Goal: Browse casually: Explore the website without a specific task or goal

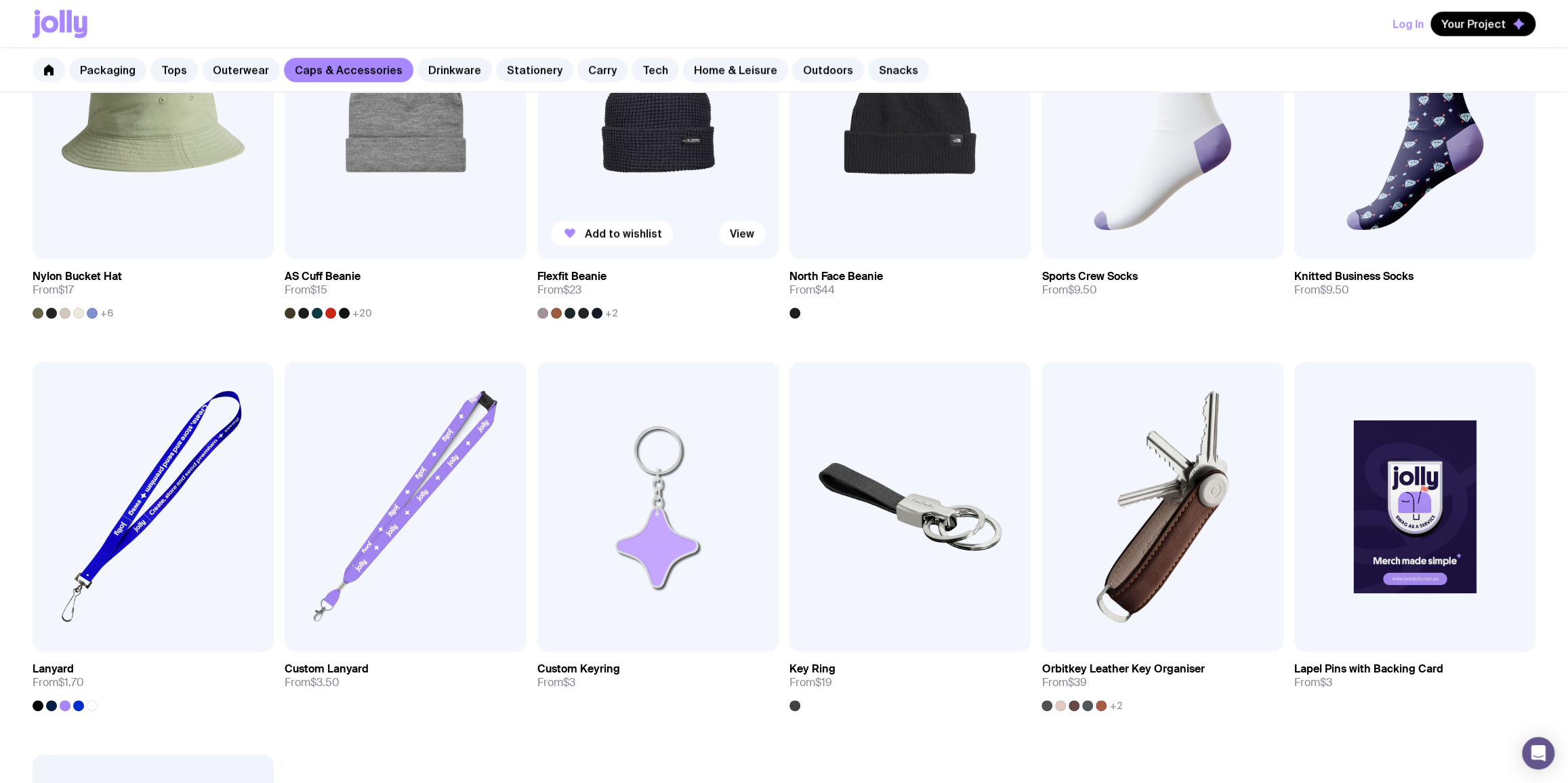
scroll to position [1479, 0]
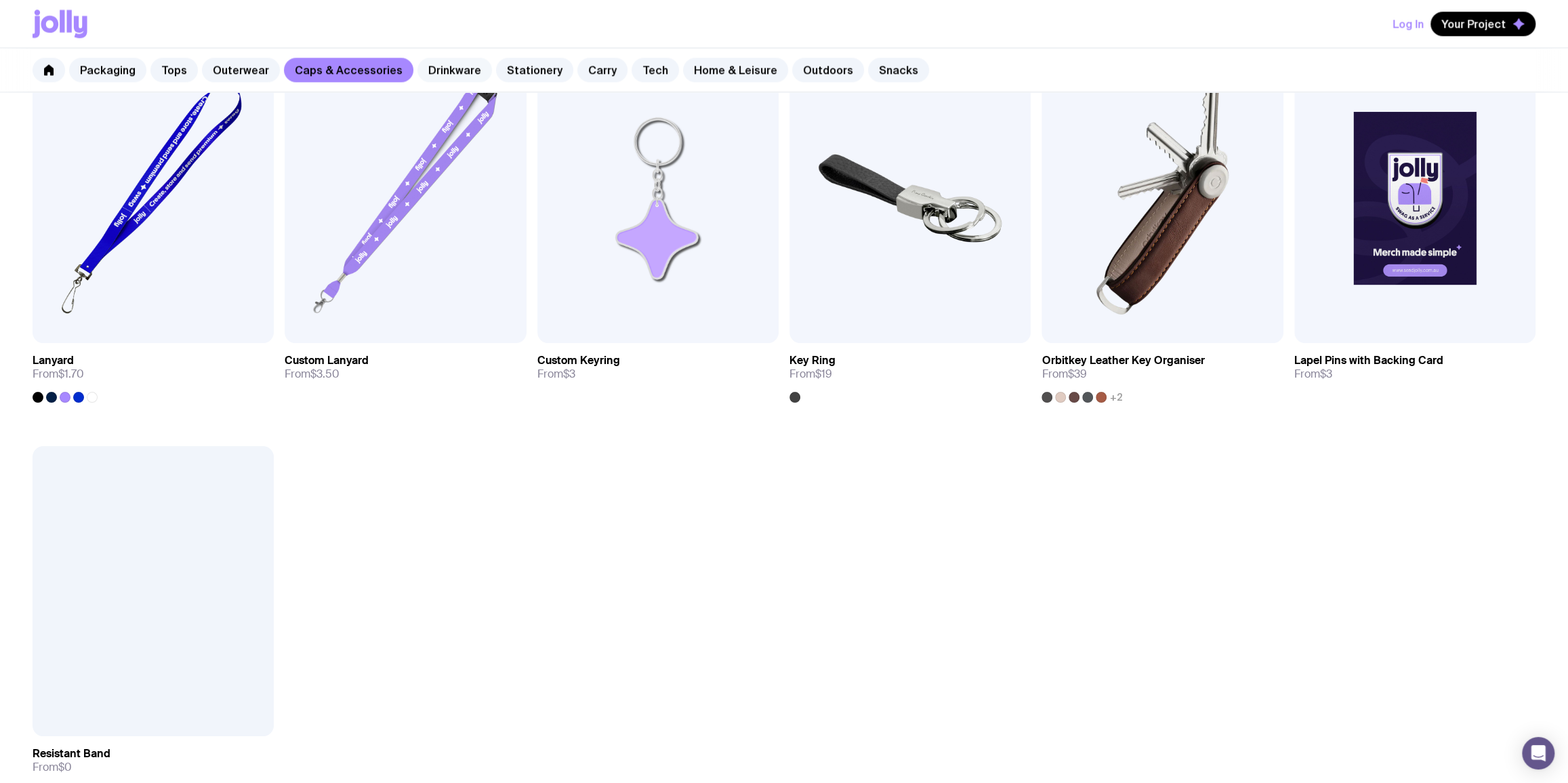
click at [463, 61] on link "Drinkware" at bounding box center [454, 69] width 74 height 25
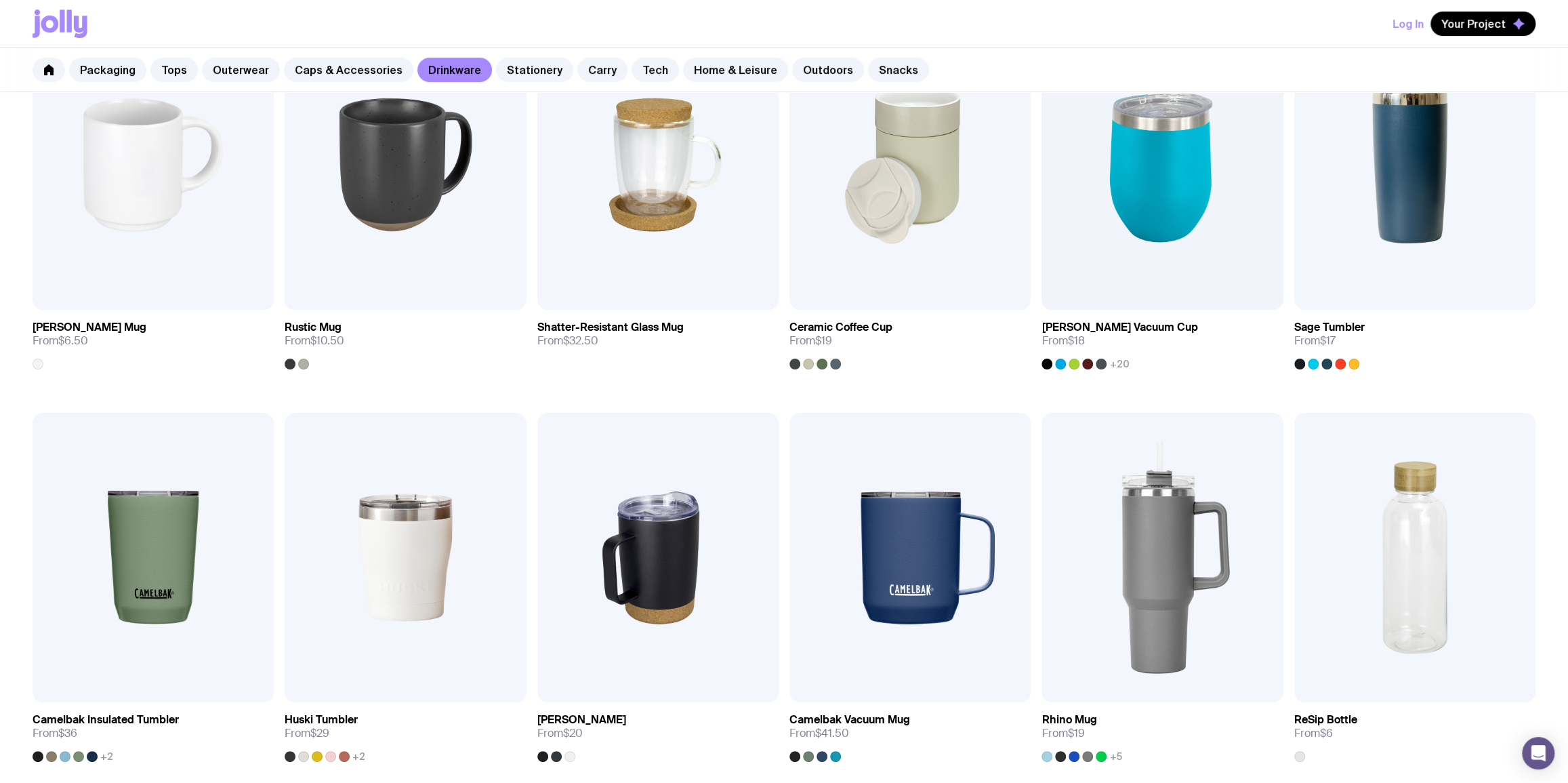
scroll to position [328, 0]
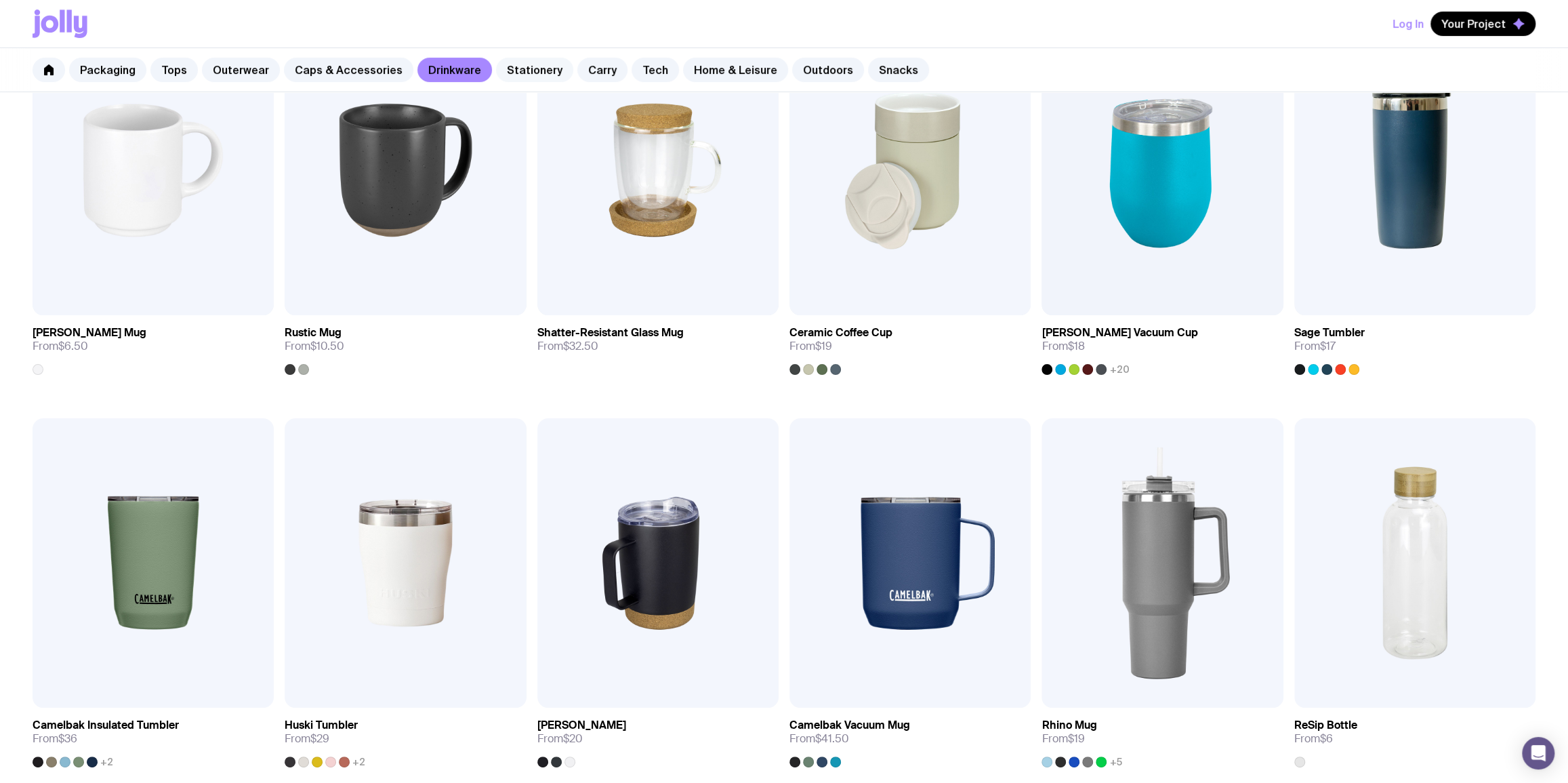
click at [521, 62] on link "Stationery" at bounding box center [534, 69] width 77 height 25
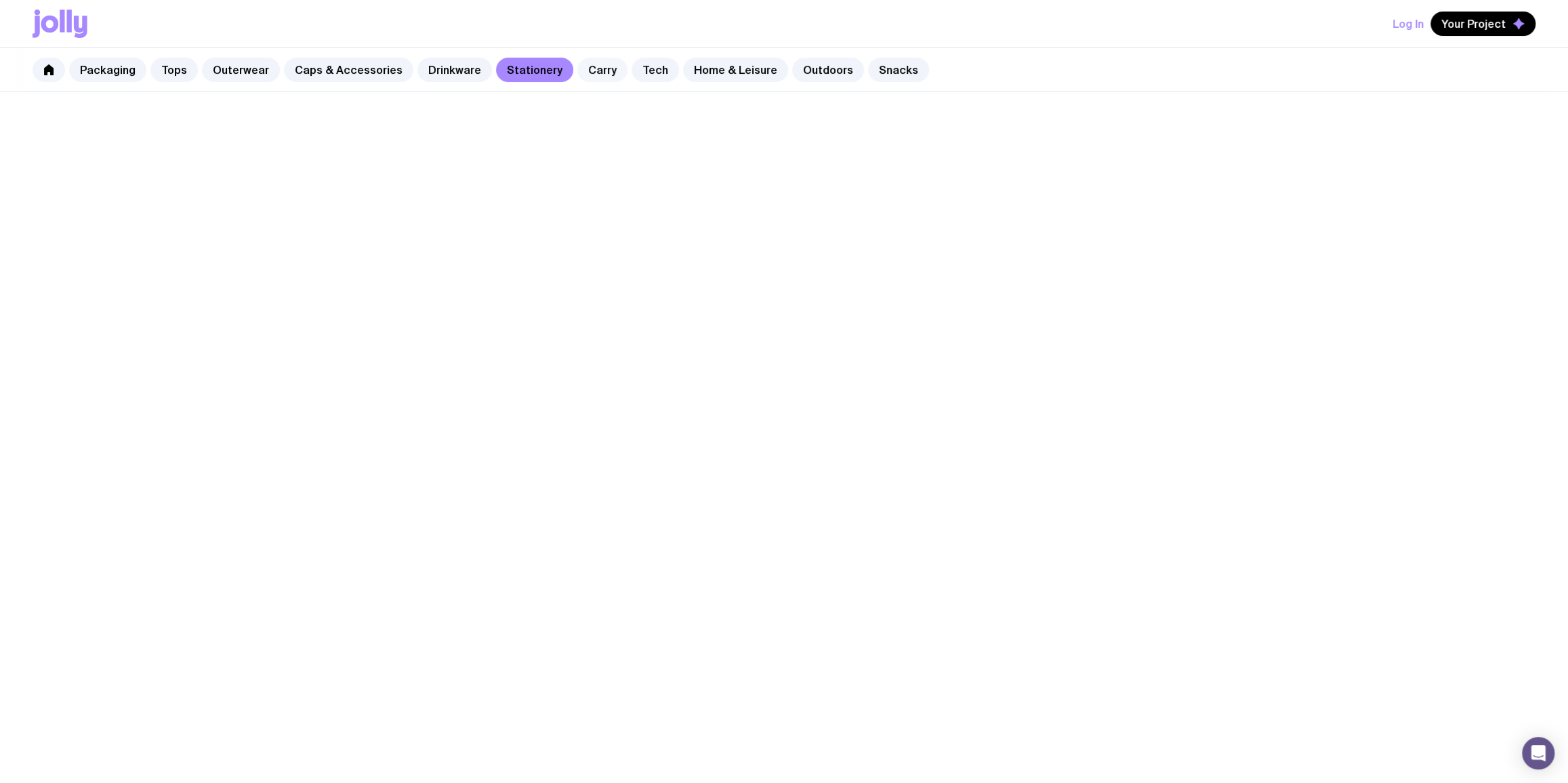
click at [578, 70] on link "Carry" at bounding box center [602, 69] width 50 height 25
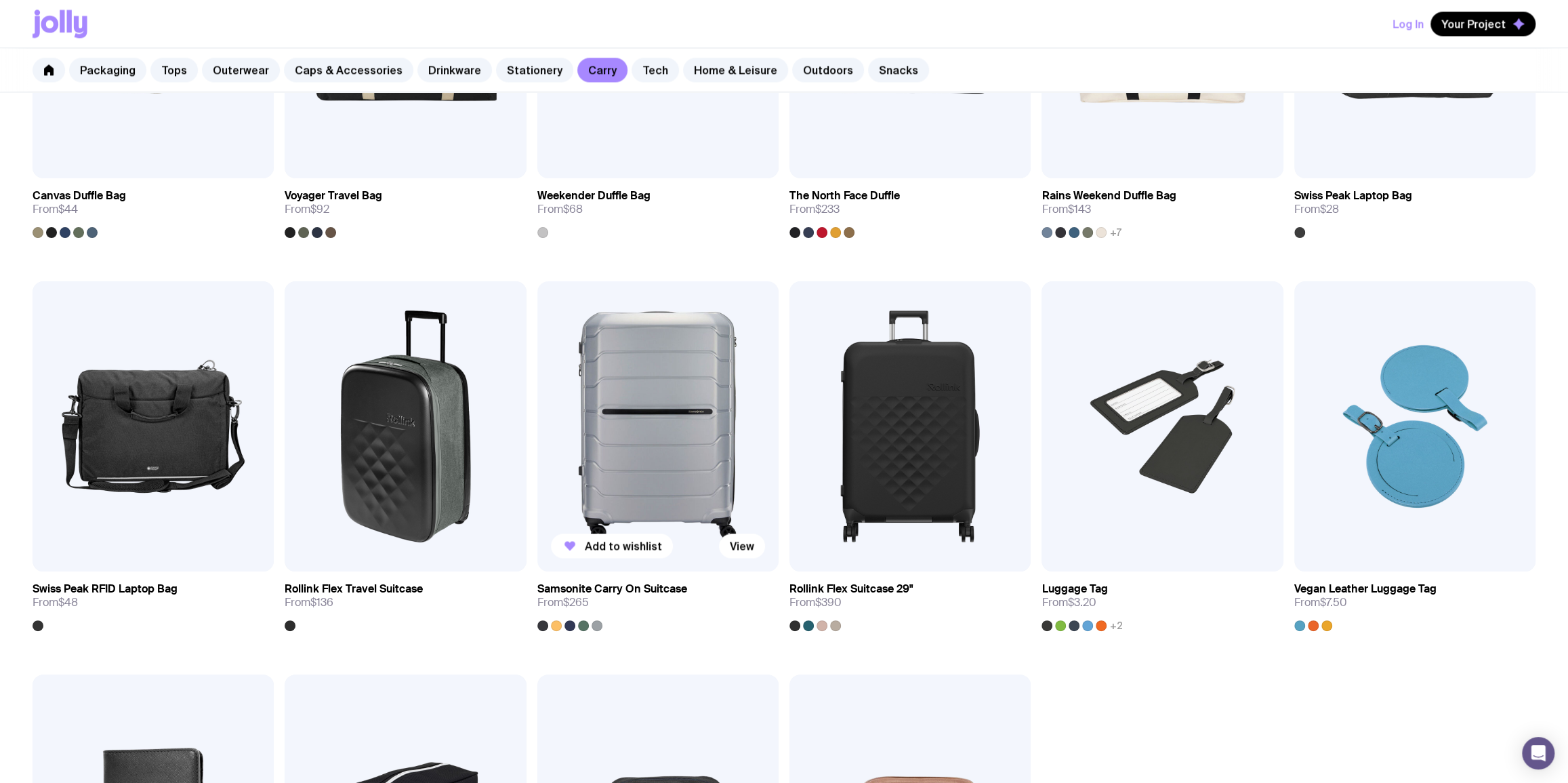
scroll to position [1972, 0]
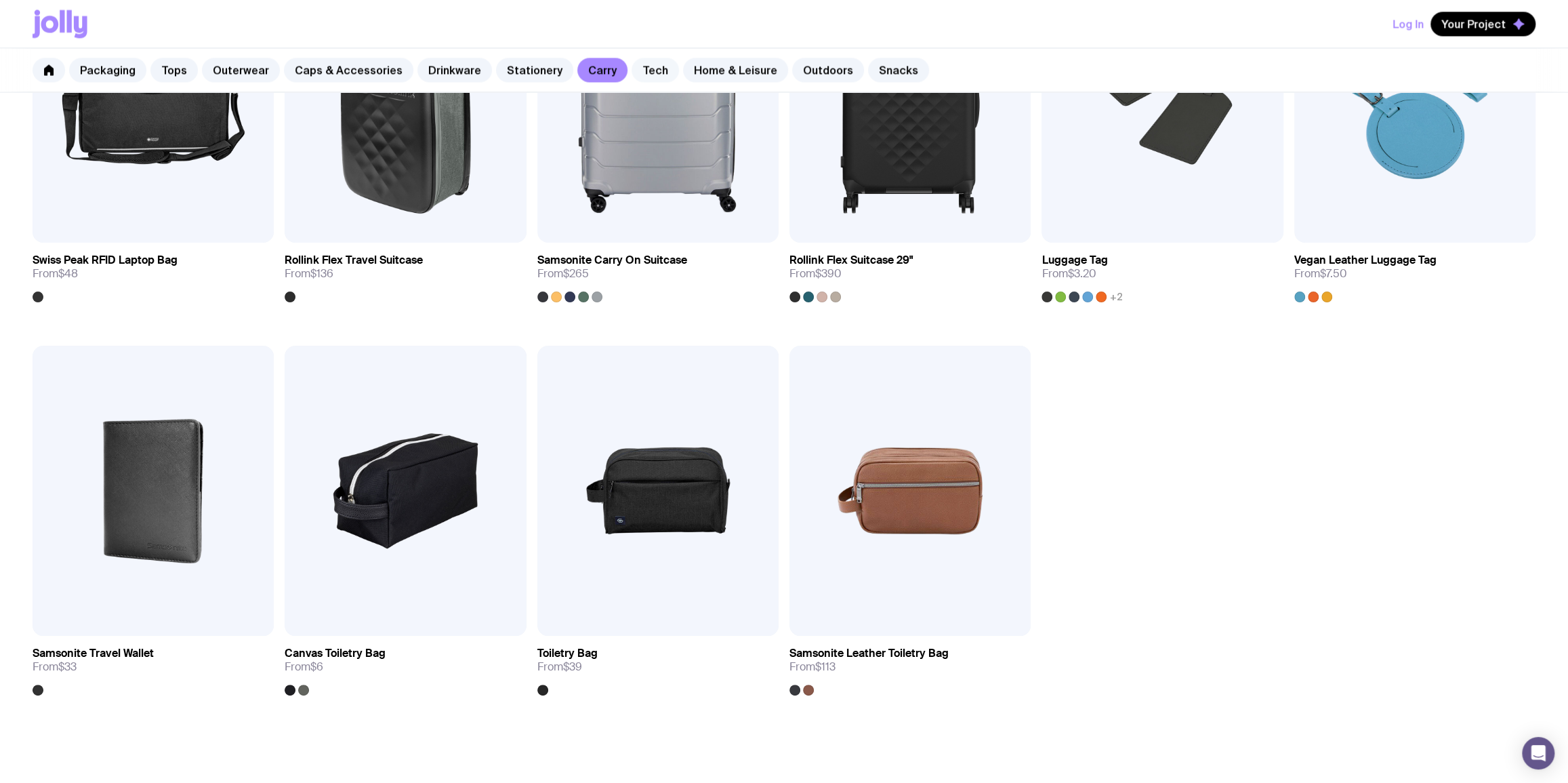
drag, startPoint x: 625, startPoint y: 75, endPoint x: 634, endPoint y: 74, distance: 9.1
click at [631, 74] on link "Tech" at bounding box center [655, 69] width 48 height 25
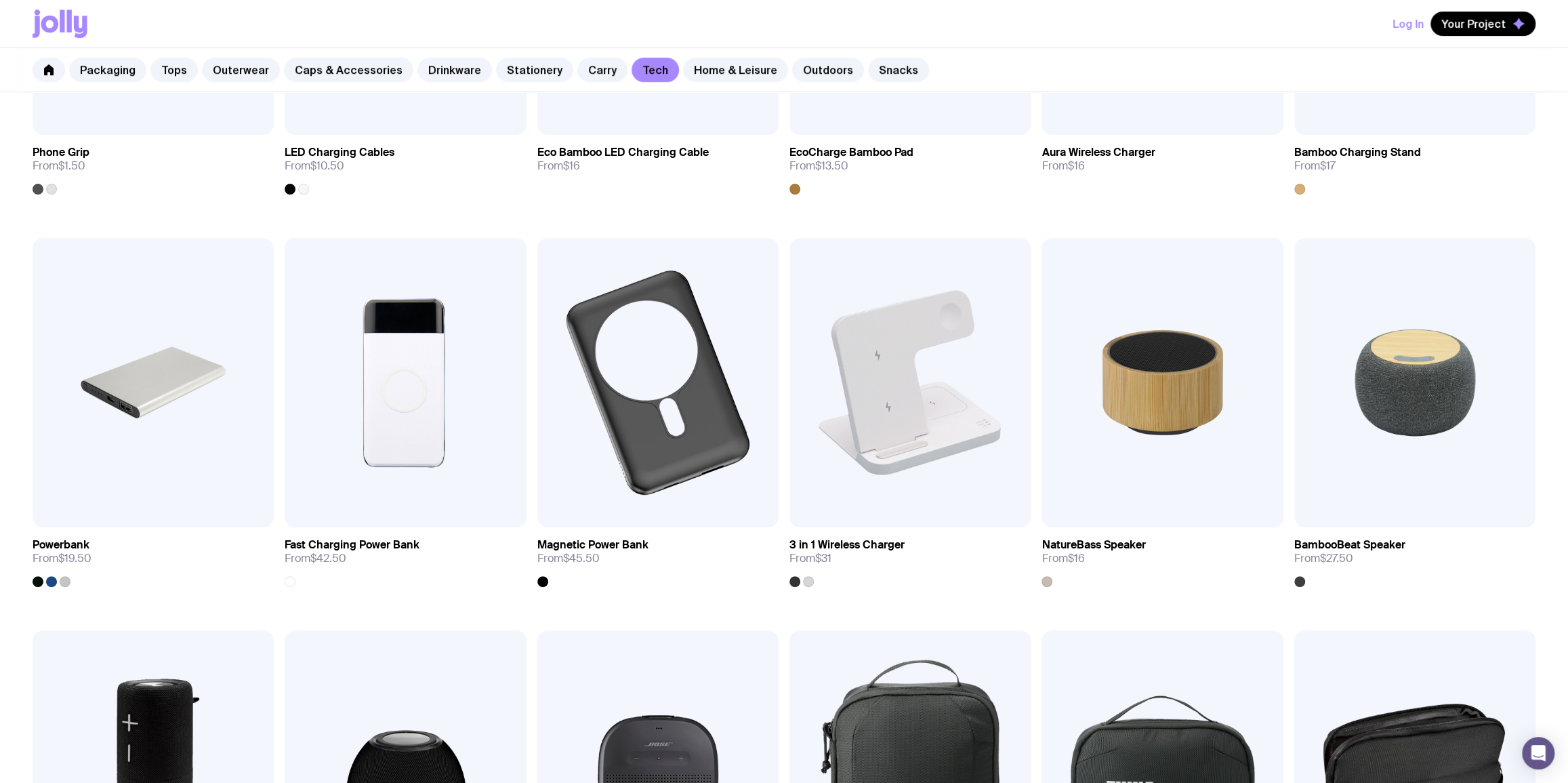
scroll to position [493, 0]
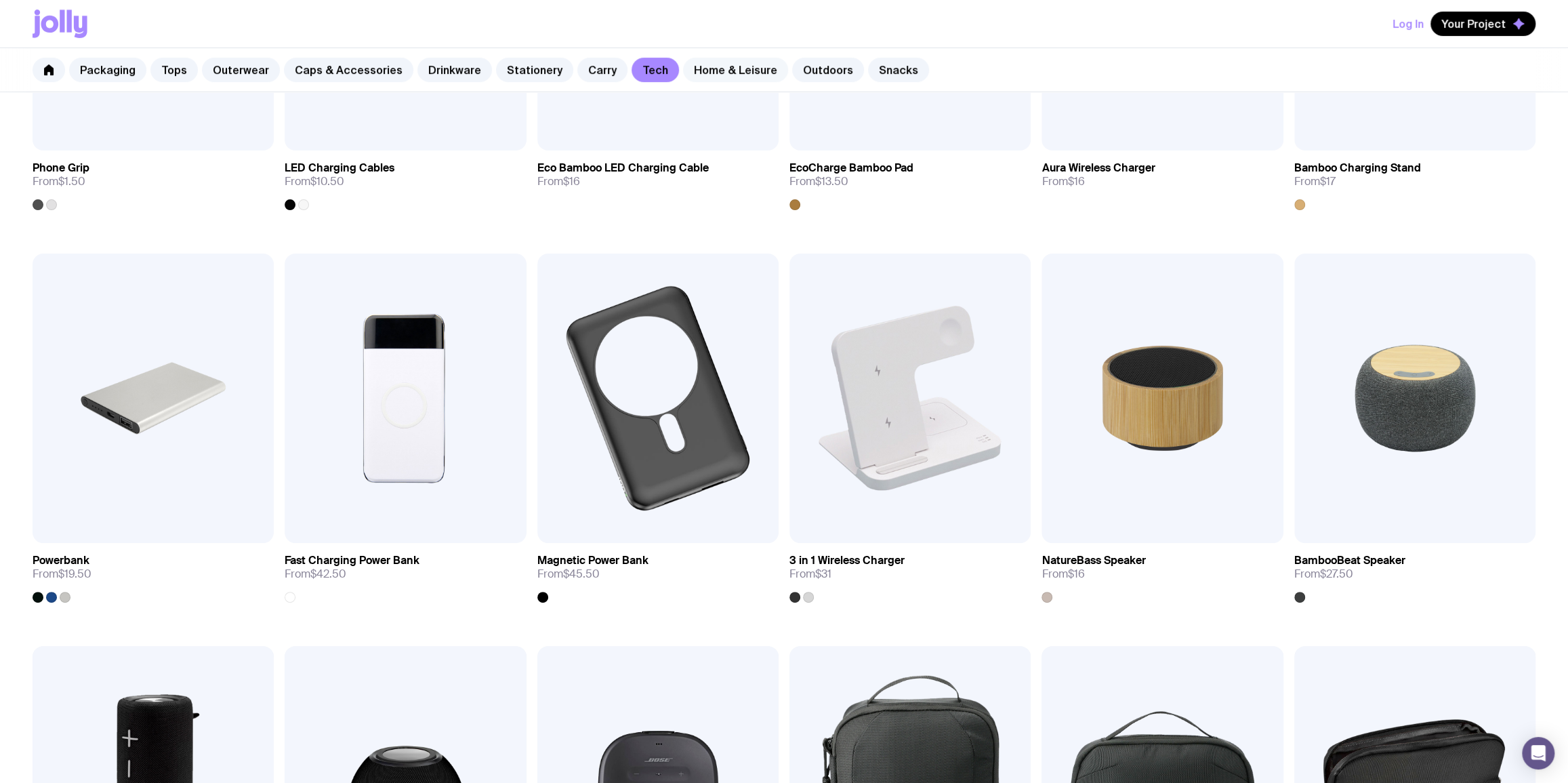
click at [708, 65] on link "Home & Leisure" at bounding box center [735, 69] width 105 height 25
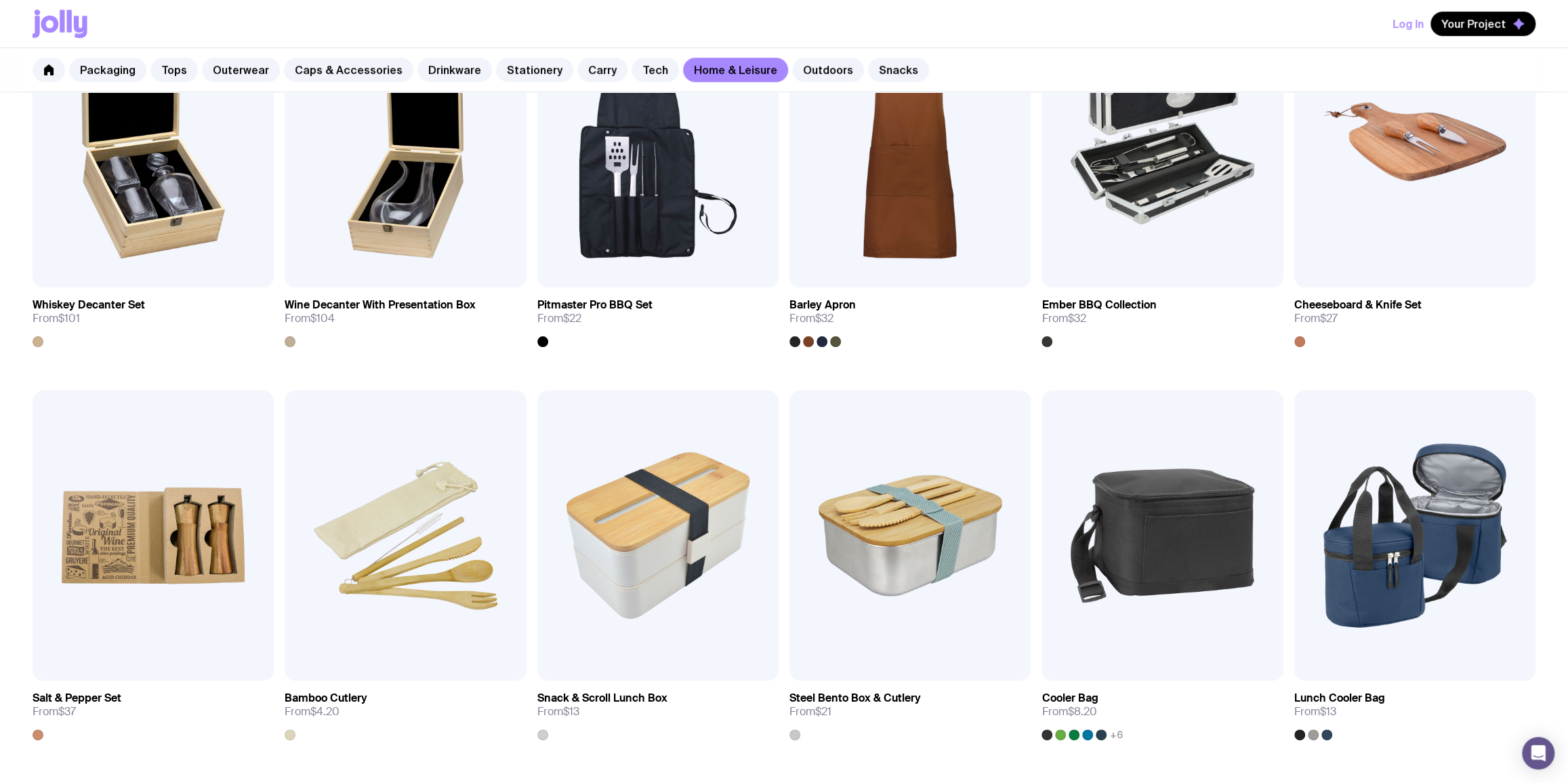
scroll to position [657, 0]
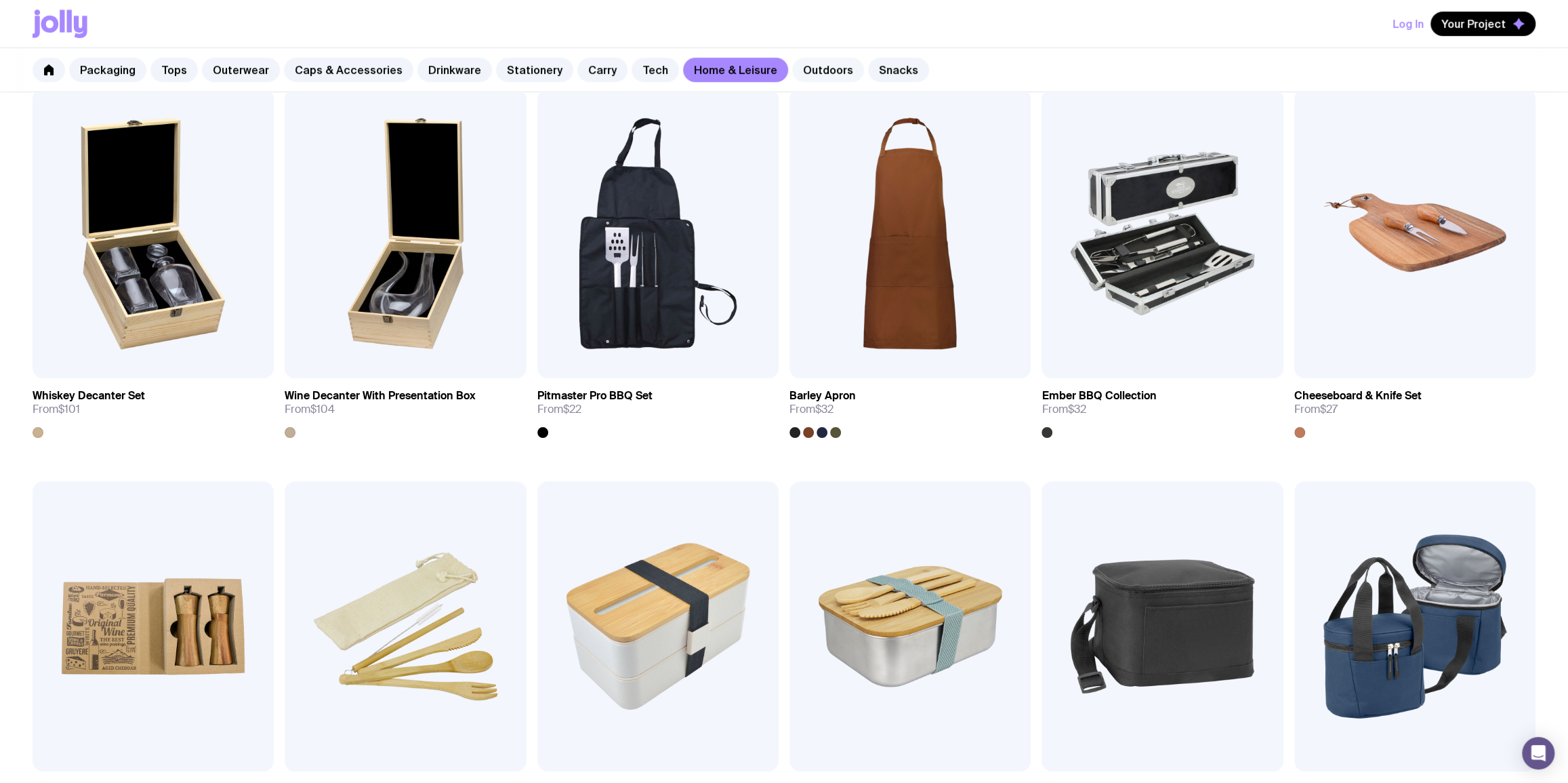
click at [801, 73] on link "Outdoors" at bounding box center [828, 69] width 72 height 25
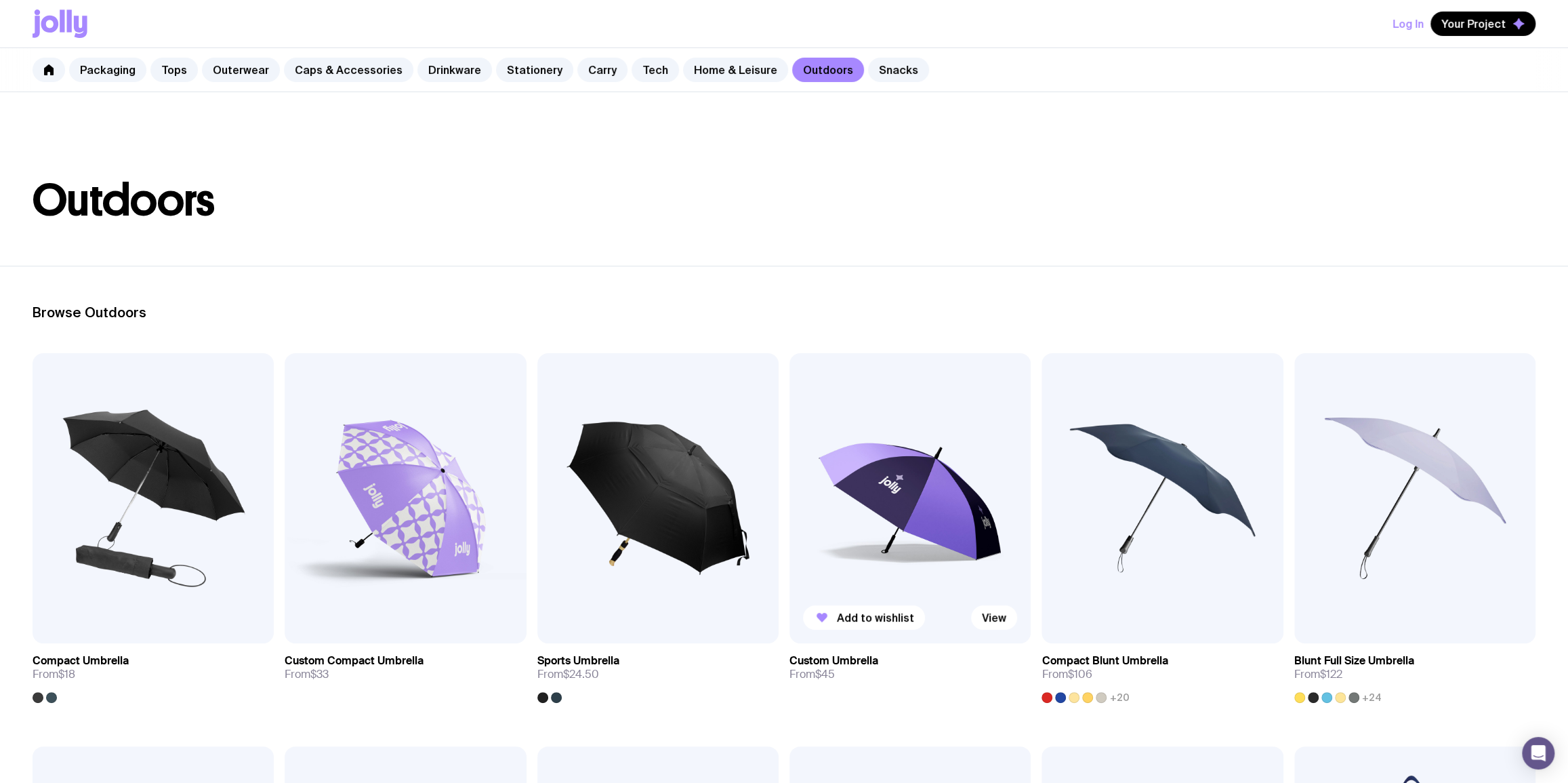
scroll to position [493, 0]
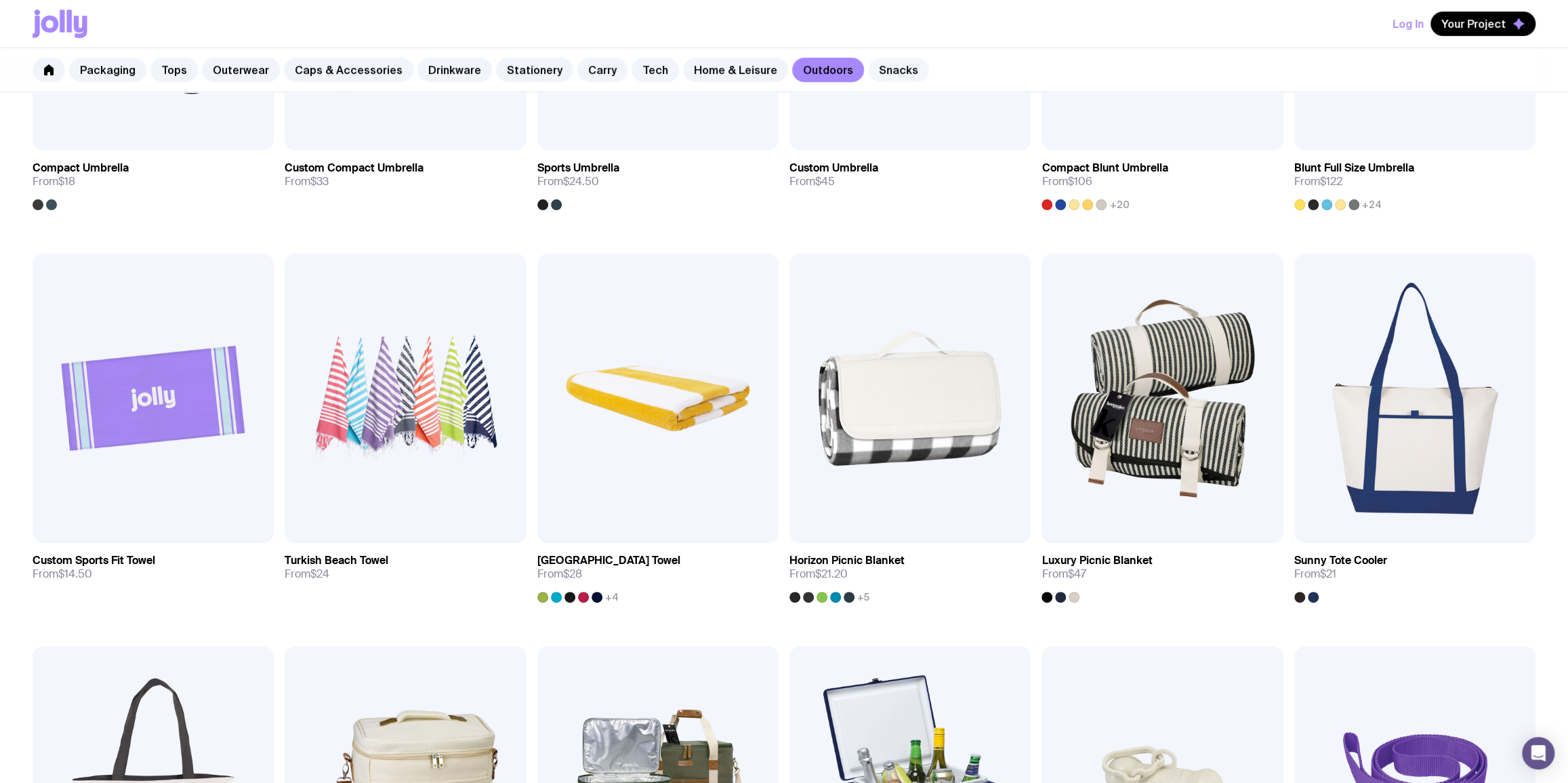
click at [868, 74] on link "Snacks" at bounding box center [898, 69] width 61 height 25
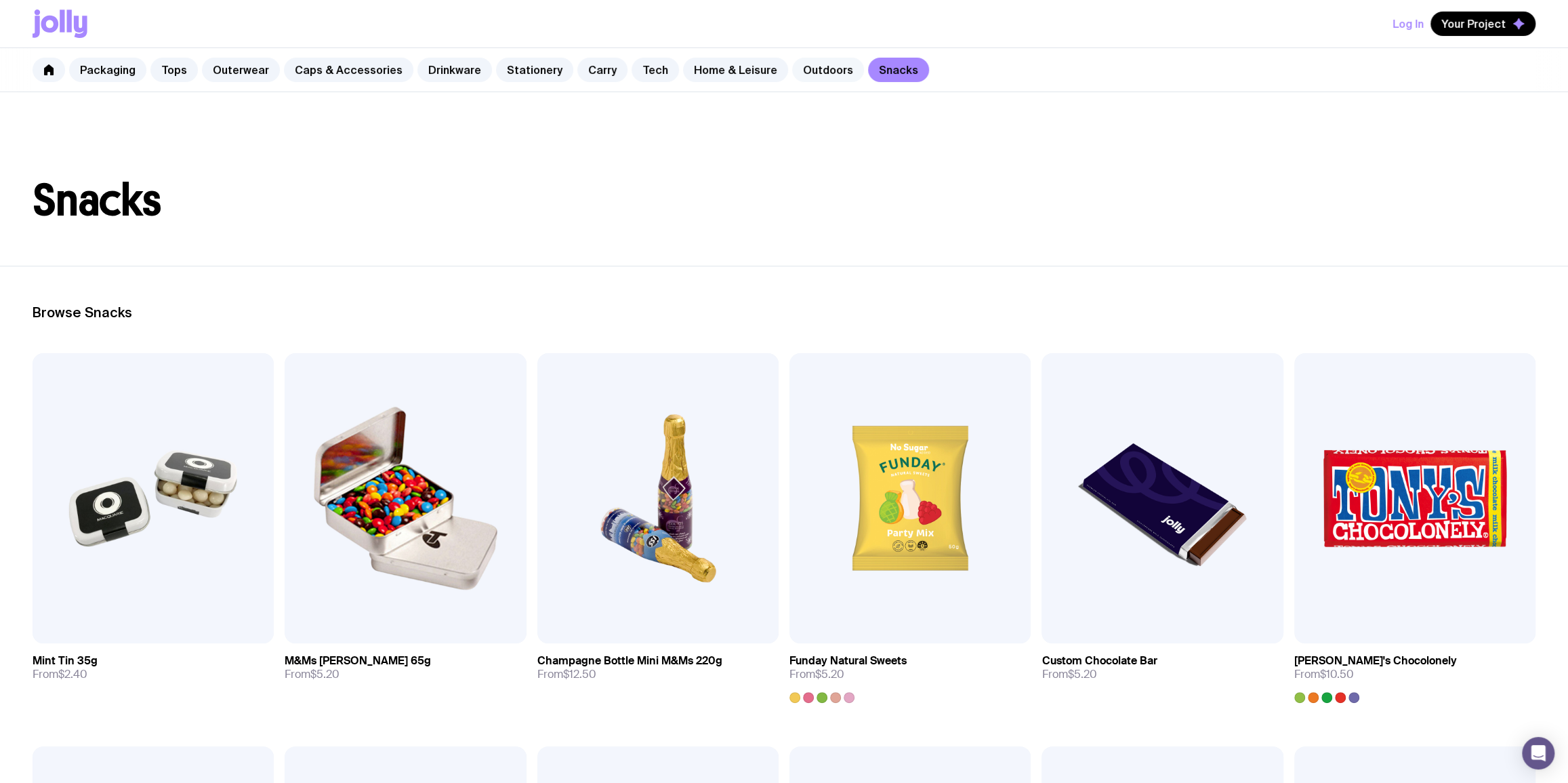
click at [796, 70] on link "Outdoors" at bounding box center [828, 69] width 72 height 25
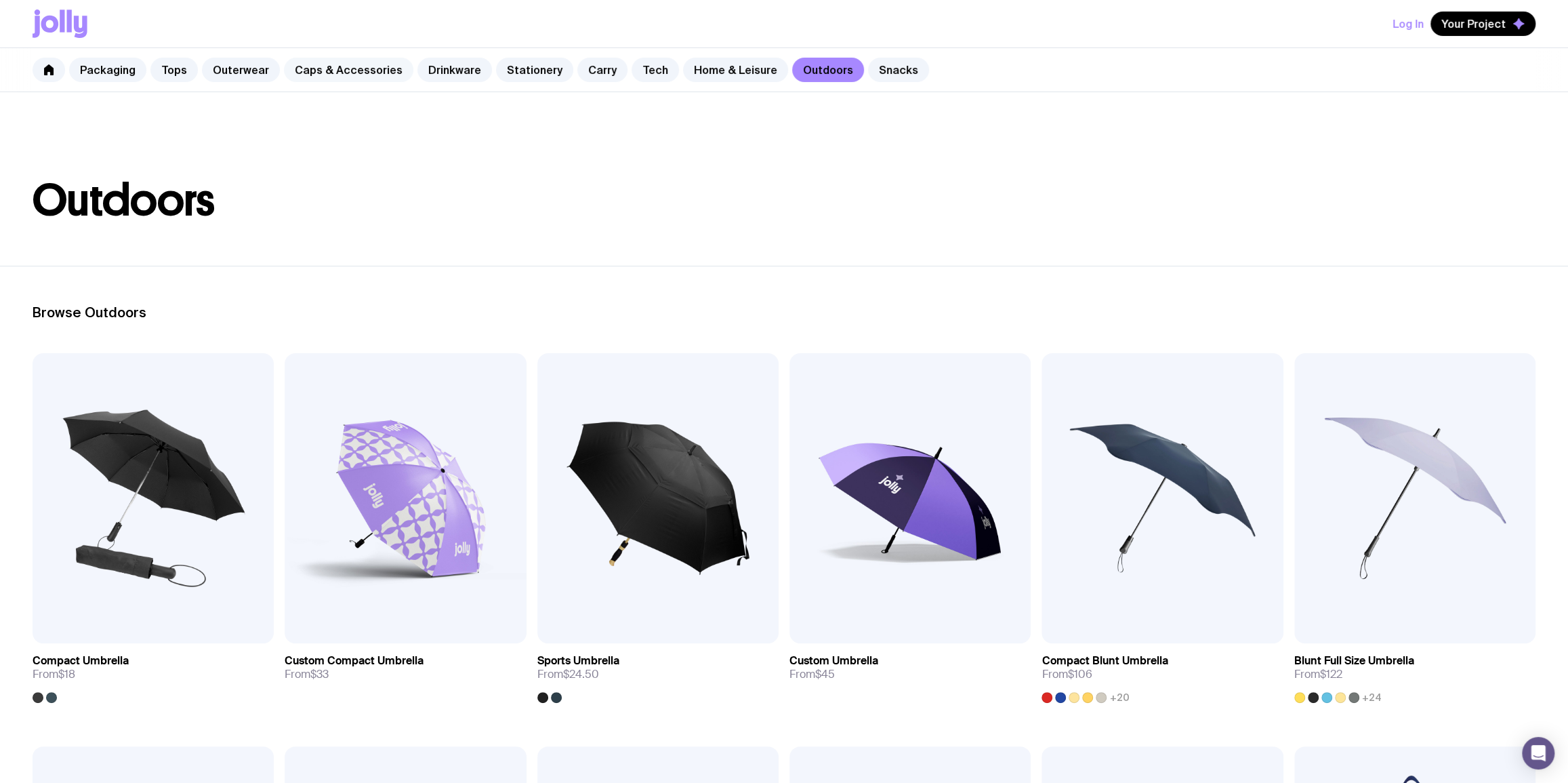
click at [338, 60] on link "Caps & Accessories" at bounding box center [348, 69] width 129 height 25
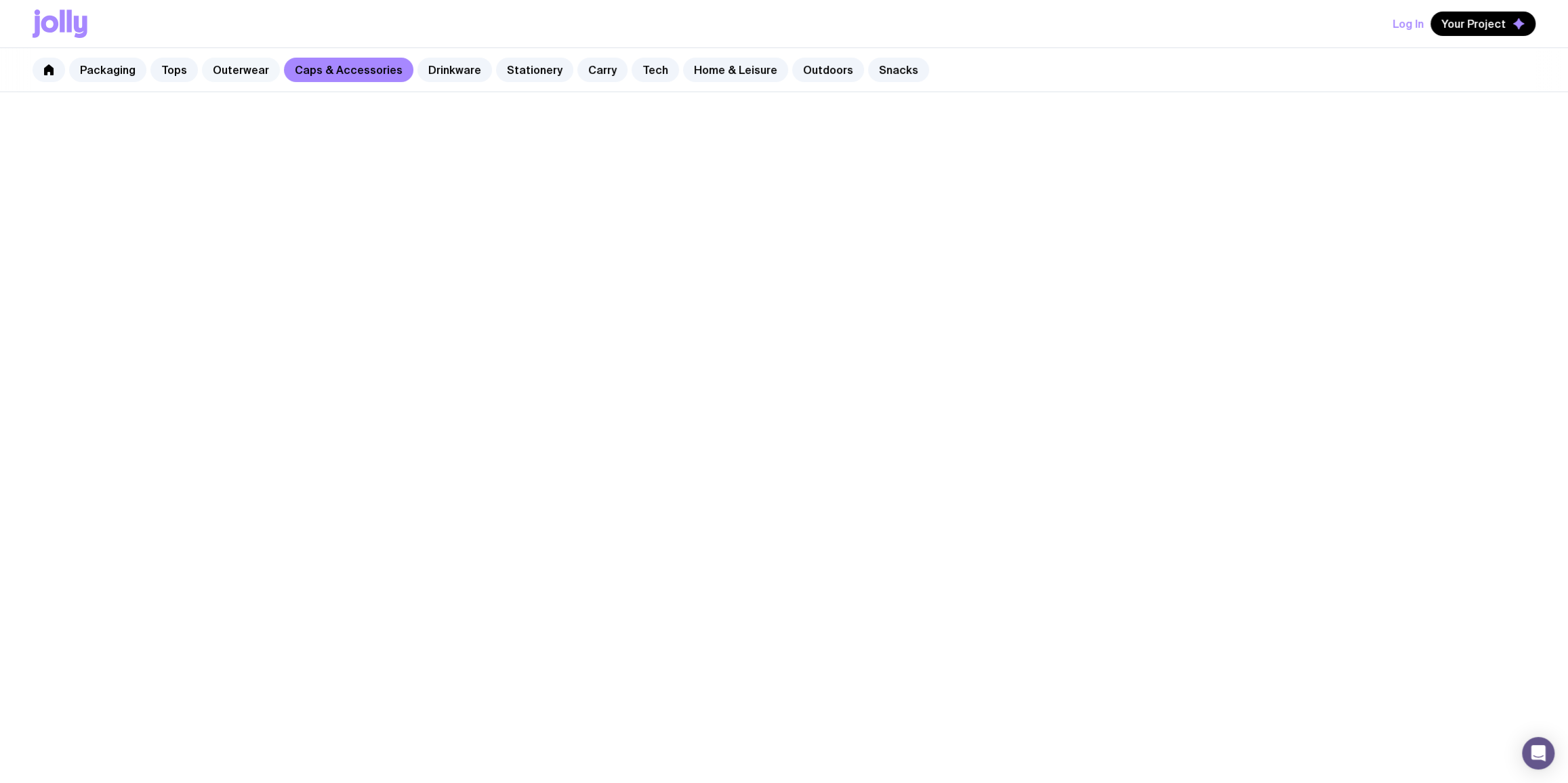
click at [249, 68] on link "Outerwear" at bounding box center [240, 69] width 78 height 25
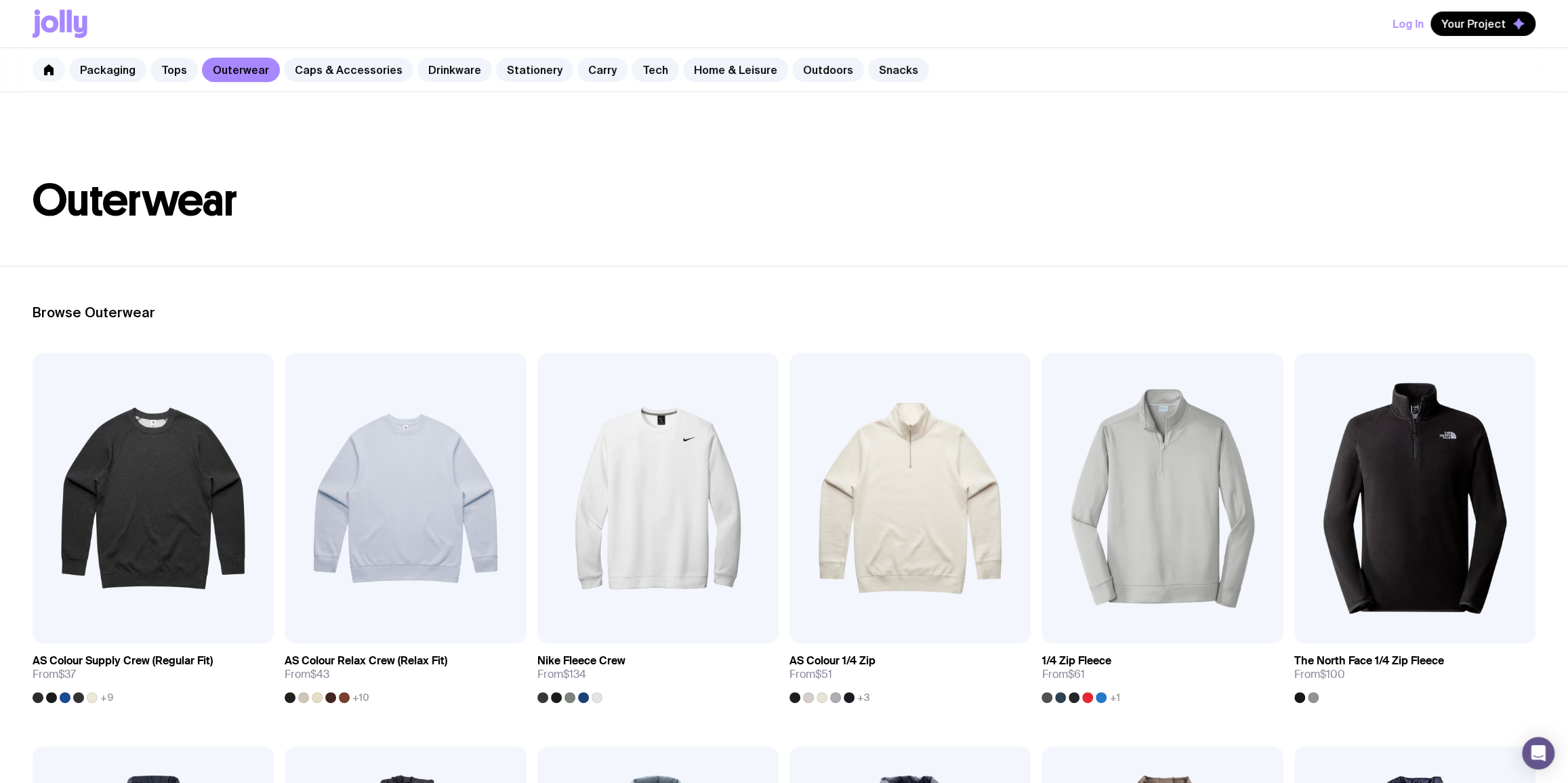
click at [48, 67] on icon at bounding box center [49, 69] width 9 height 11
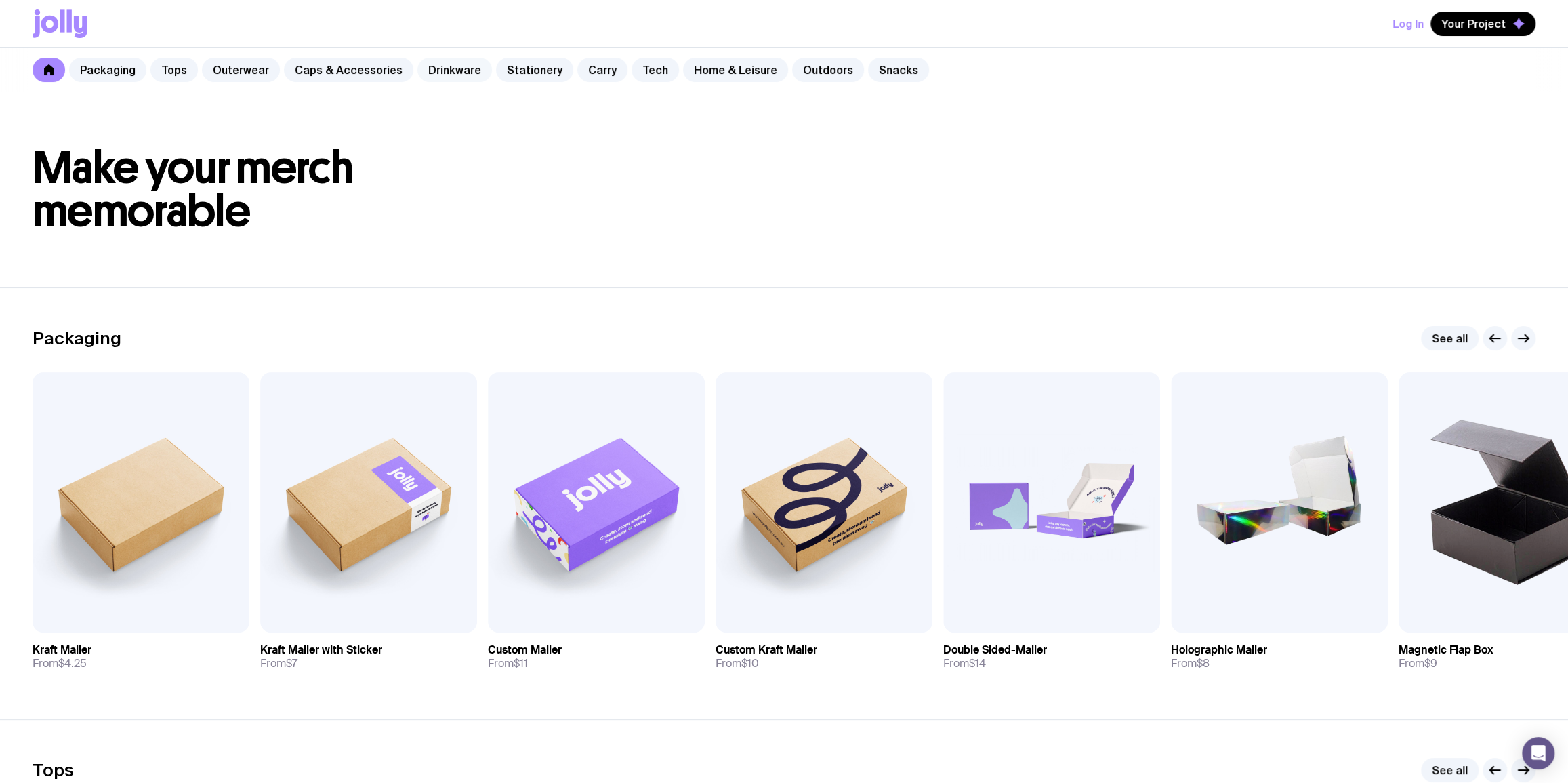
click at [446, 65] on link "Drinkware" at bounding box center [454, 69] width 74 height 25
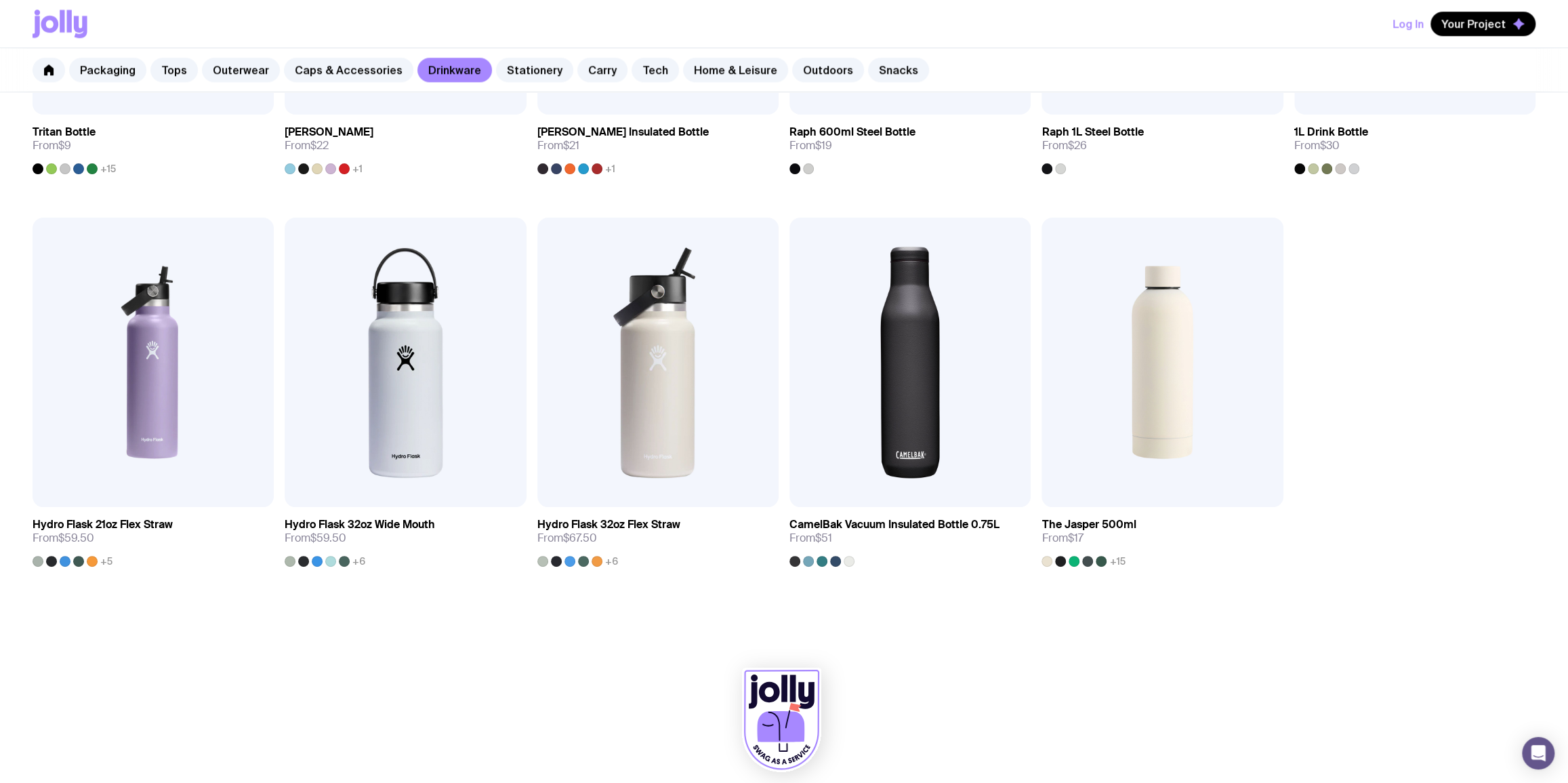
scroll to position [164, 0]
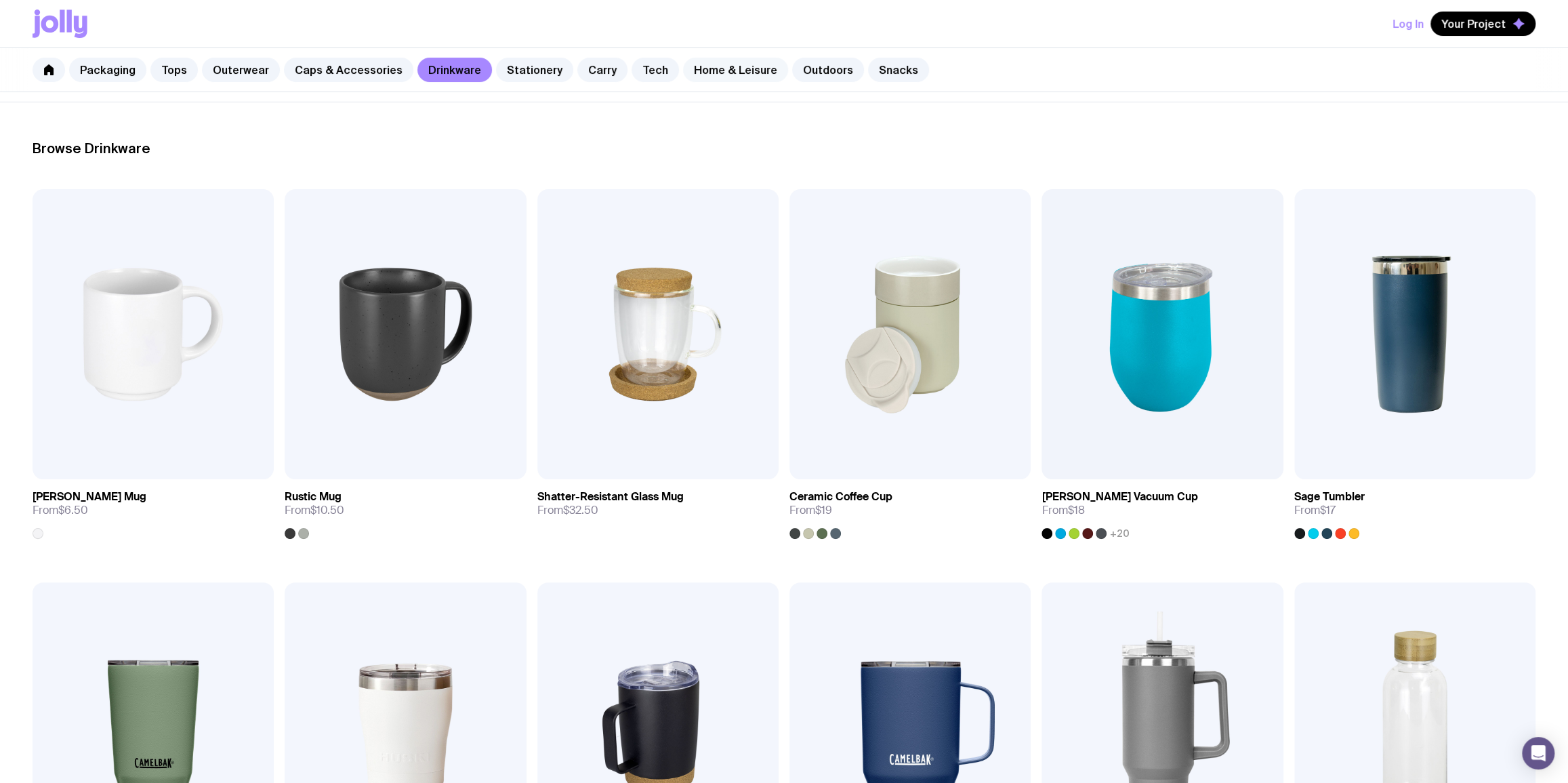
click at [732, 70] on link "Home & Leisure" at bounding box center [735, 69] width 105 height 25
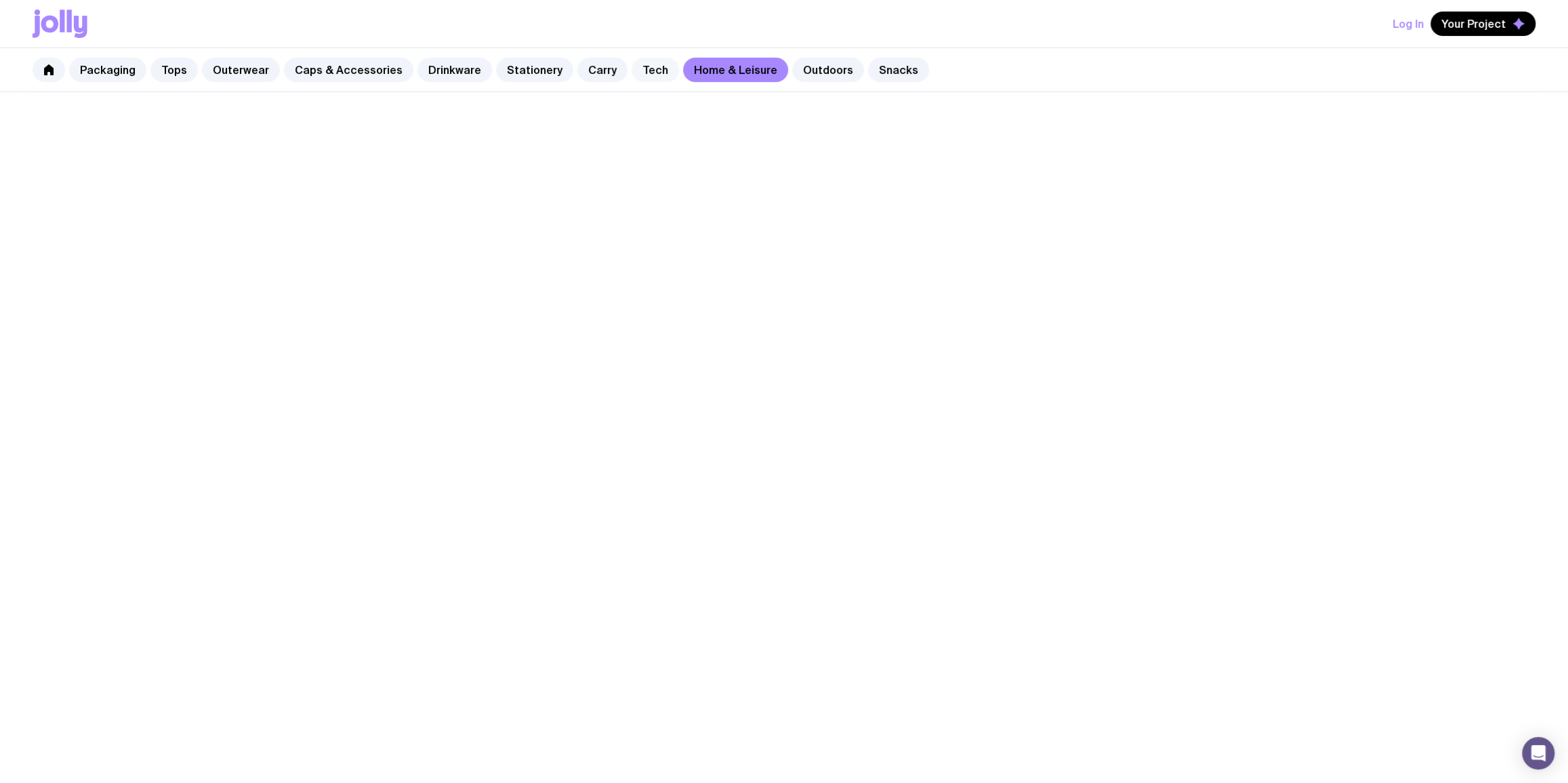
click at [647, 68] on link "Tech" at bounding box center [655, 69] width 48 height 25
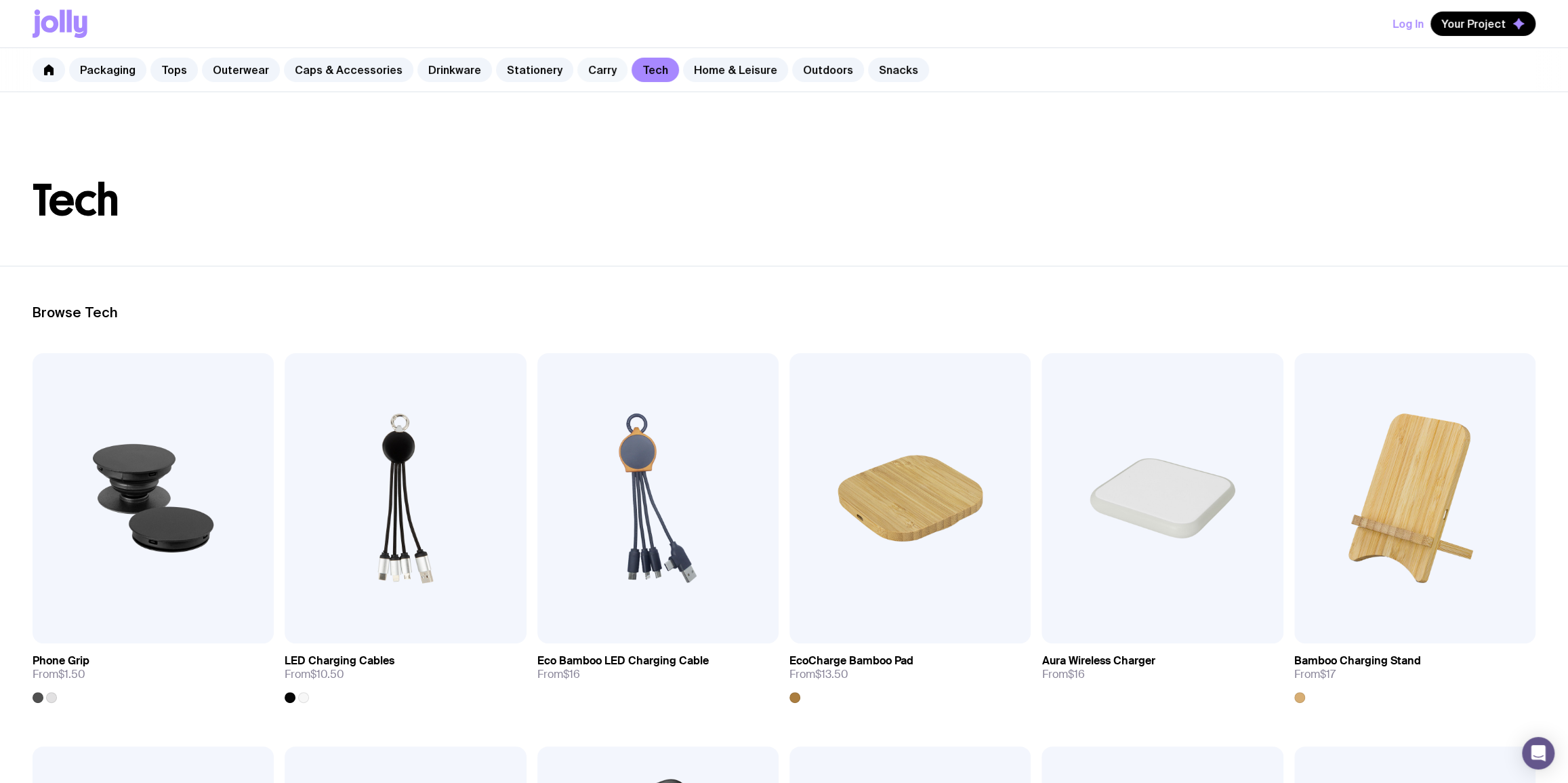
click at [594, 68] on link "Carry" at bounding box center [602, 69] width 50 height 25
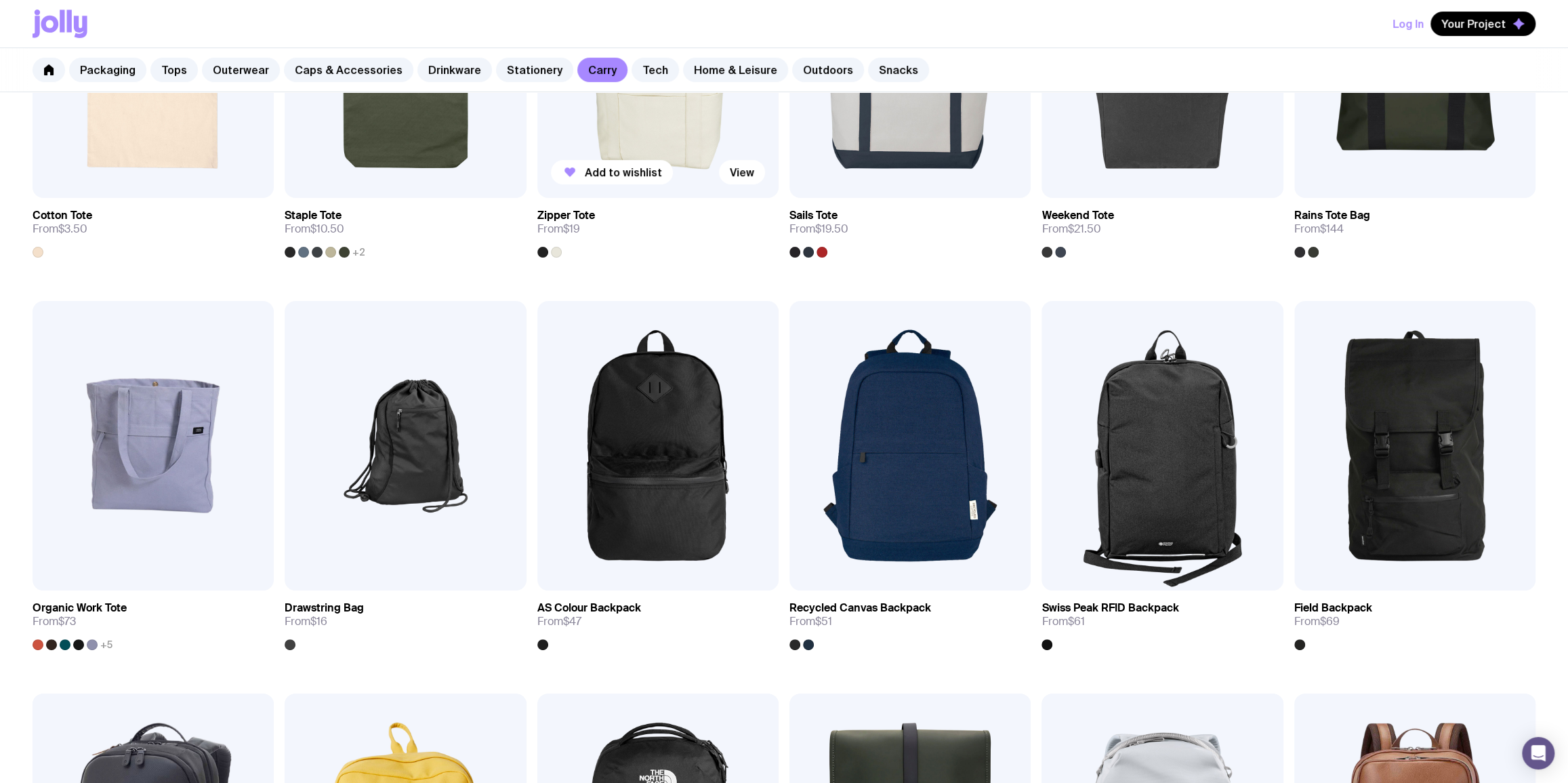
scroll to position [328, 0]
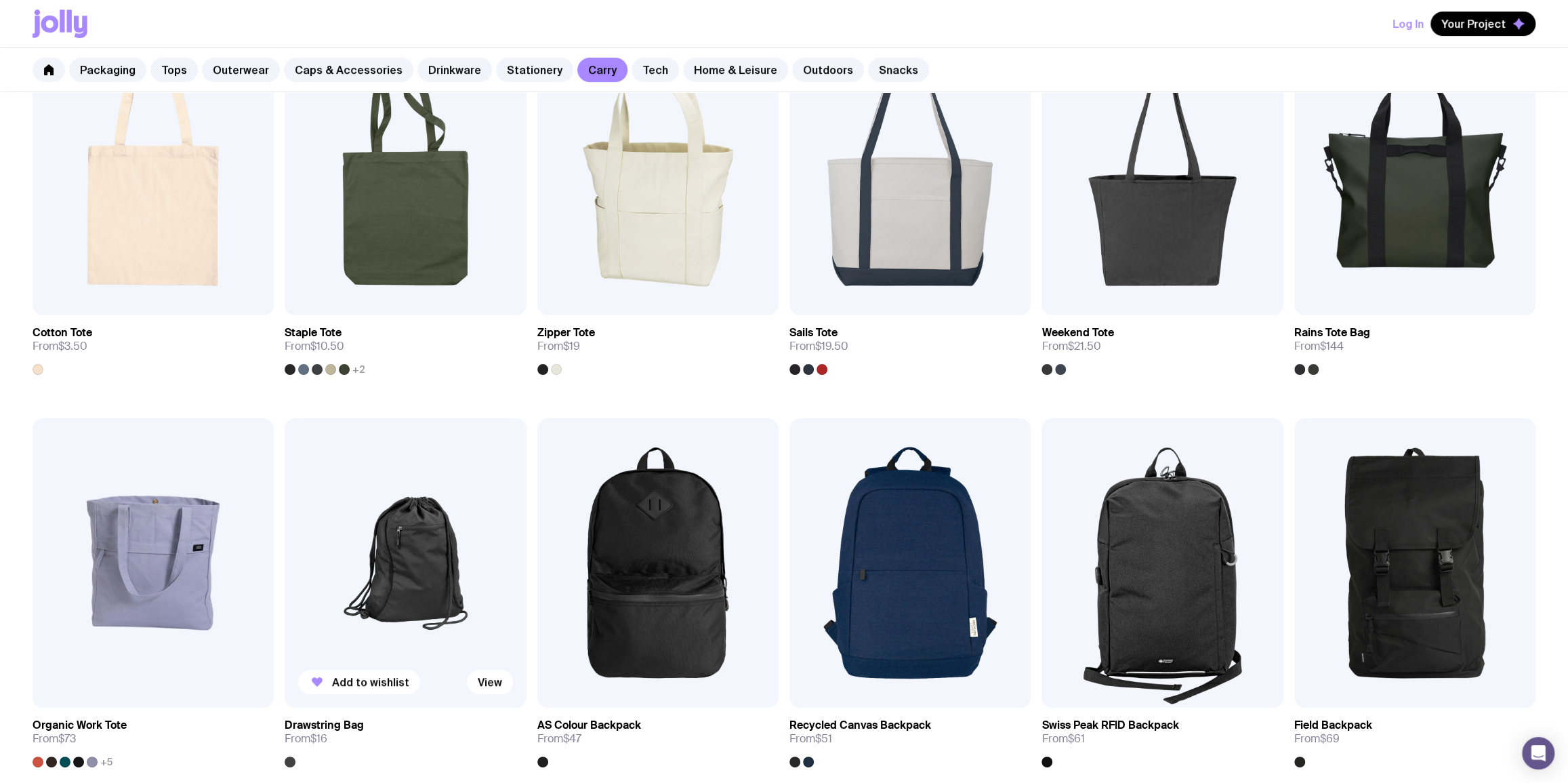
click at [408, 552] on img at bounding box center [405, 562] width 241 height 290
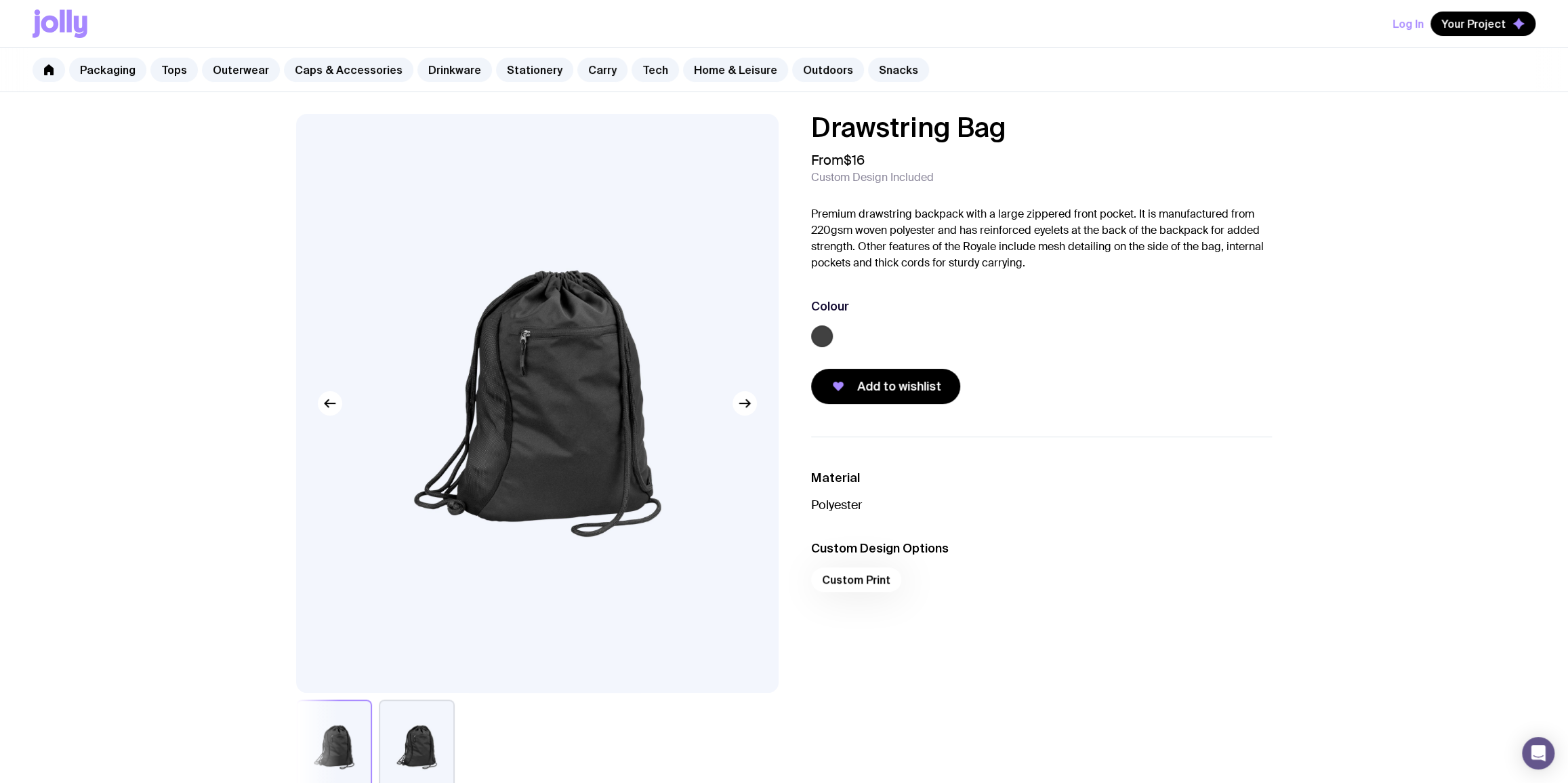
drag, startPoint x: 1030, startPoint y: 135, endPoint x: 777, endPoint y: 143, distance: 253.1
click at [777, 143] on div "Drawstring Bag From $16 Custom Design Included Premium drawstring backpack with…" at bounding box center [784, 454] width 1041 height 680
copy h1 "Drawstring Bag"
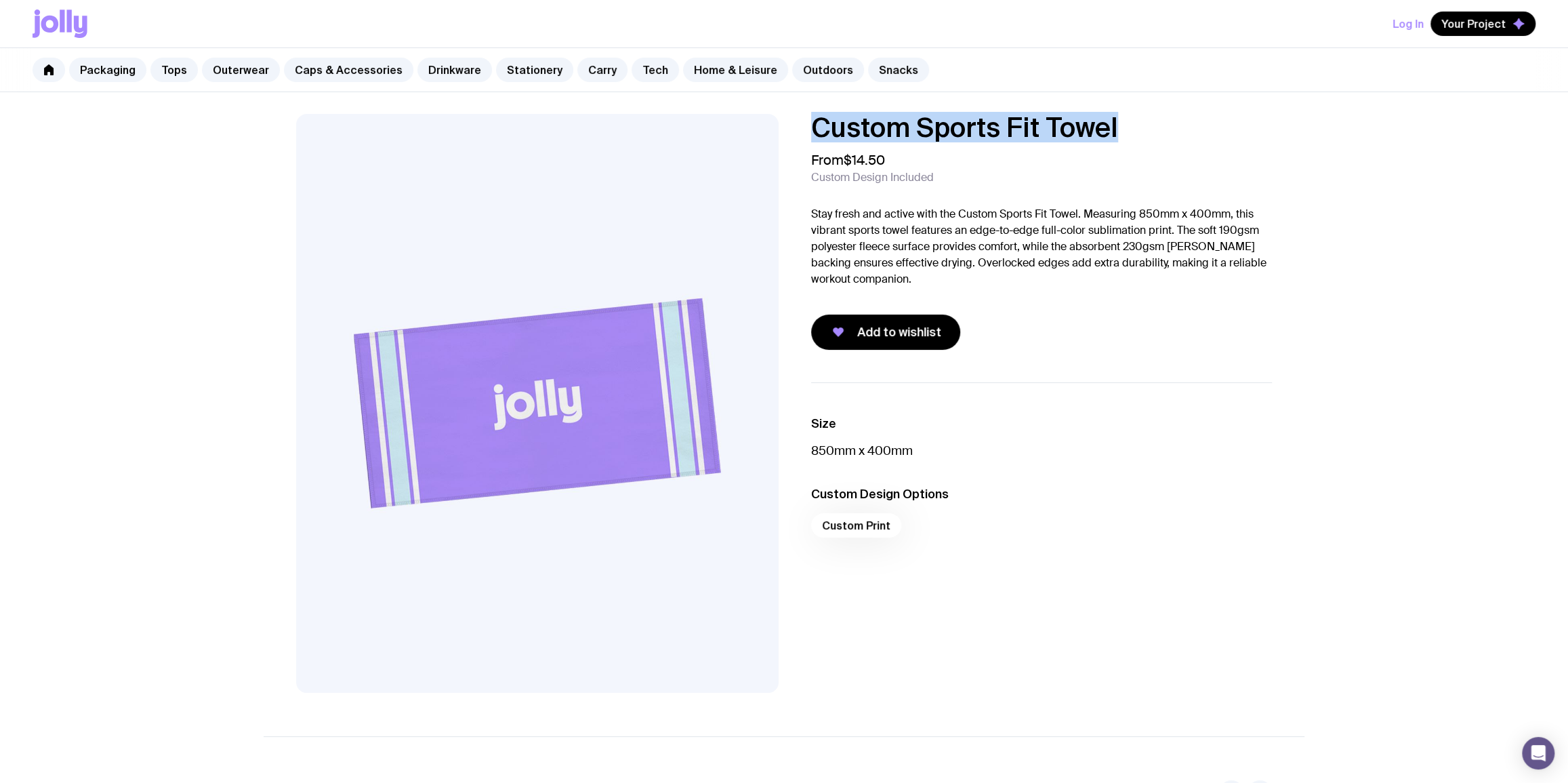
drag, startPoint x: 1177, startPoint y: 122, endPoint x: 790, endPoint y: 123, distance: 387.0
click at [790, 123] on div "Custom Sports Fit Towel From $14.50 Custom Design Included Stay fresh and activ…" at bounding box center [1031, 232] width 483 height 236
copy h1 "Custom Sports Fit Towel"
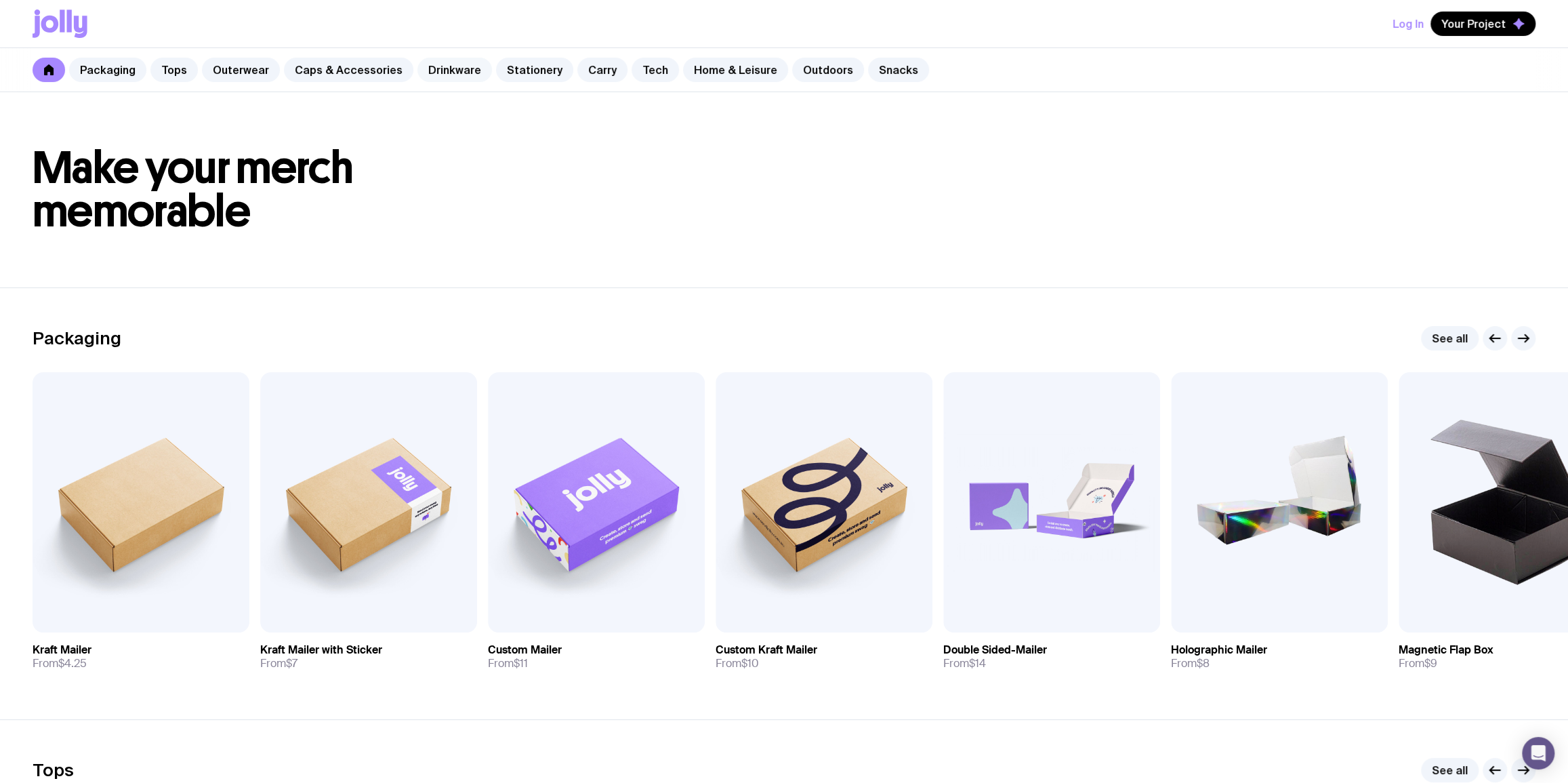
click at [432, 63] on link "Drinkware" at bounding box center [454, 69] width 74 height 25
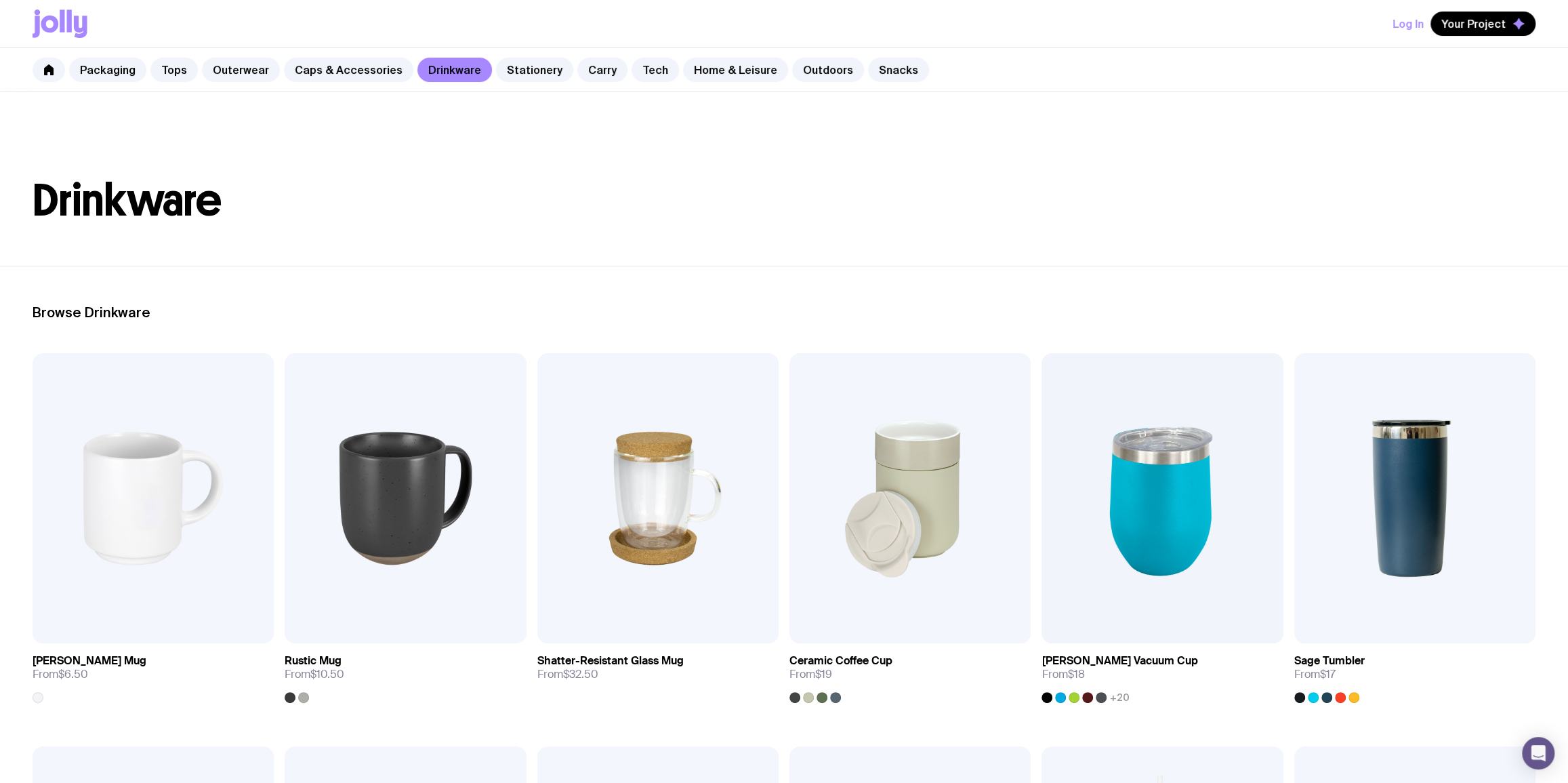
drag, startPoint x: 713, startPoint y: 271, endPoint x: 630, endPoint y: 238, distance: 89.3
click at [868, 70] on link "Snacks" at bounding box center [898, 69] width 61 height 25
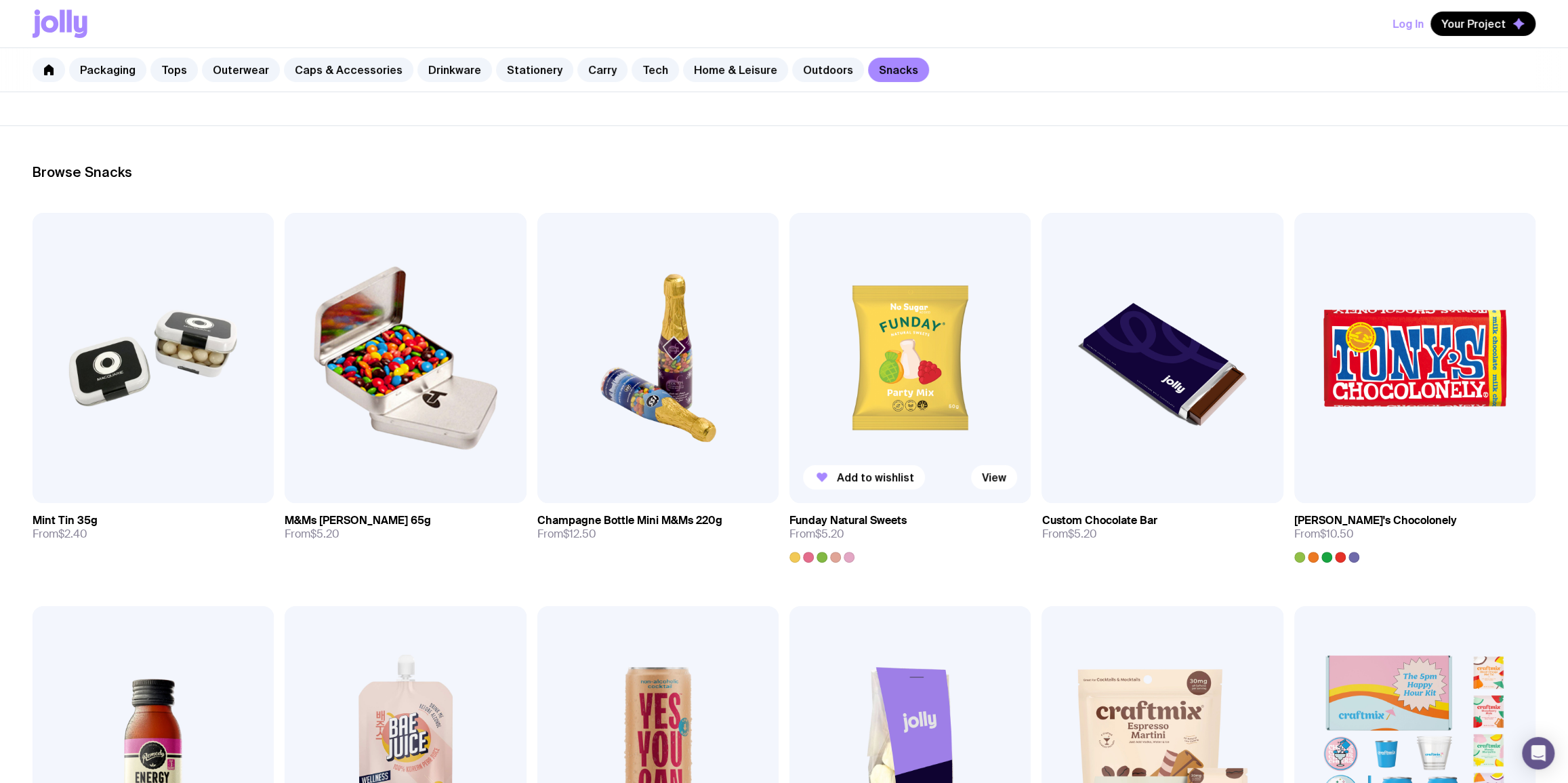
scroll to position [164, 0]
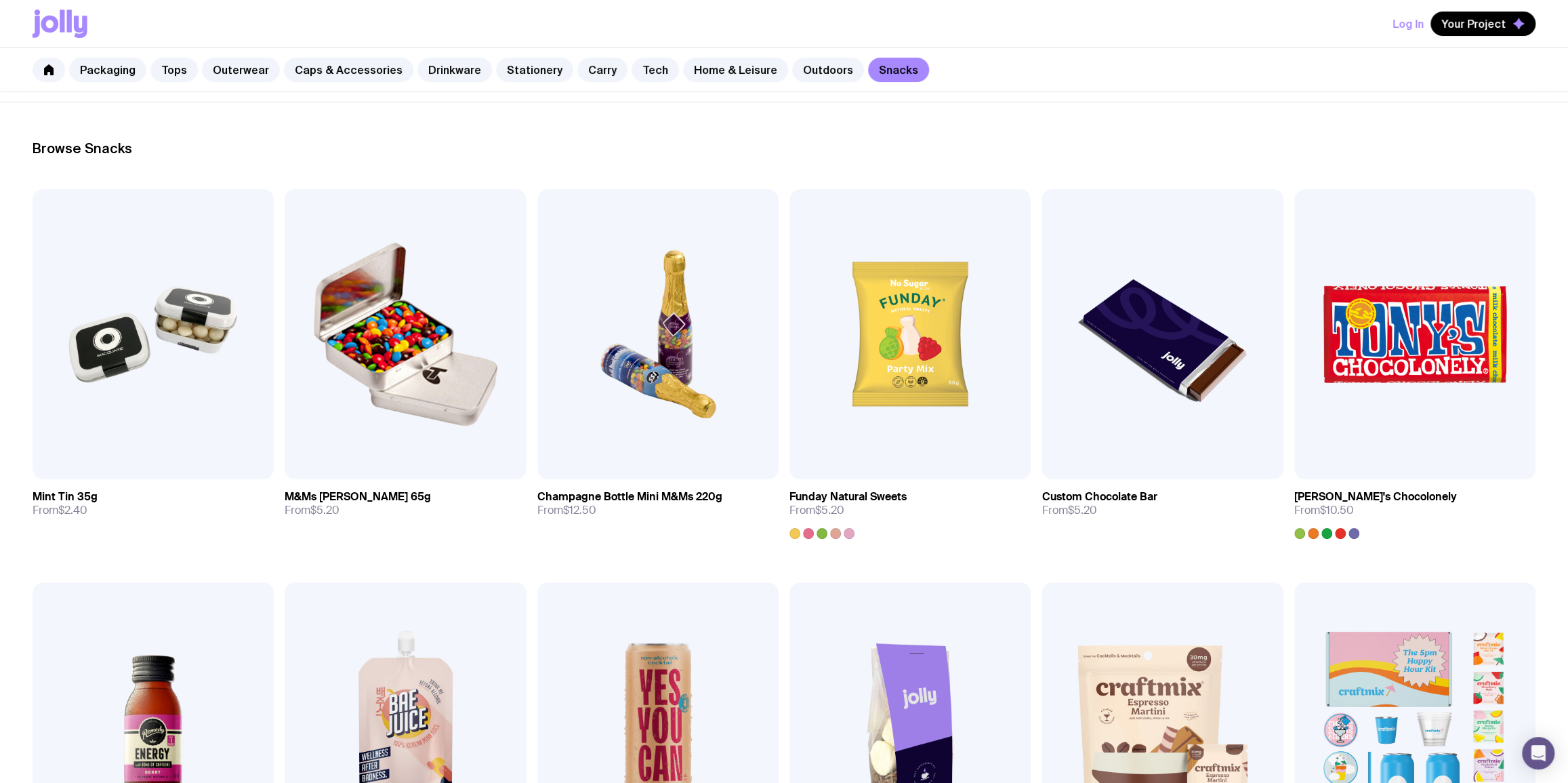
click at [1110, 116] on section "Browse Snacks Add to wishlist View Mint Tin 35g From $2.40 Add to wishlist View…" at bounding box center [784, 557] width 1568 height 911
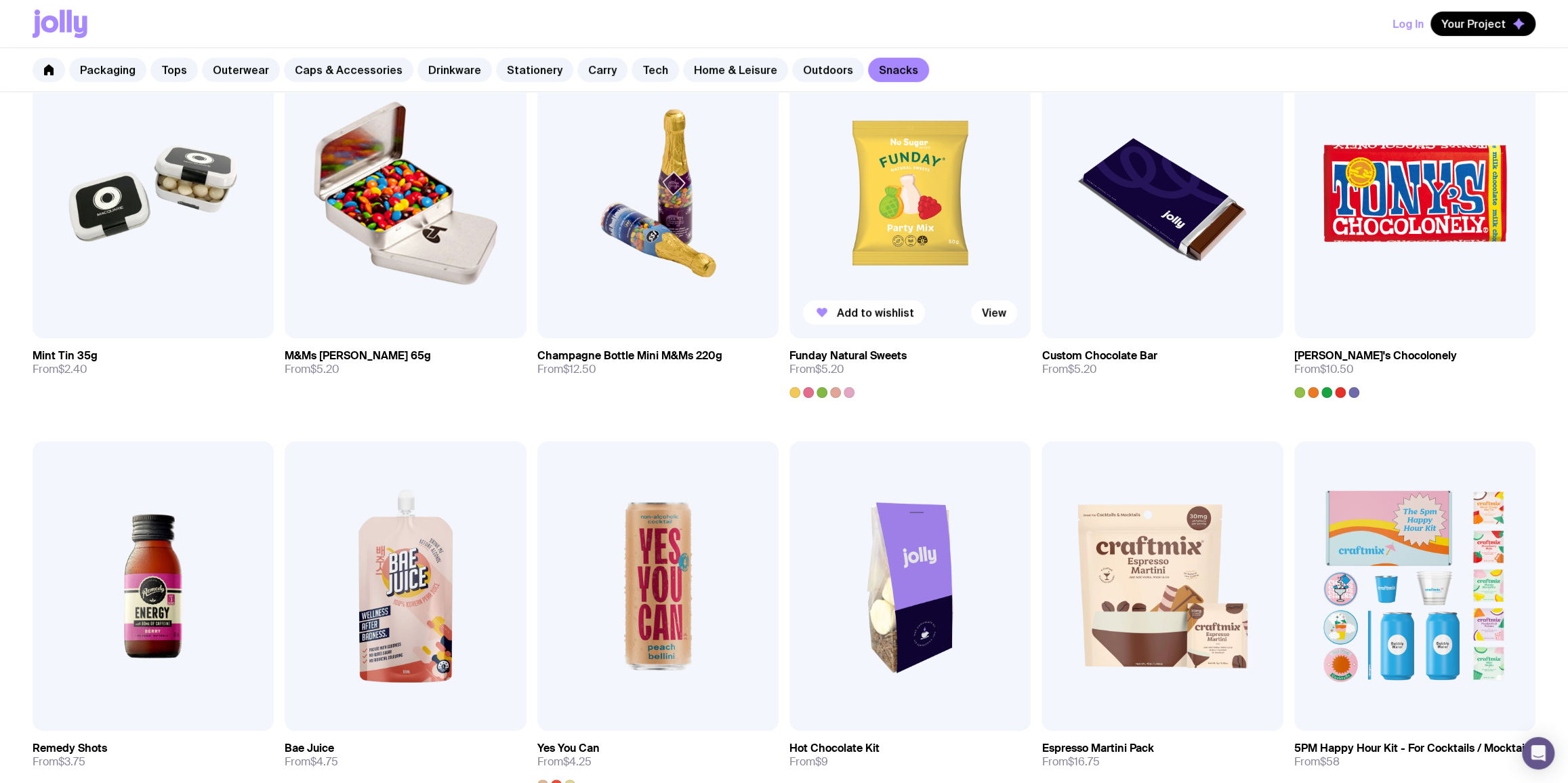
scroll to position [493, 0]
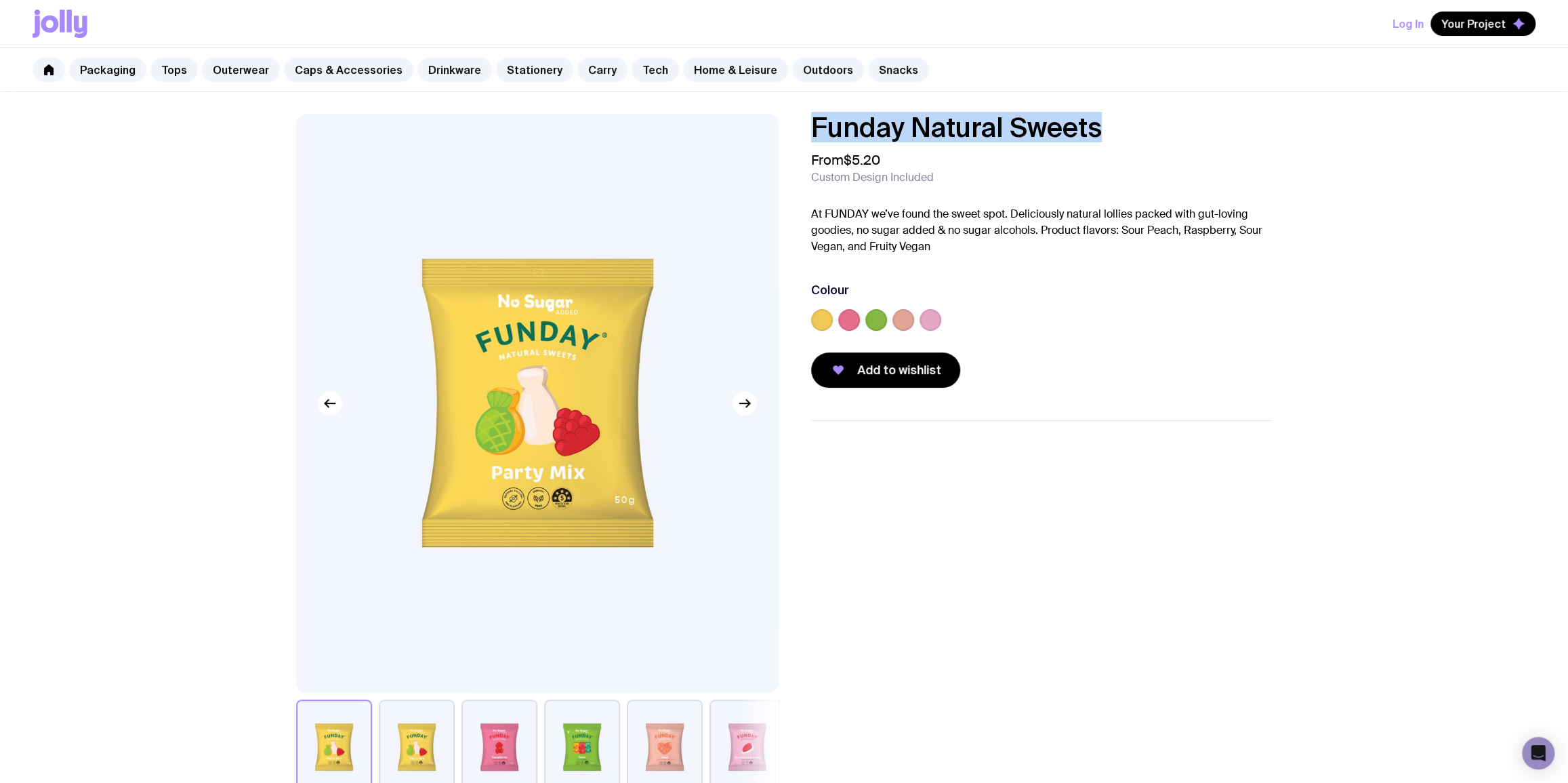
drag, startPoint x: 0, startPoint y: 0, endPoint x: 786, endPoint y: 126, distance: 796.0
click at [786, 126] on div "Funday Natural Sweets From $5.20 Custom Design Included At FUNDAY we’ve found t…" at bounding box center [784, 454] width 1041 height 680
copy h1 "Funday Natural Sweets"
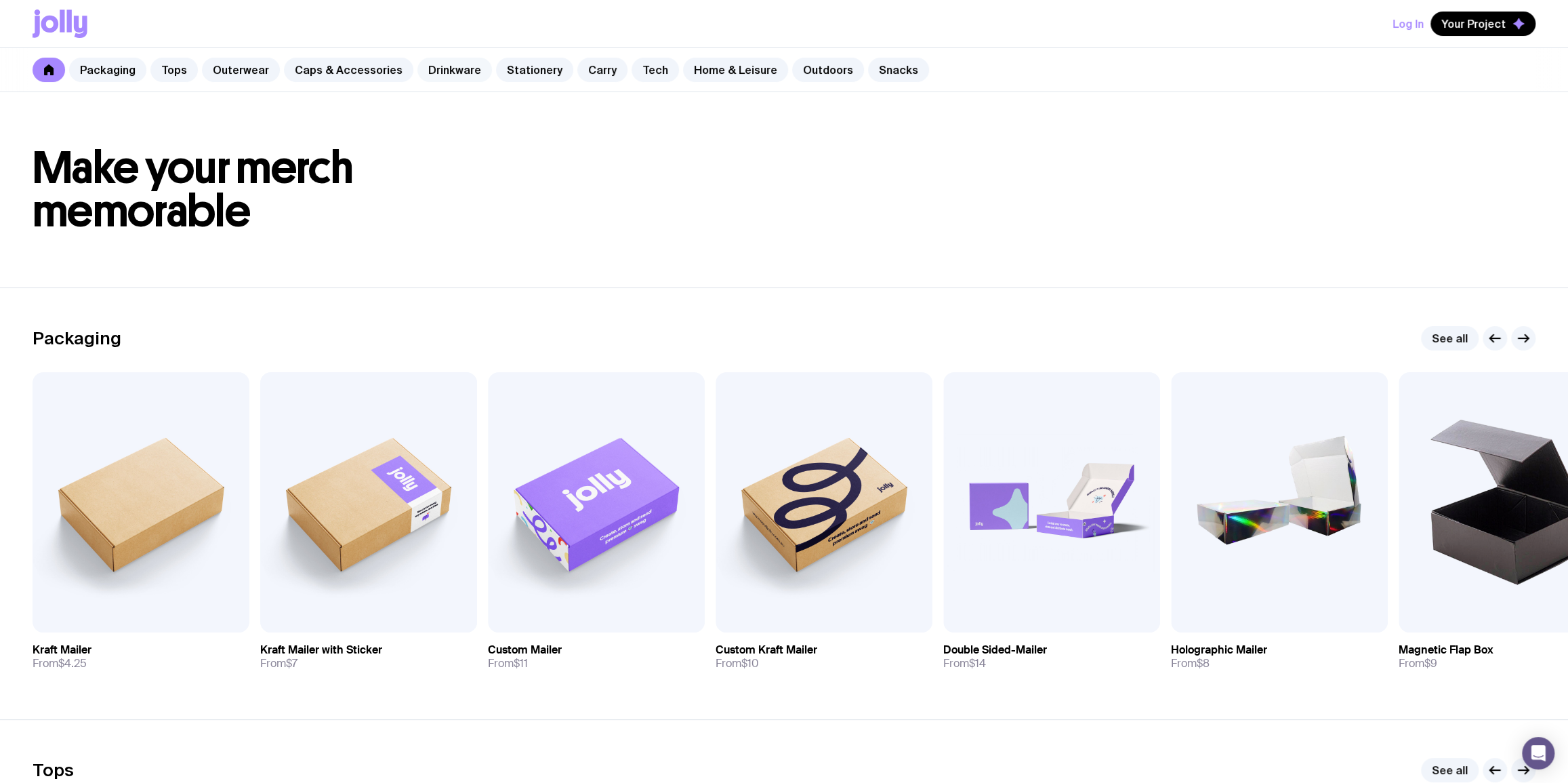
click at [461, 74] on link "Drinkware" at bounding box center [454, 69] width 74 height 25
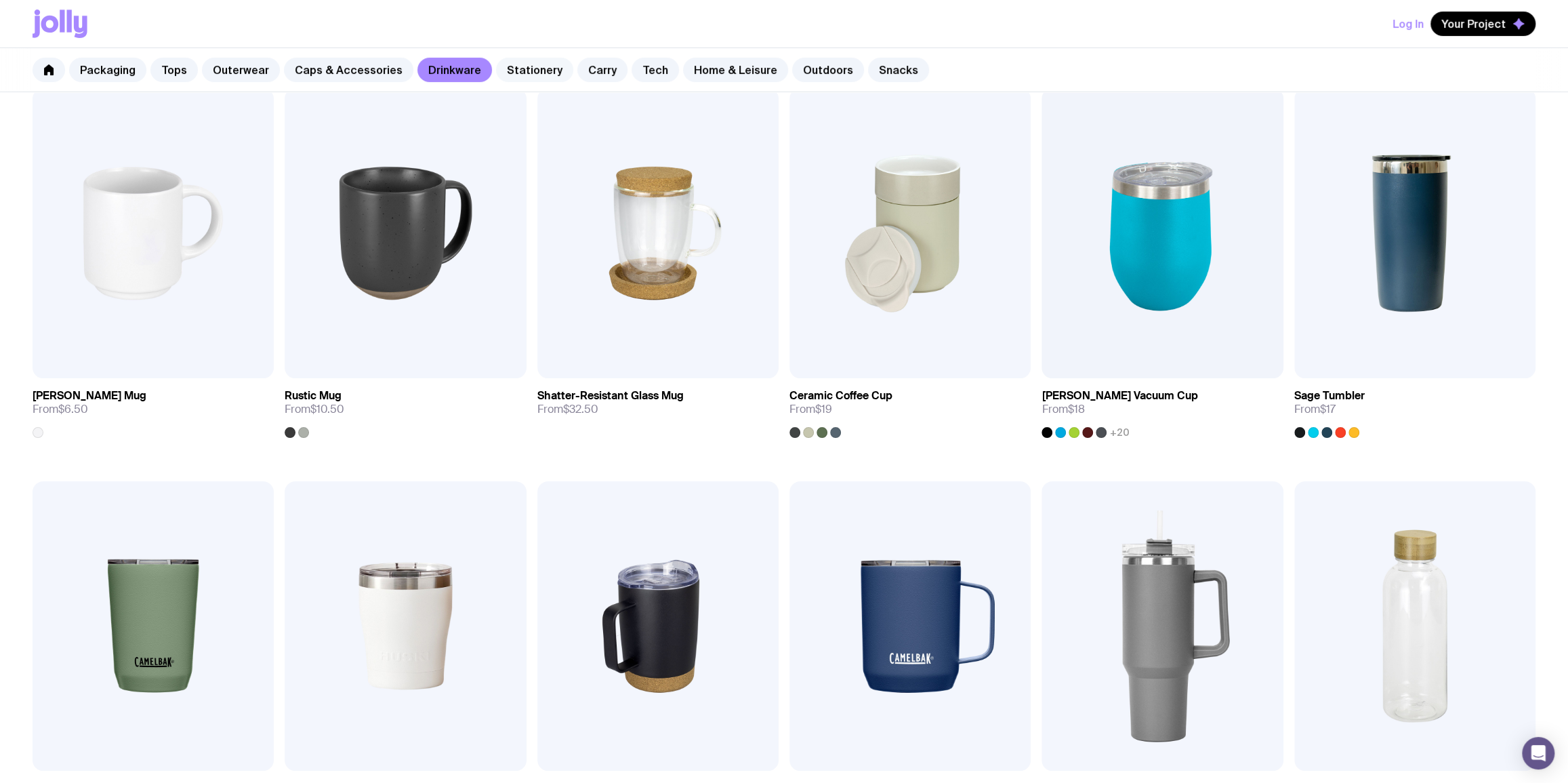
scroll to position [177, 0]
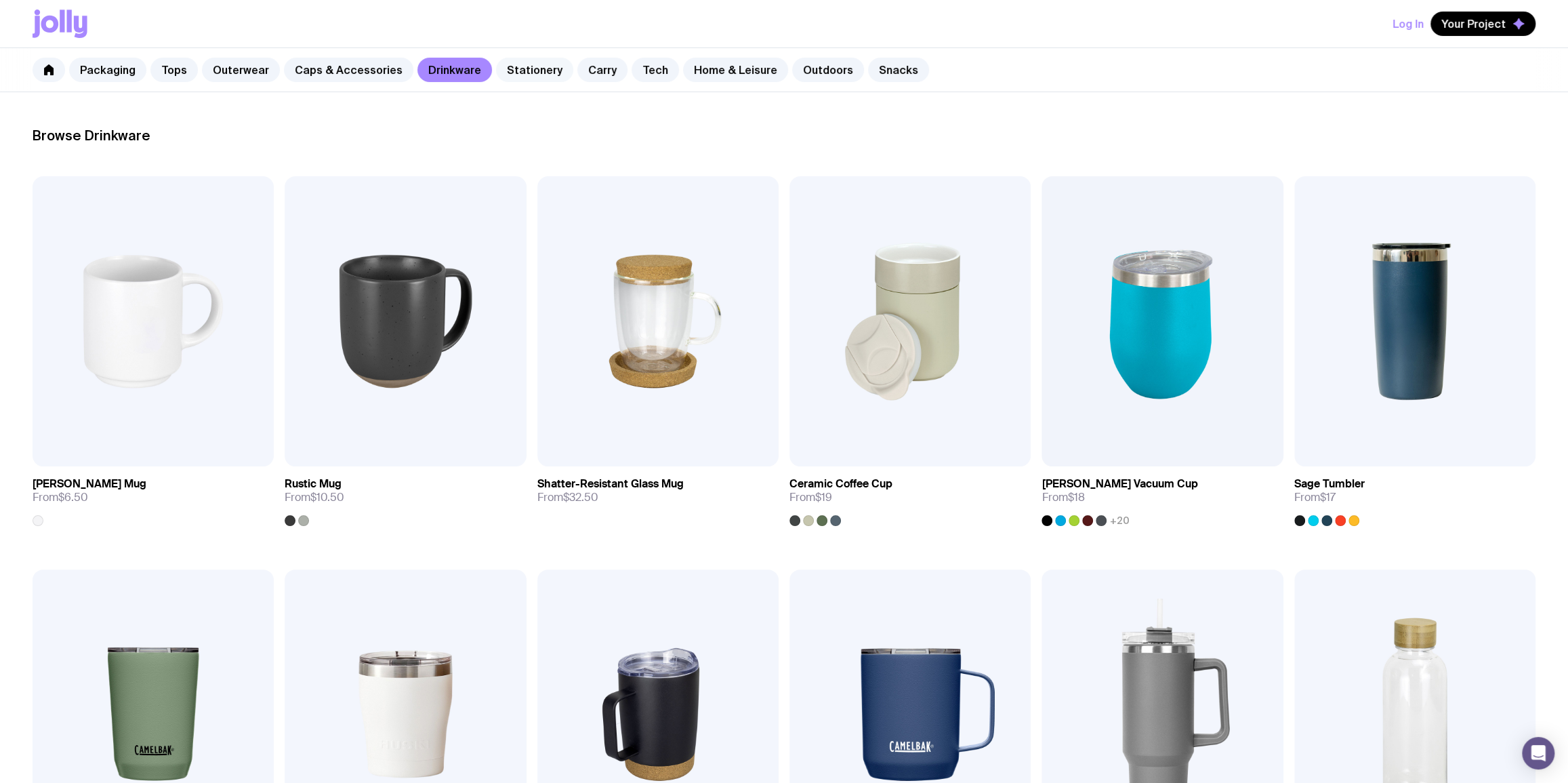
click at [522, 79] on div "Packaging Tops Outerwear Caps & Accessories Drinkware Stationery Carry Tech Hom…" at bounding box center [784, 70] width 1568 height 44
click at [522, 77] on link "Stationery" at bounding box center [534, 69] width 77 height 25
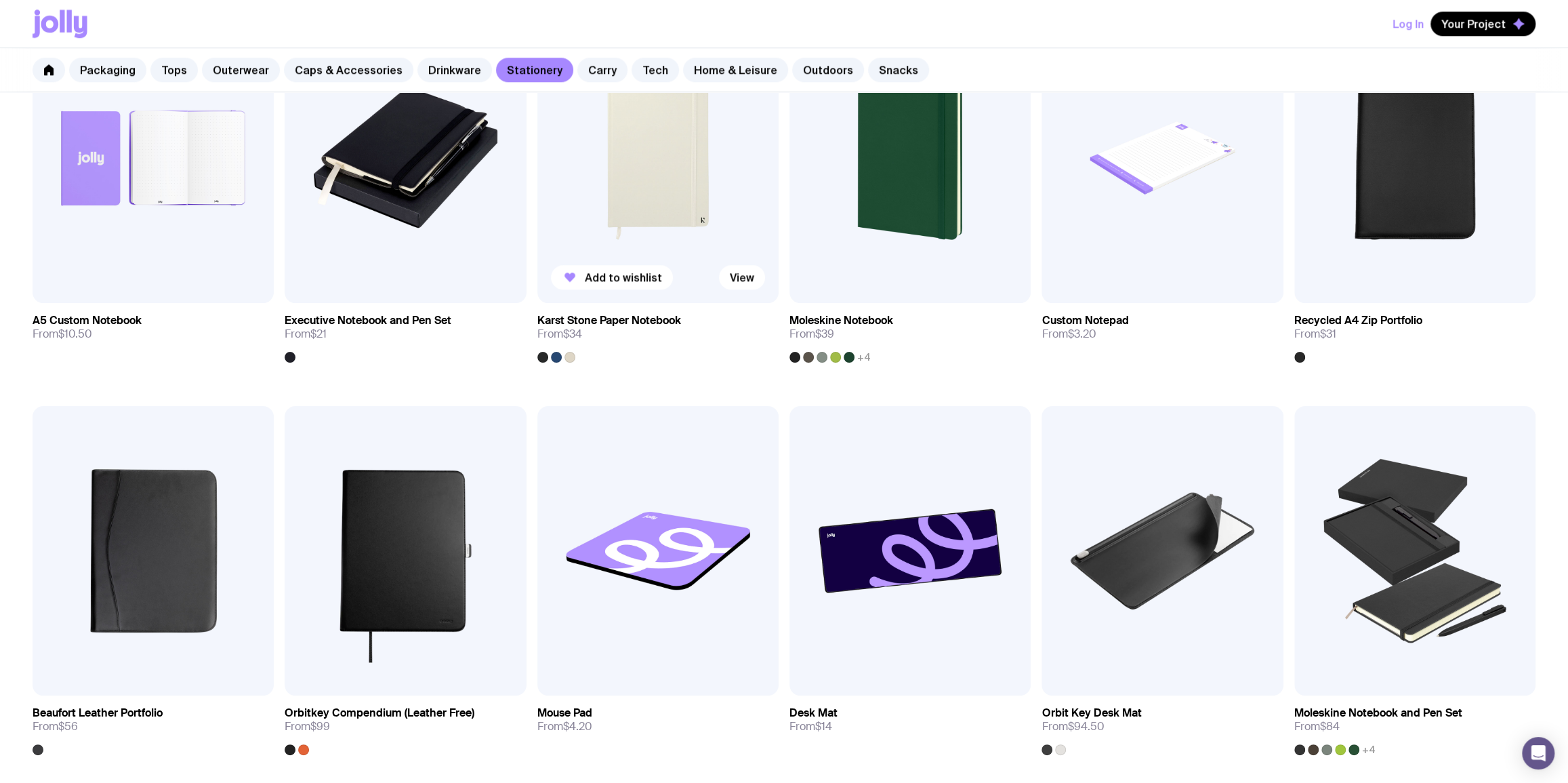
scroll to position [1151, 0]
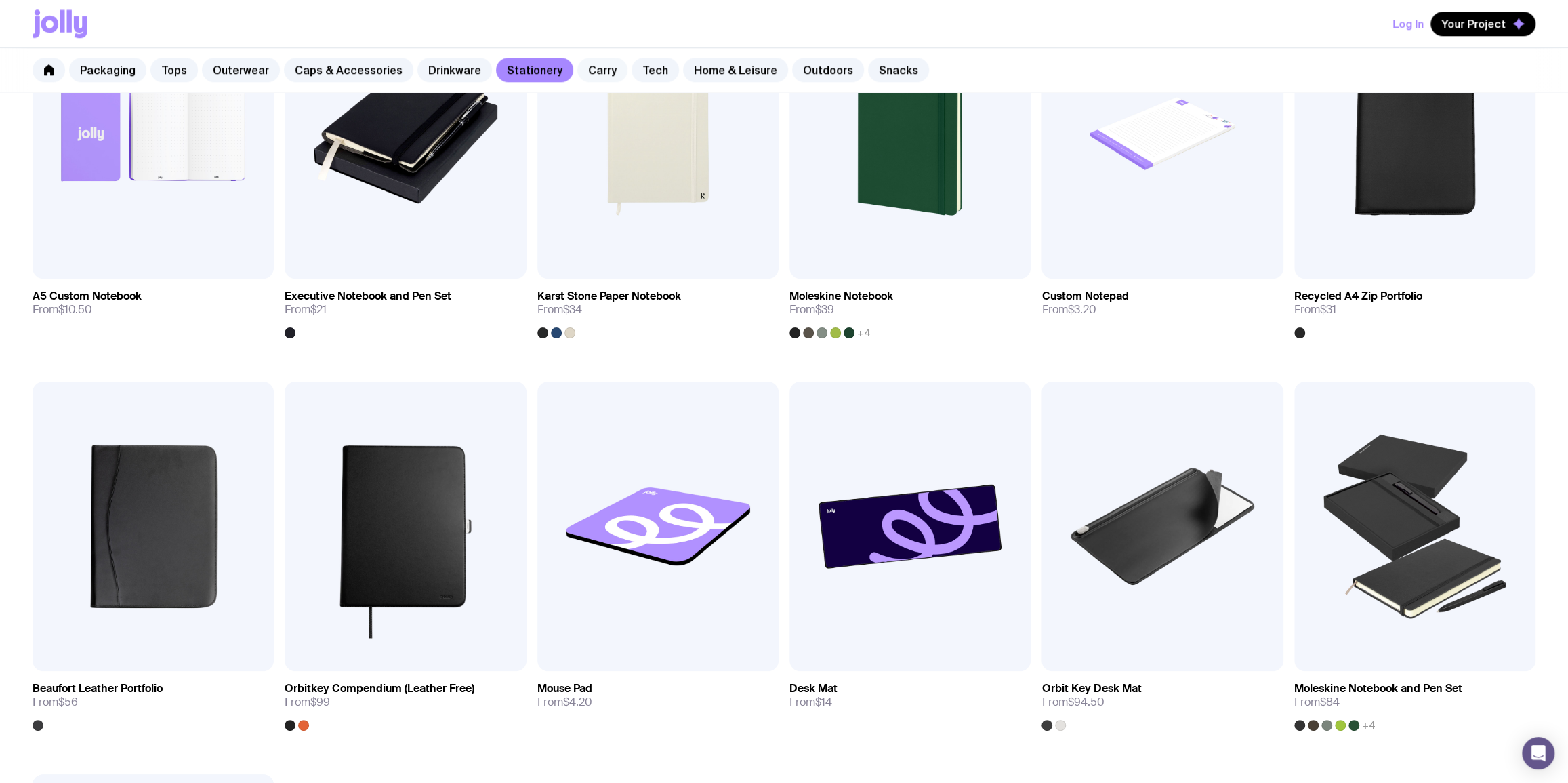
click at [578, 80] on link "Carry" at bounding box center [602, 69] width 50 height 25
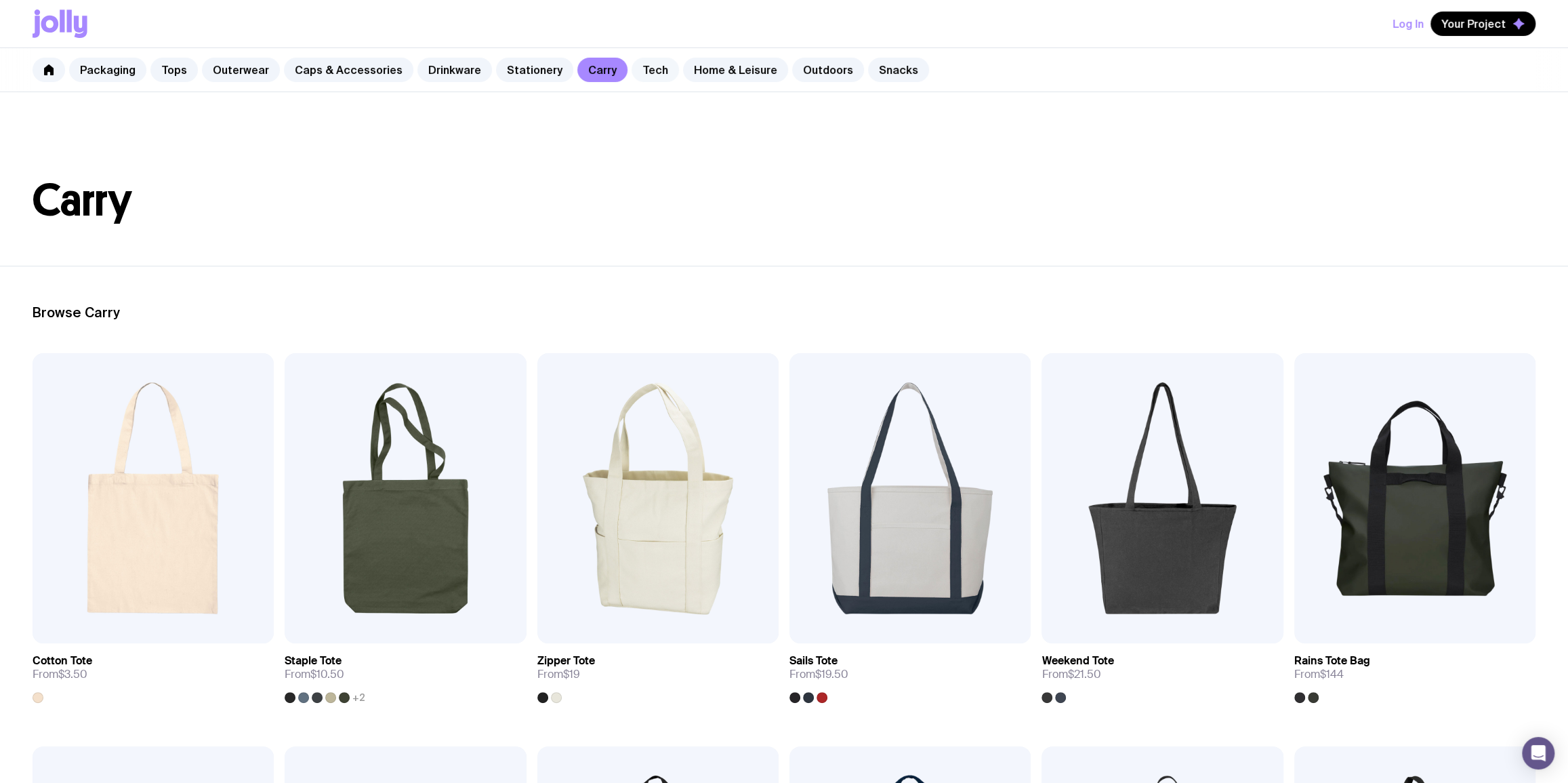
click at [634, 68] on link "Tech" at bounding box center [655, 69] width 48 height 25
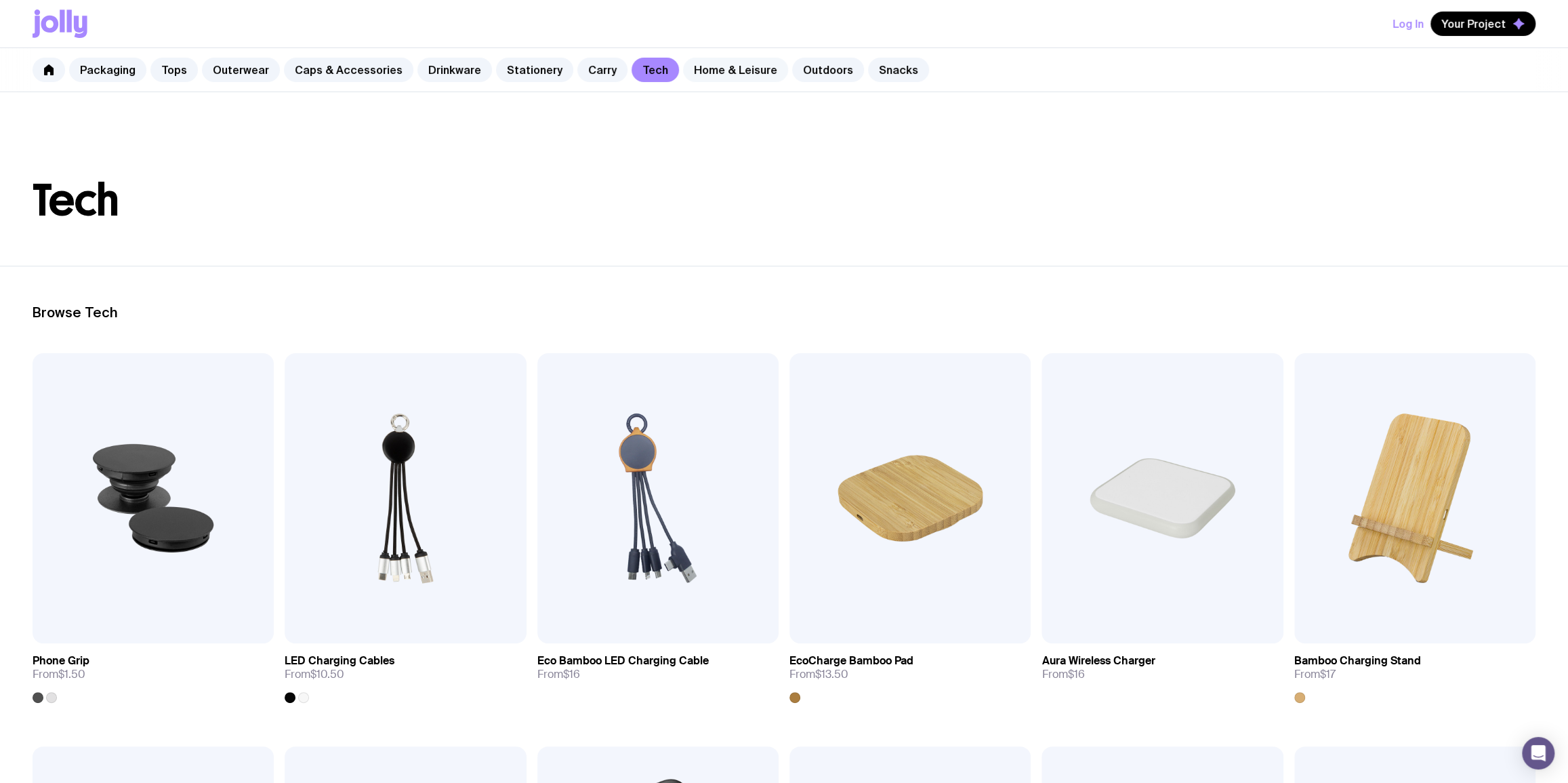
click at [696, 68] on link "Home & Leisure" at bounding box center [735, 69] width 105 height 25
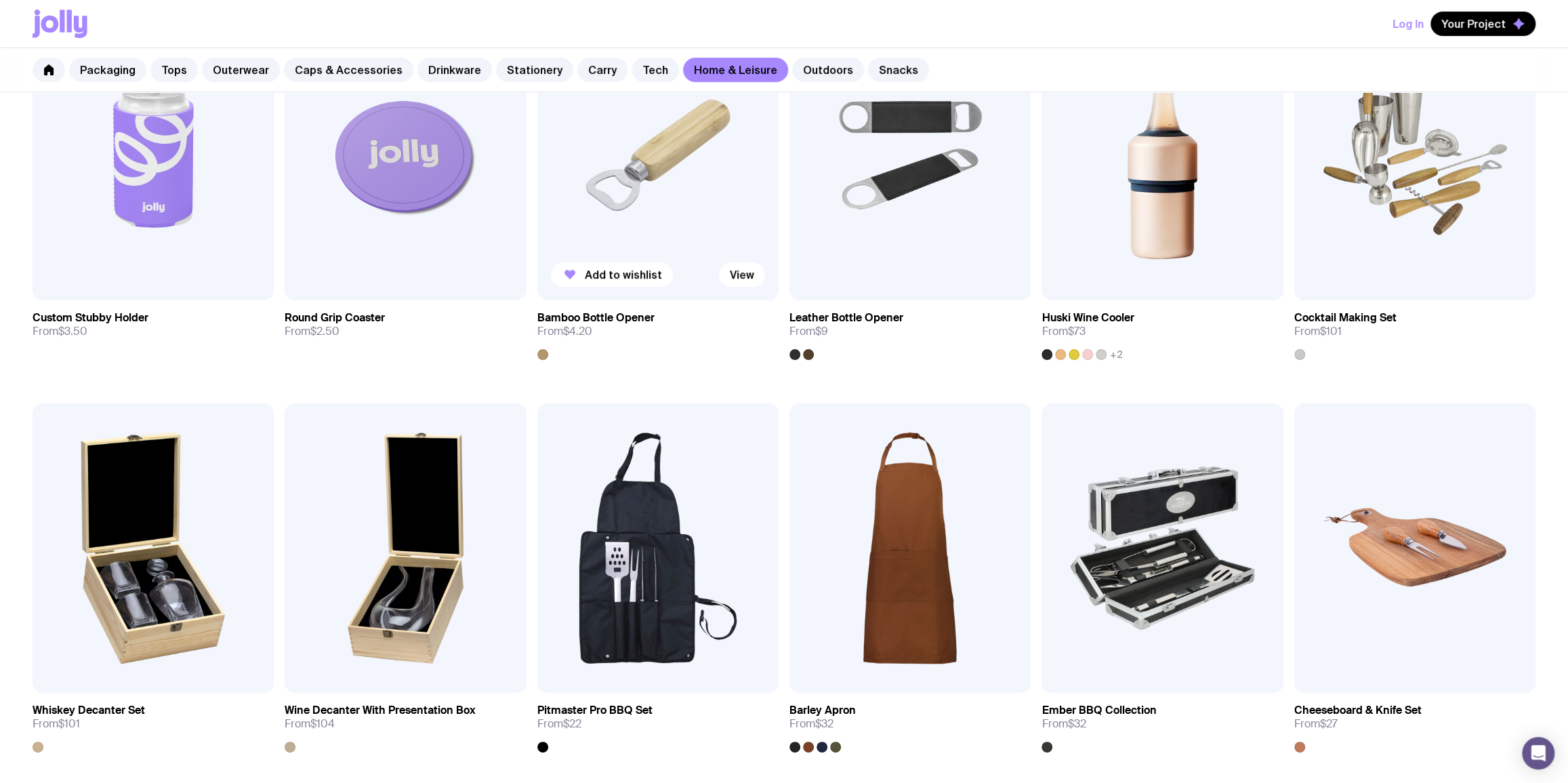
scroll to position [493, 0]
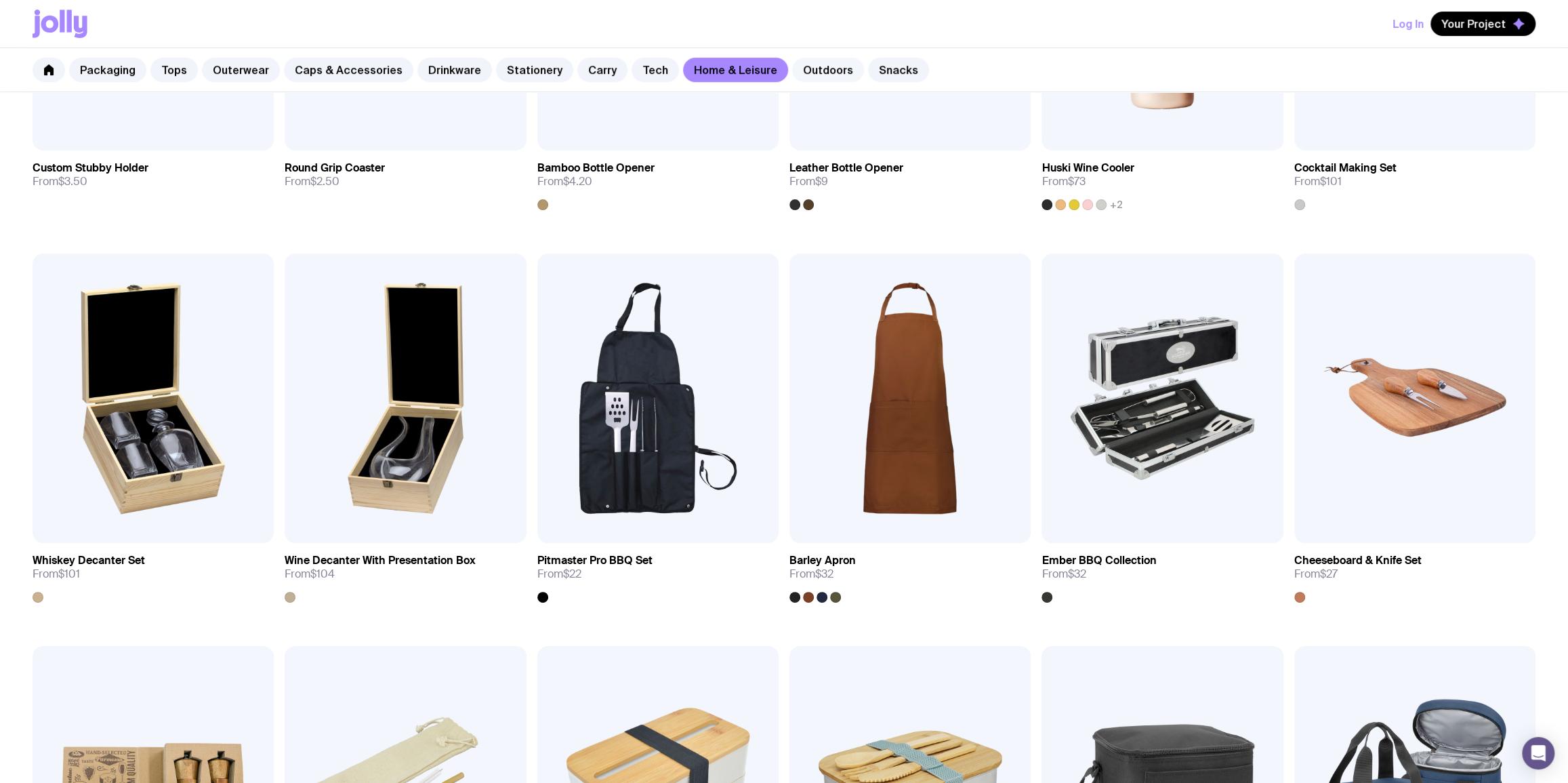
click at [797, 76] on link "Outdoors" at bounding box center [828, 69] width 72 height 25
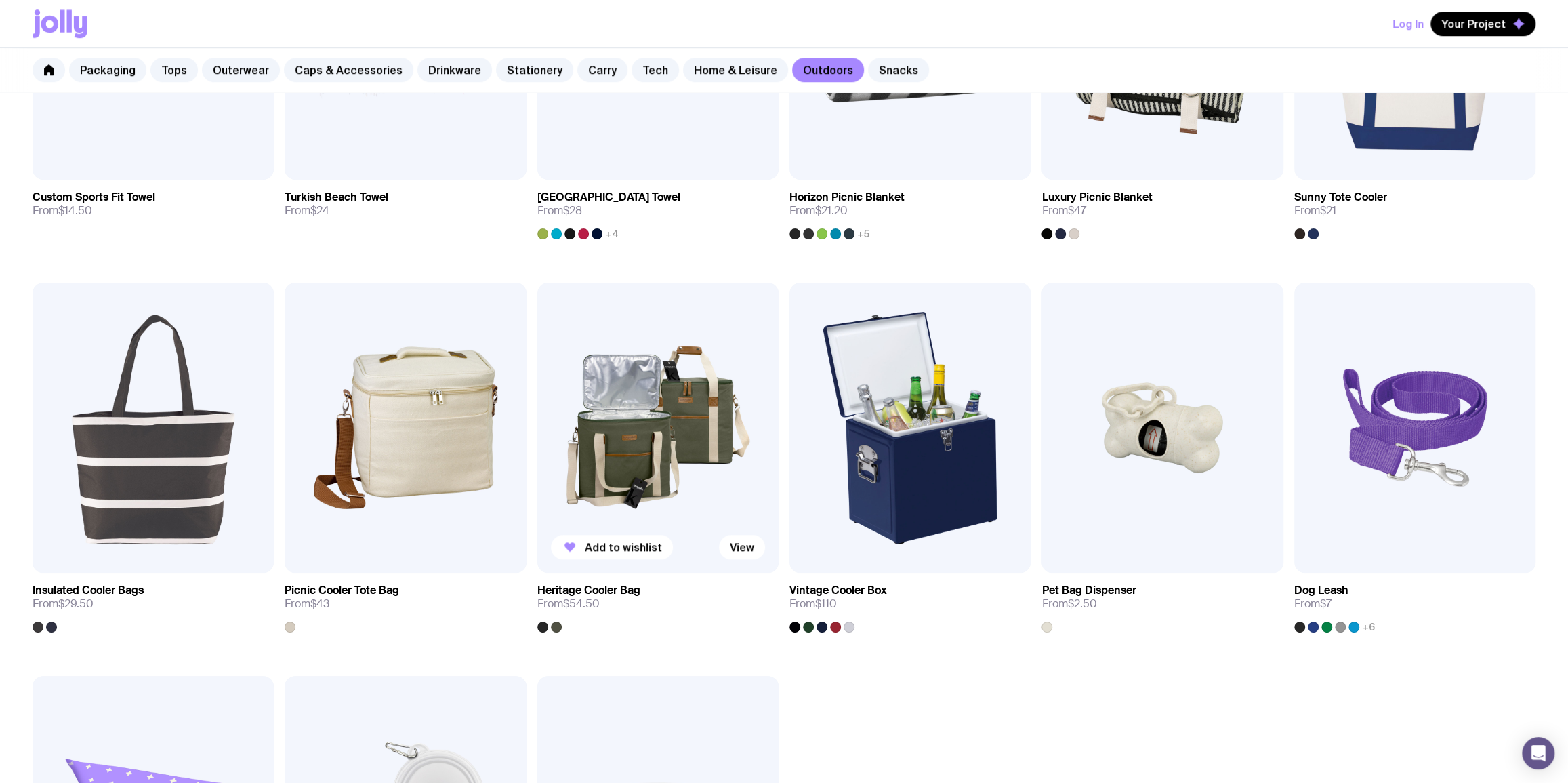
scroll to position [986, 0]
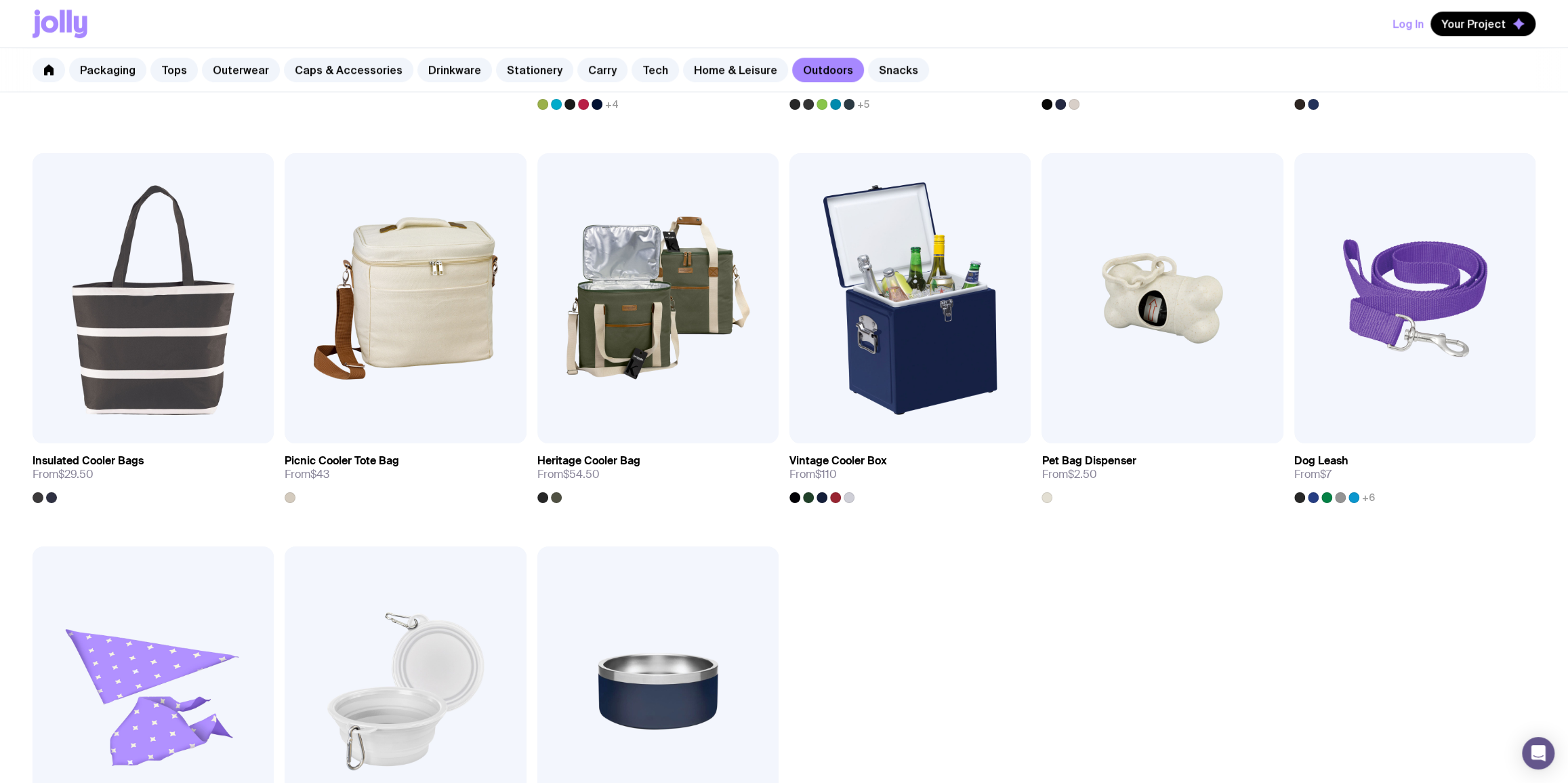
click at [704, 84] on div "Packaging Tops Outerwear Caps & Accessories Drinkware Stationery Carry Tech Hom…" at bounding box center [784, 70] width 1568 height 44
click at [705, 75] on link "Home & Leisure" at bounding box center [735, 69] width 105 height 25
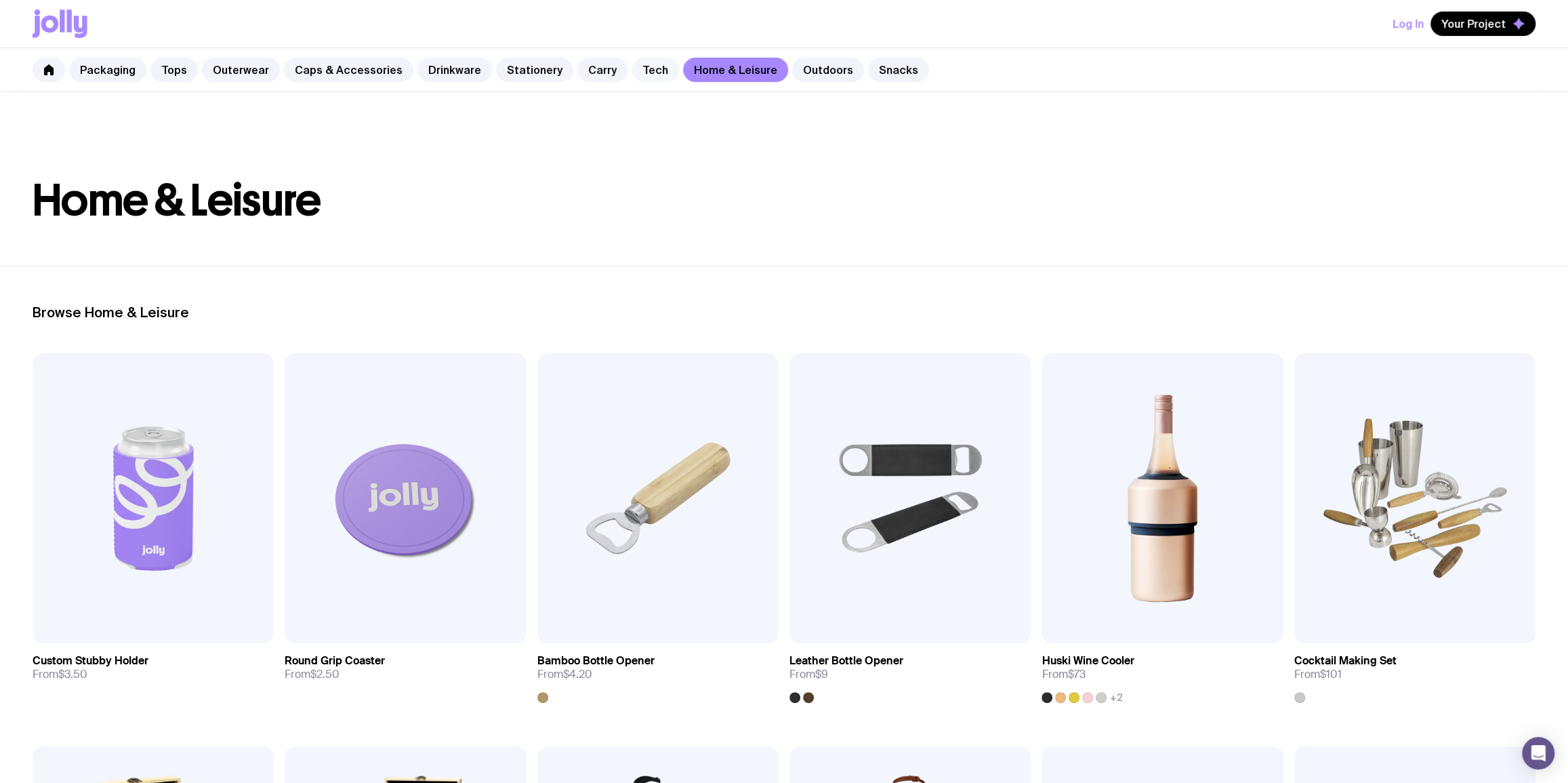
click at [631, 72] on link "Tech" at bounding box center [655, 69] width 48 height 25
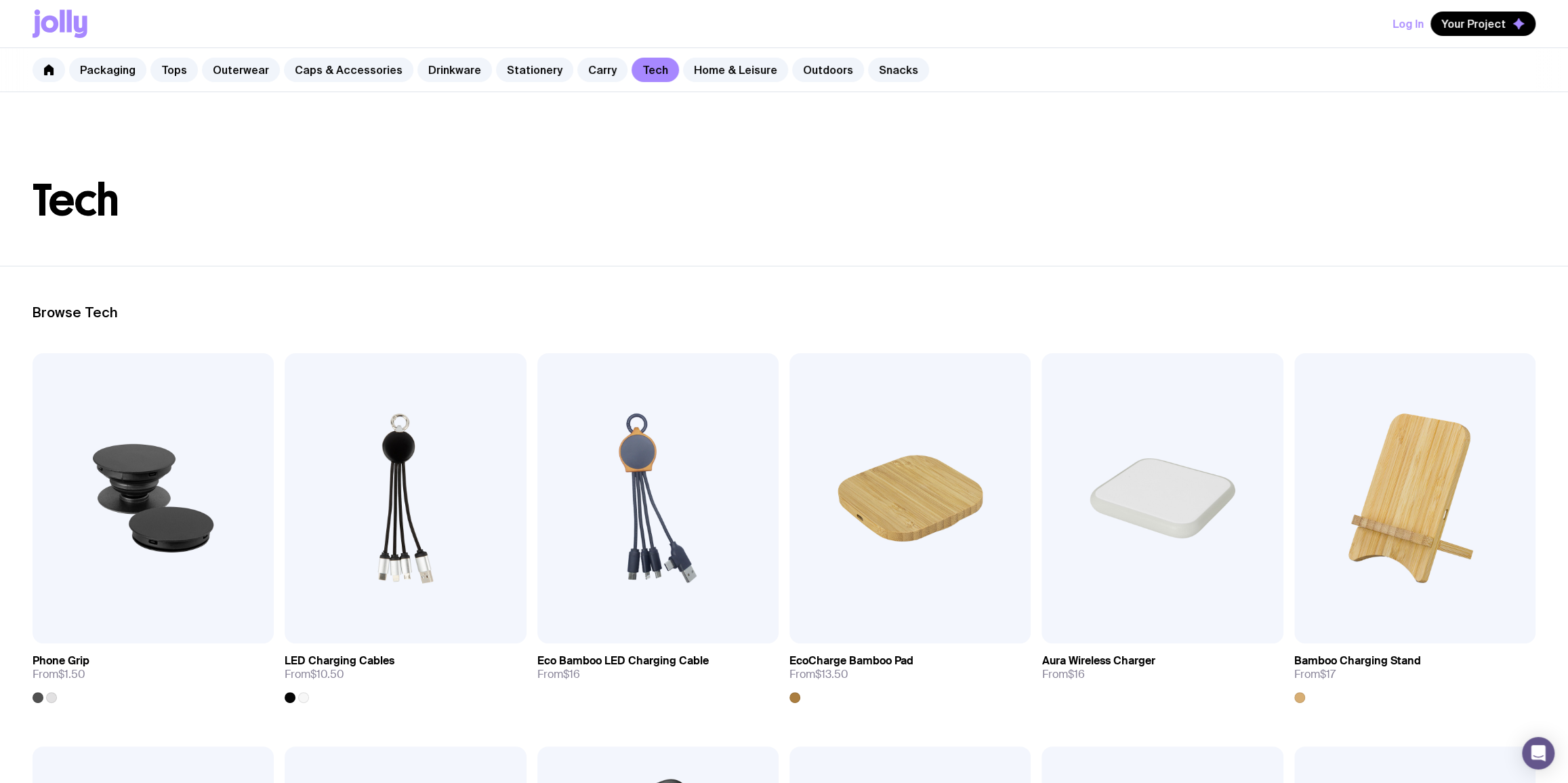
drag, startPoint x: 883, startPoint y: 84, endPoint x: 878, endPoint y: 74, distance: 11.2
click at [882, 82] on div "Packaging Tops Outerwear Caps & Accessories Drinkware Stationery Carry Tech Hom…" at bounding box center [784, 70] width 1568 height 44
click at [820, 67] on link "Outdoors" at bounding box center [828, 69] width 72 height 25
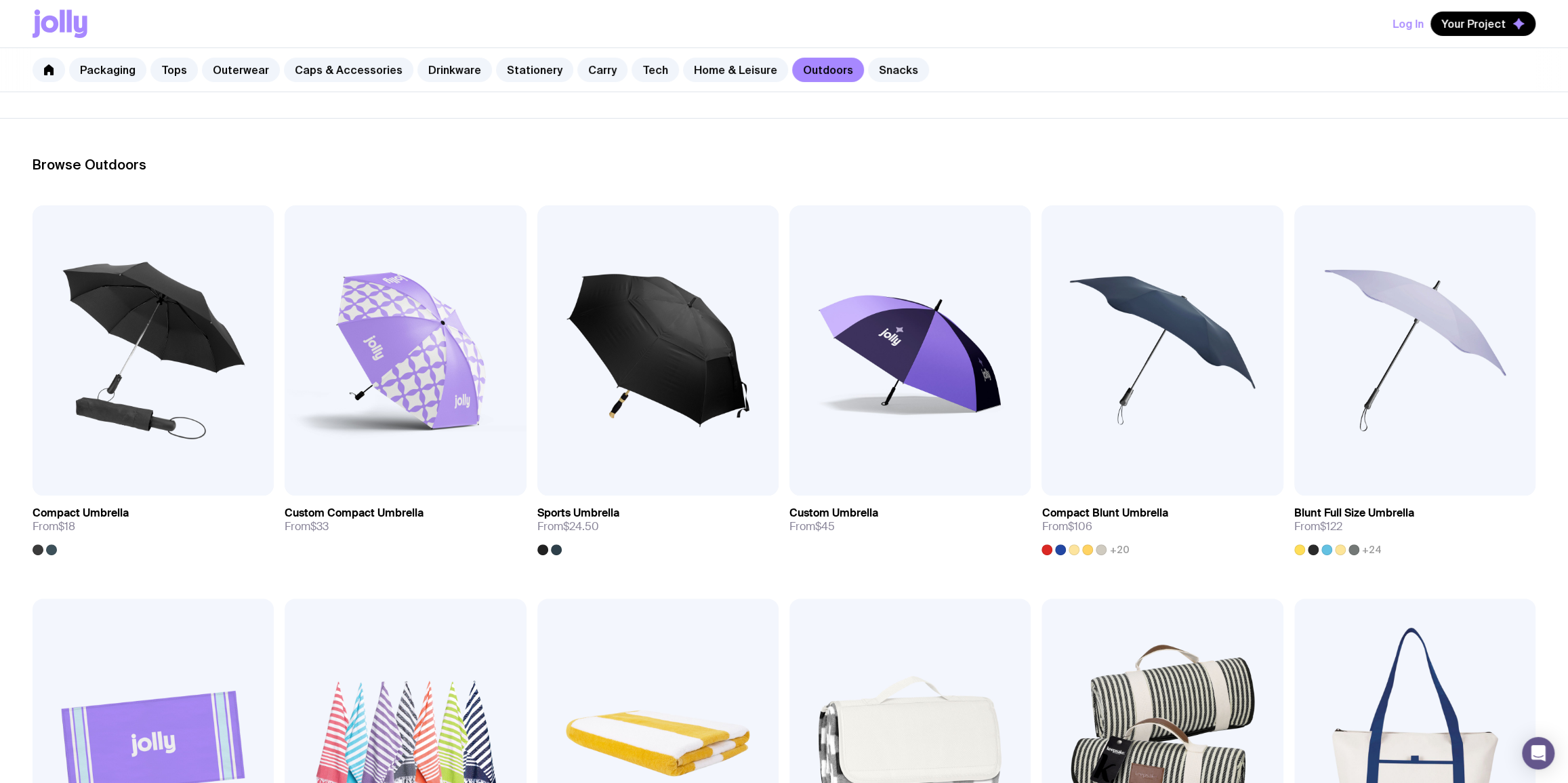
scroll to position [164, 0]
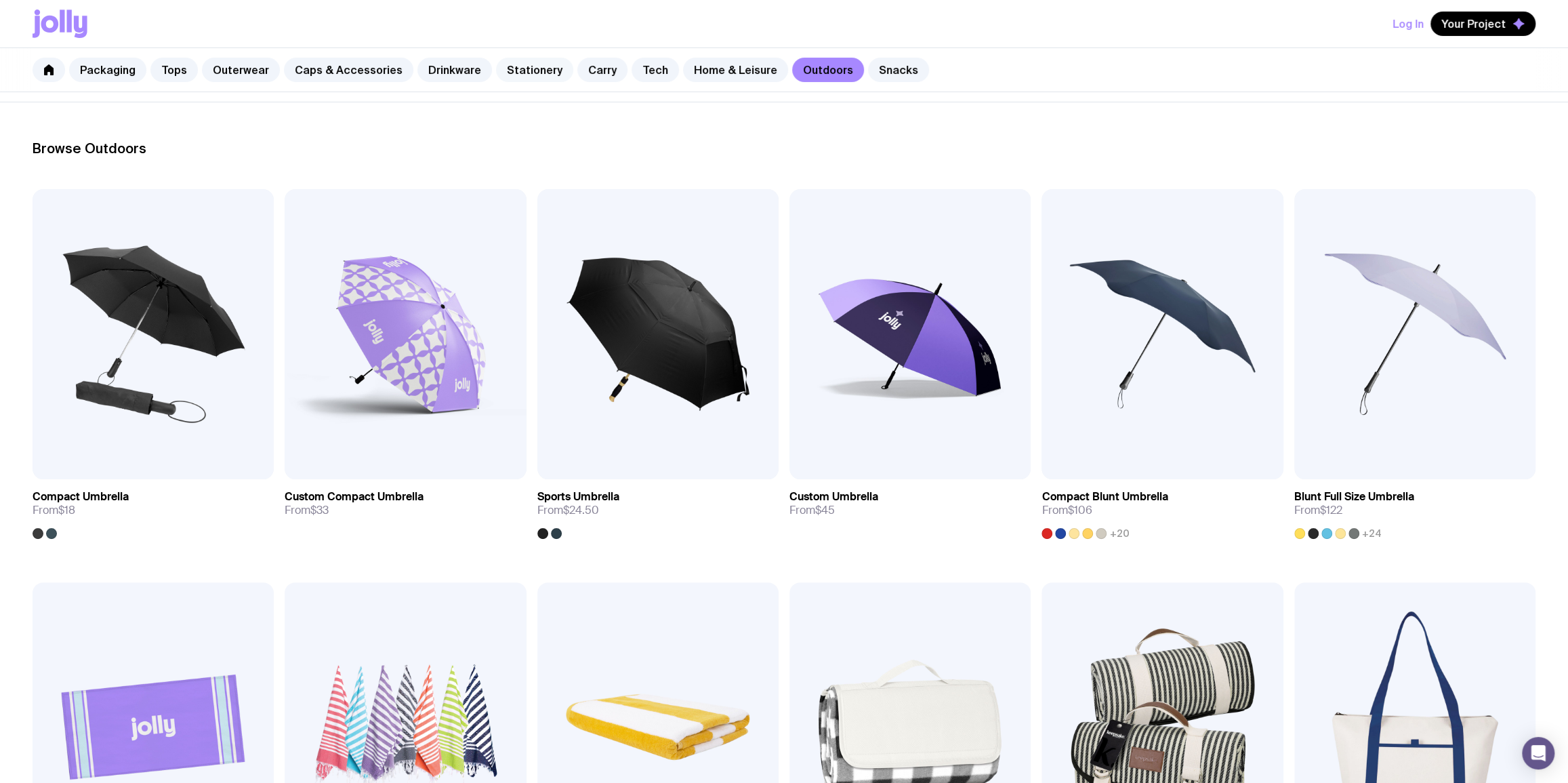
click at [496, 72] on link "Stationery" at bounding box center [534, 69] width 77 height 25
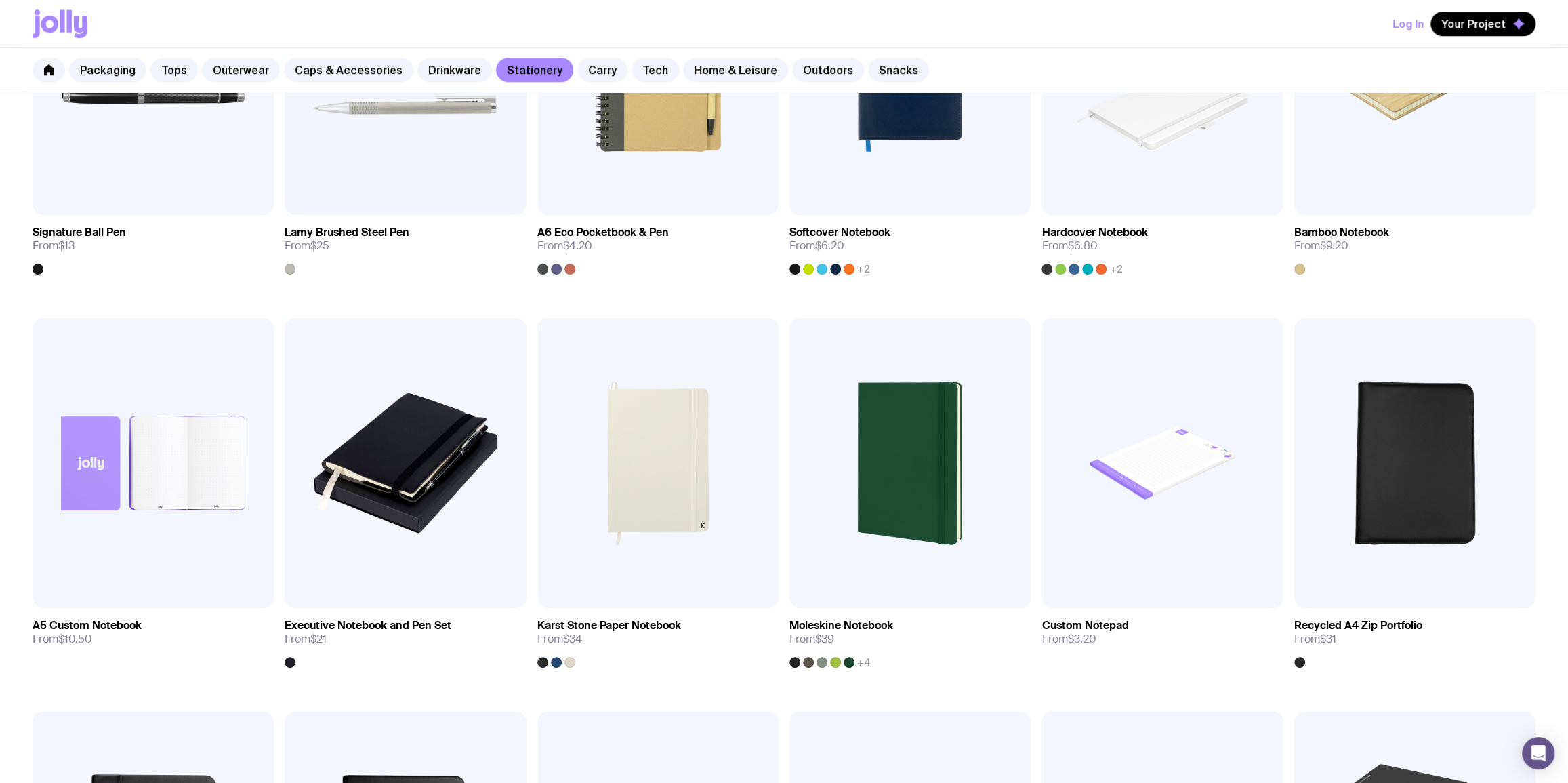
scroll to position [164, 0]
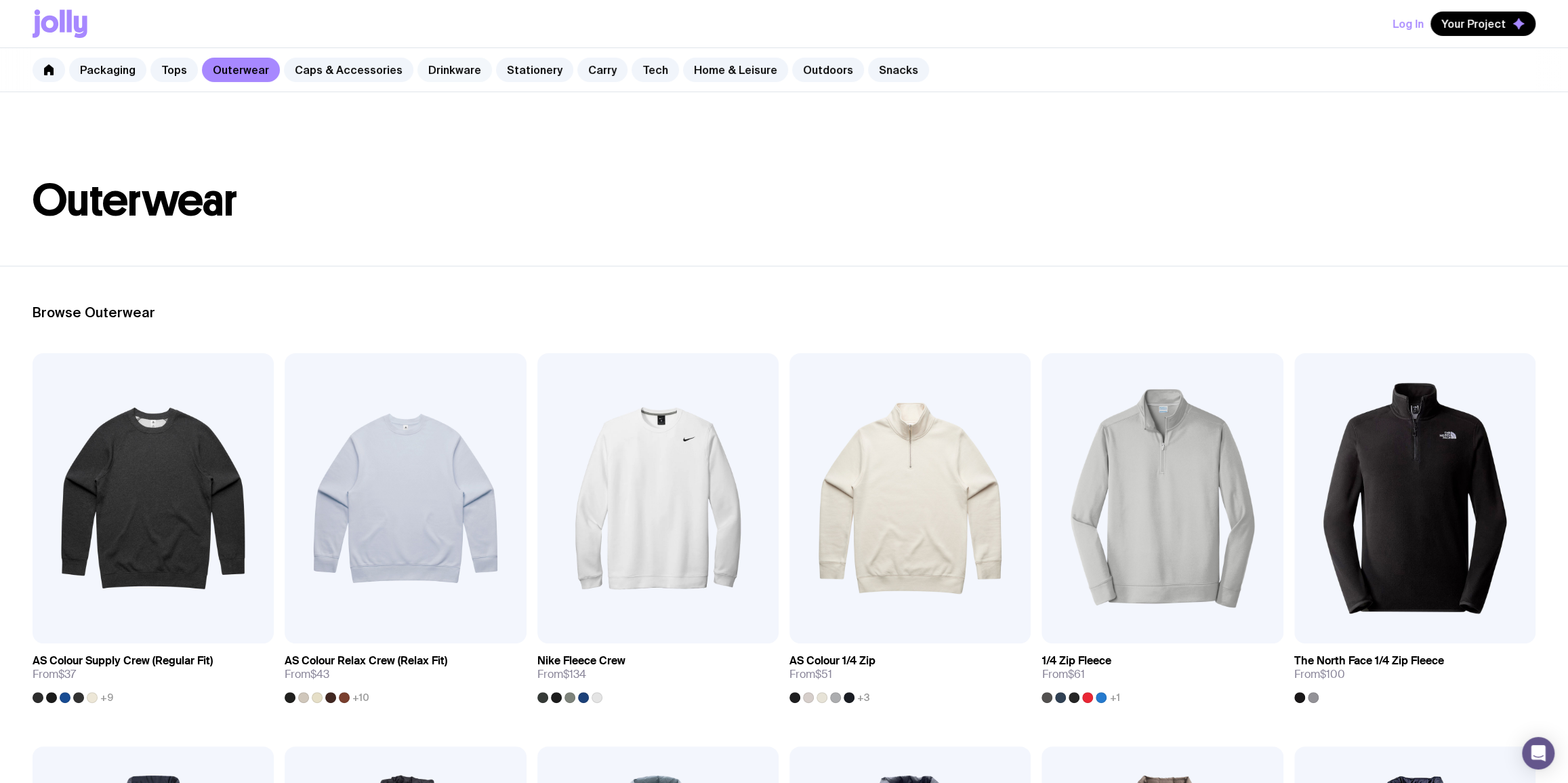
click at [438, 72] on link "Drinkware" at bounding box center [454, 69] width 74 height 25
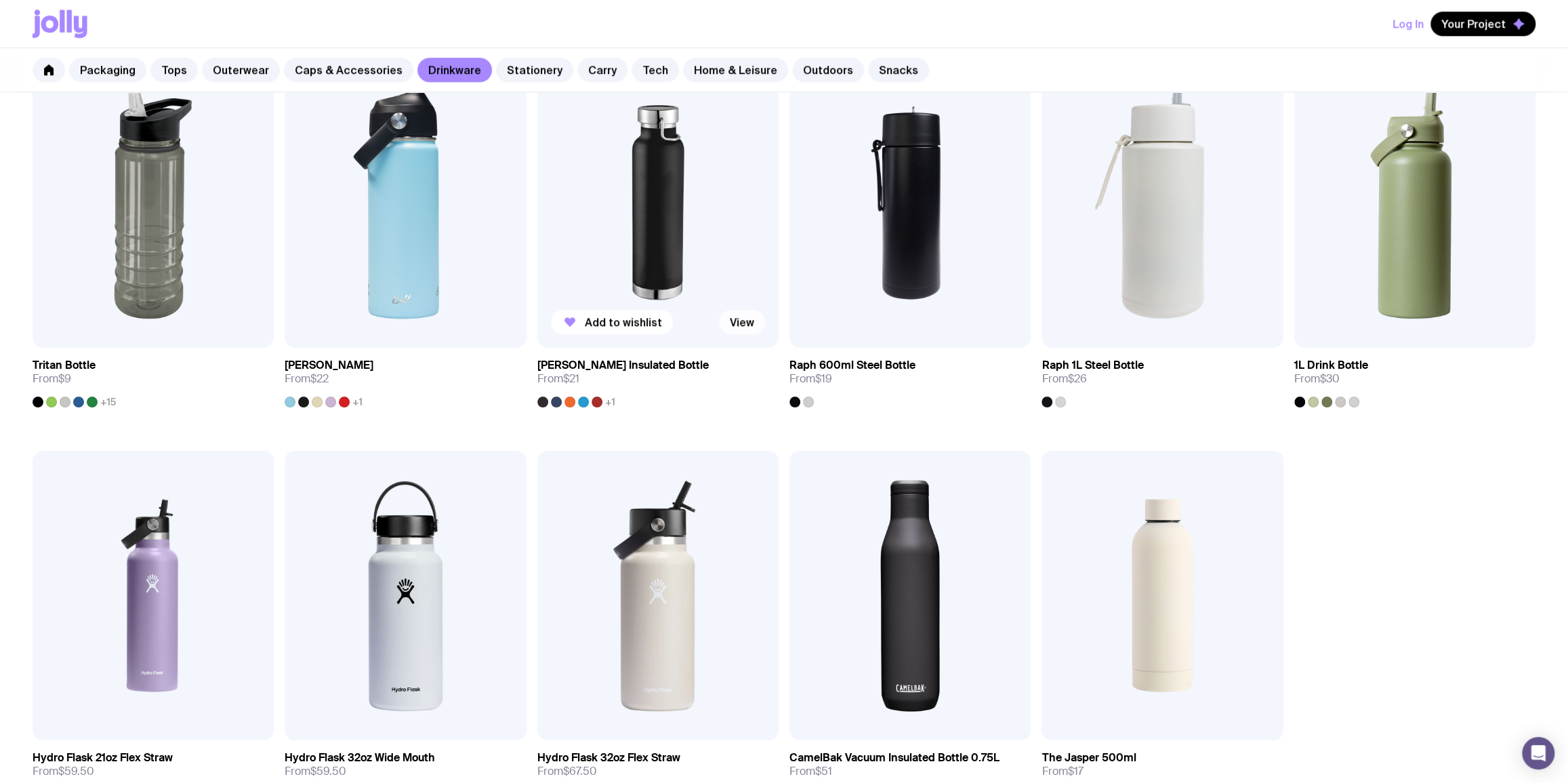
scroll to position [821, 0]
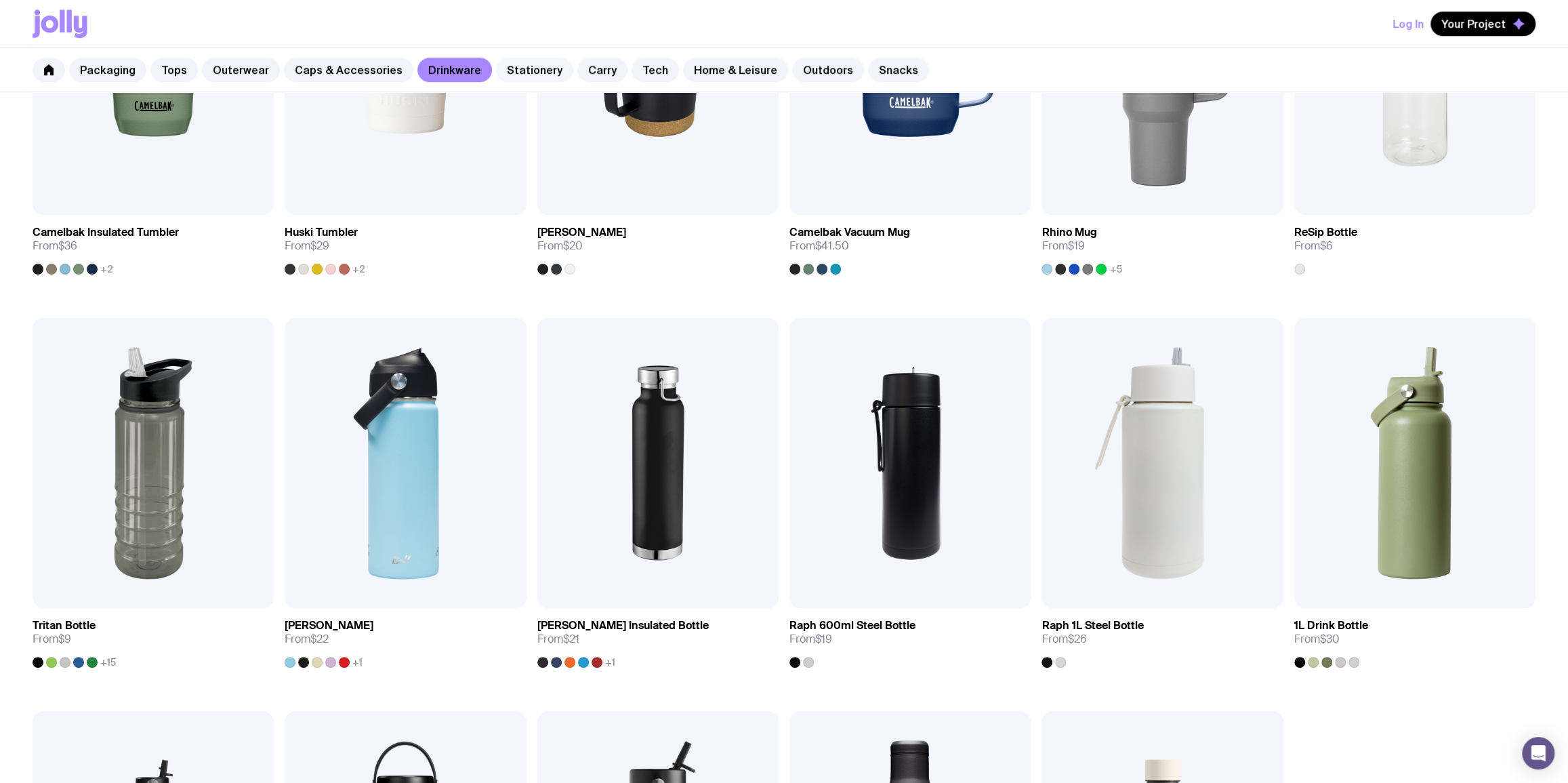
click at [514, 68] on link "Stationery" at bounding box center [534, 69] width 77 height 25
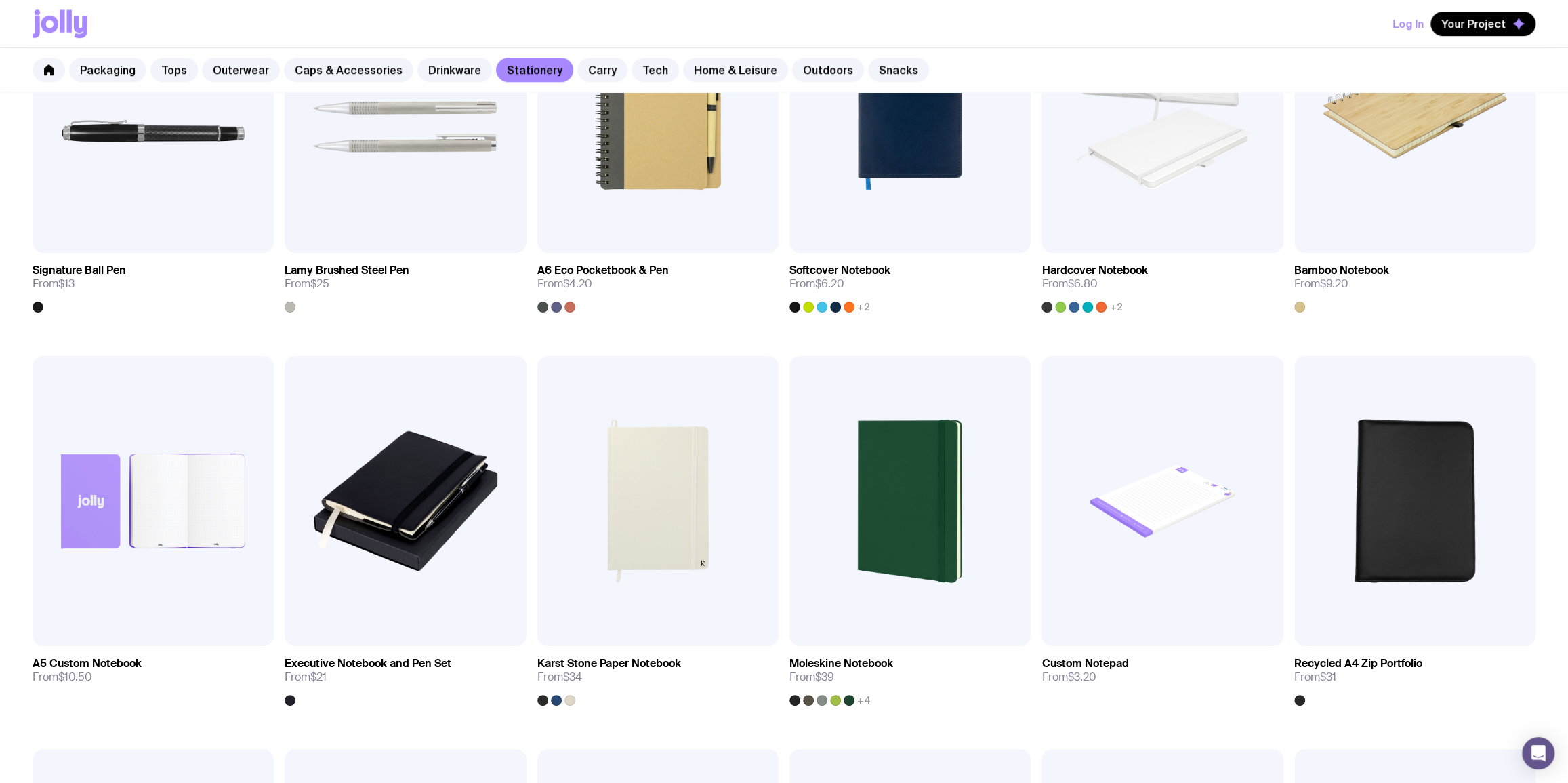
scroll to position [821, 0]
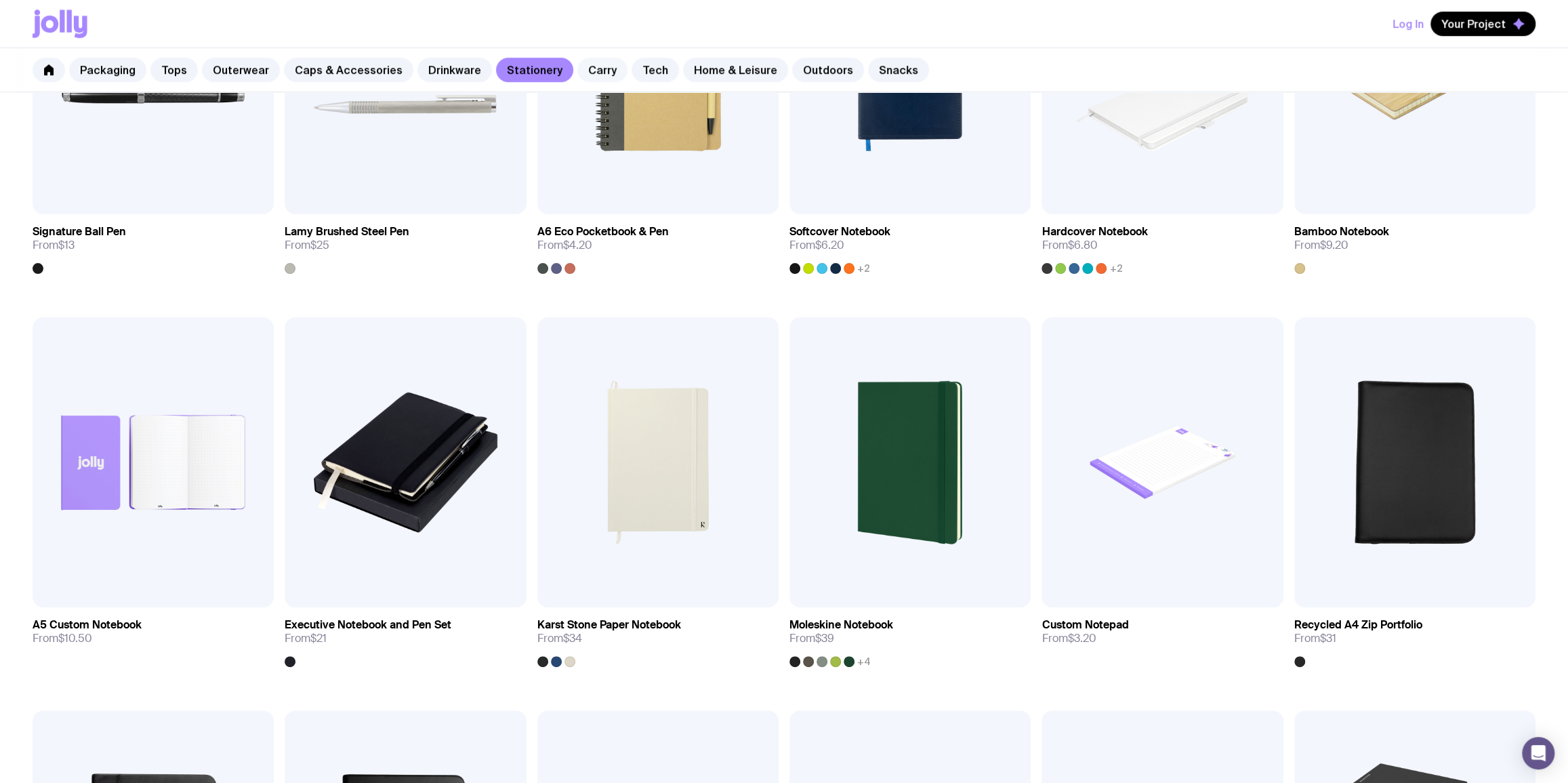
click at [588, 70] on link "Carry" at bounding box center [602, 69] width 50 height 25
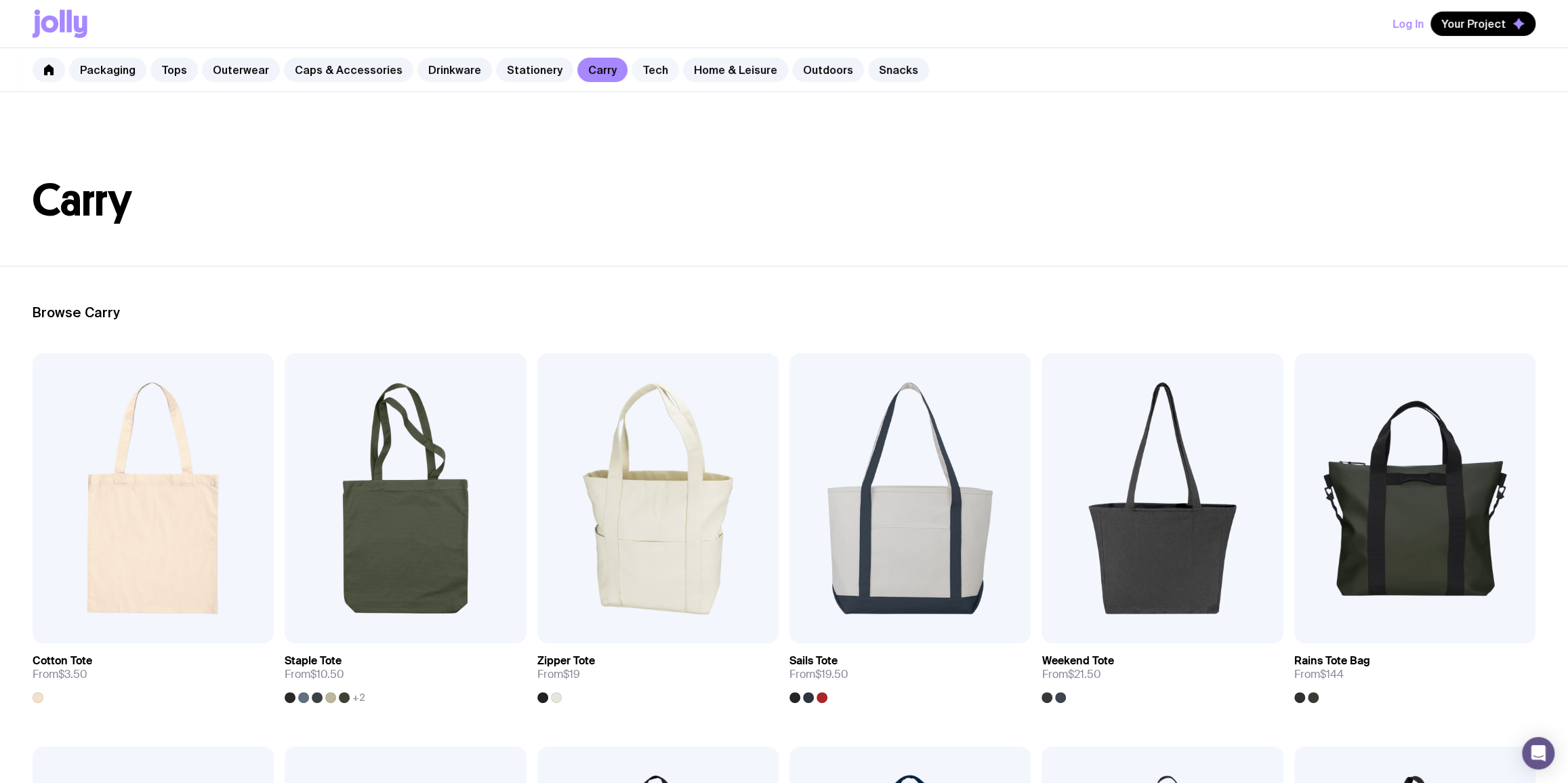
click at [636, 74] on link "Tech" at bounding box center [655, 69] width 48 height 25
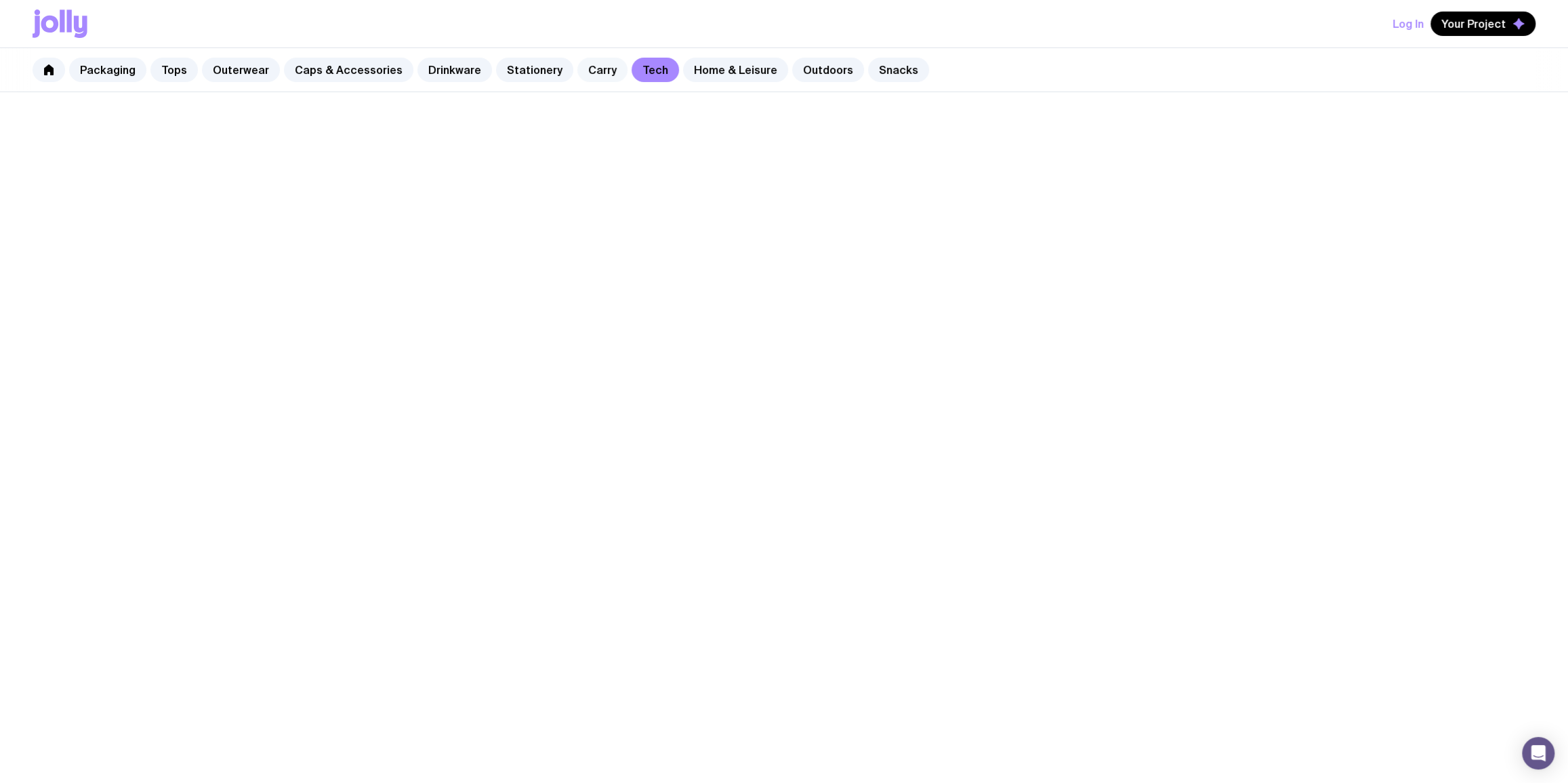
click at [579, 70] on link "Carry" at bounding box center [602, 69] width 50 height 25
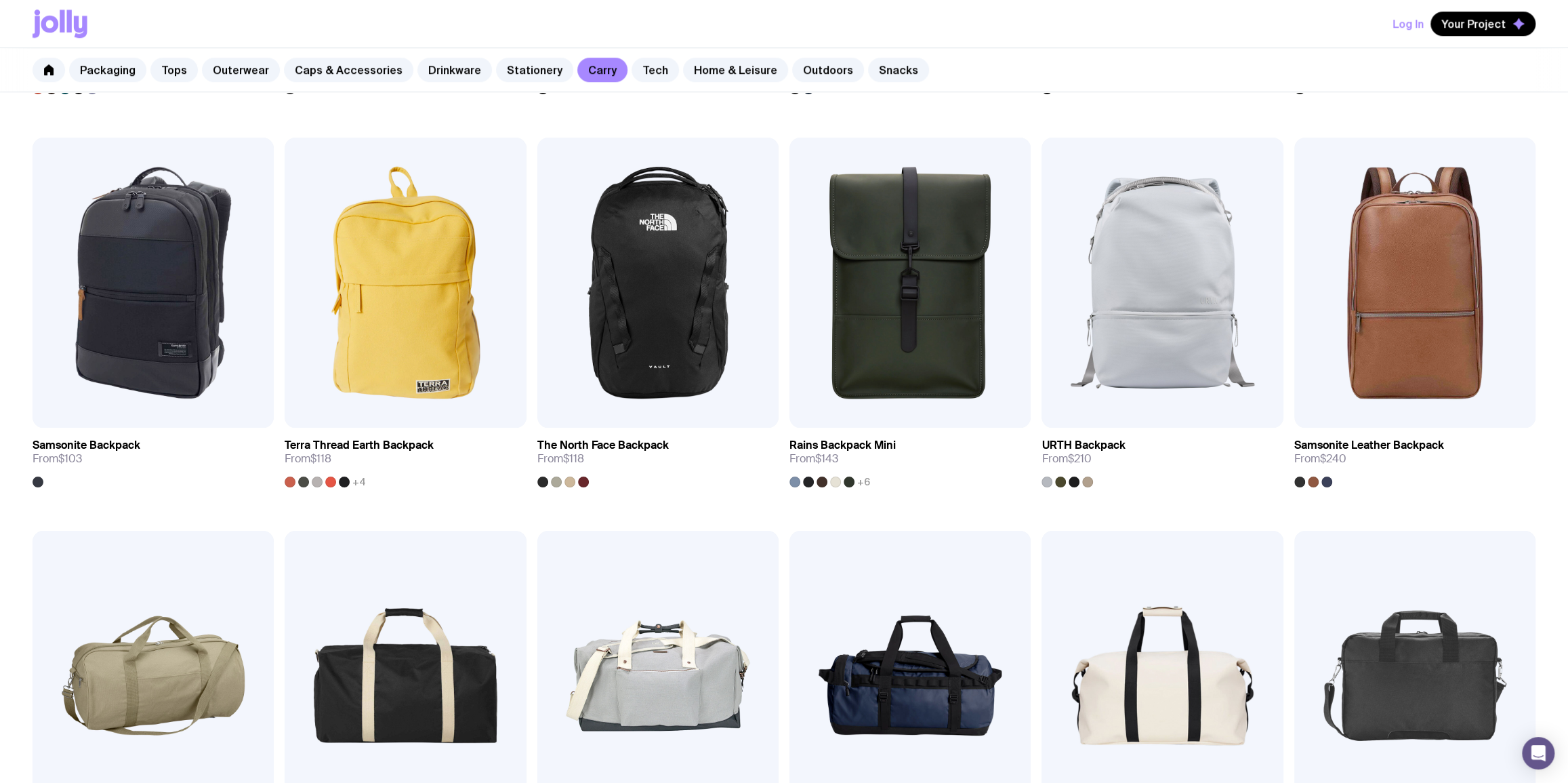
scroll to position [1151, 0]
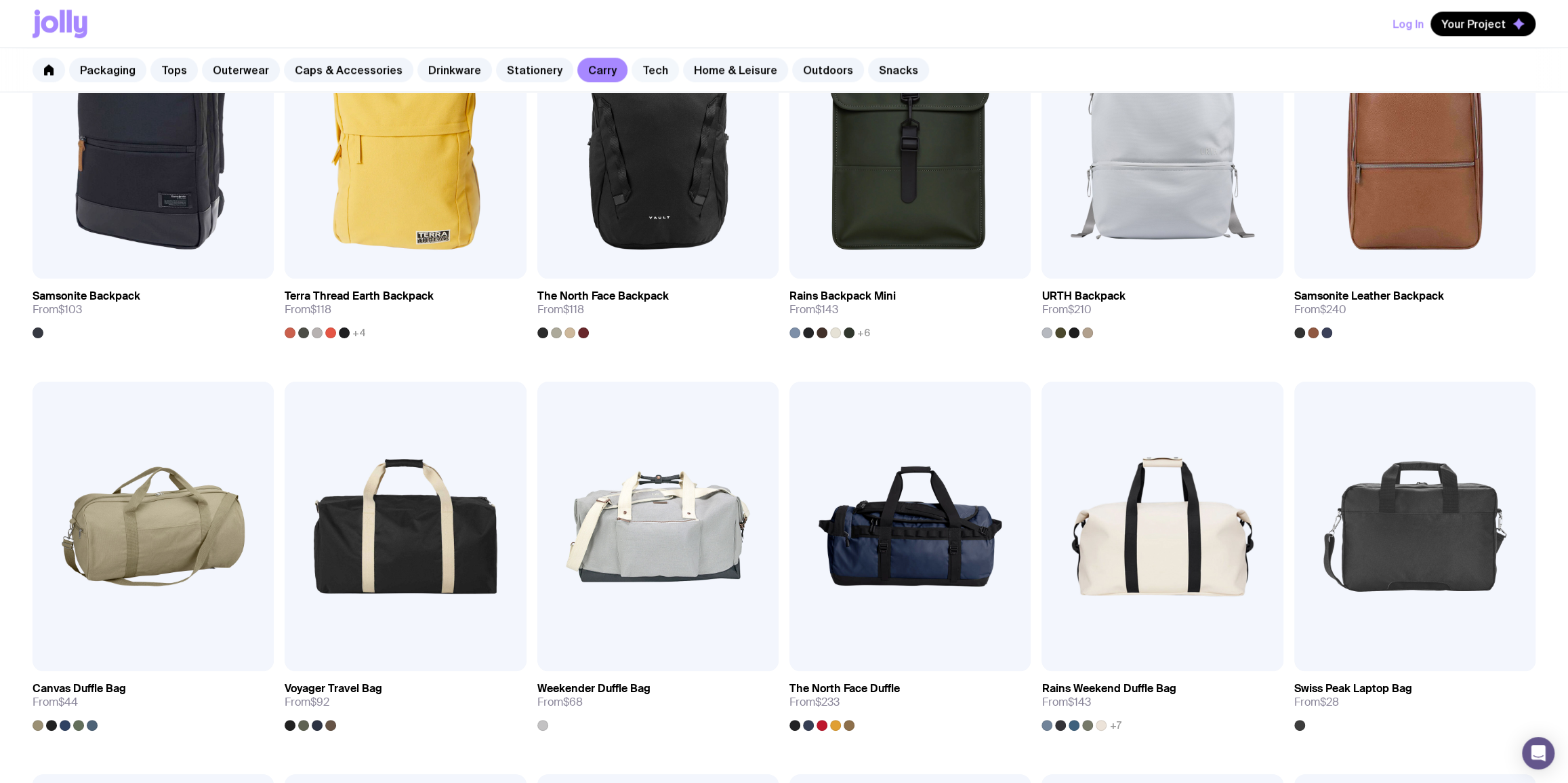
click at [637, 68] on link "Tech" at bounding box center [655, 69] width 48 height 25
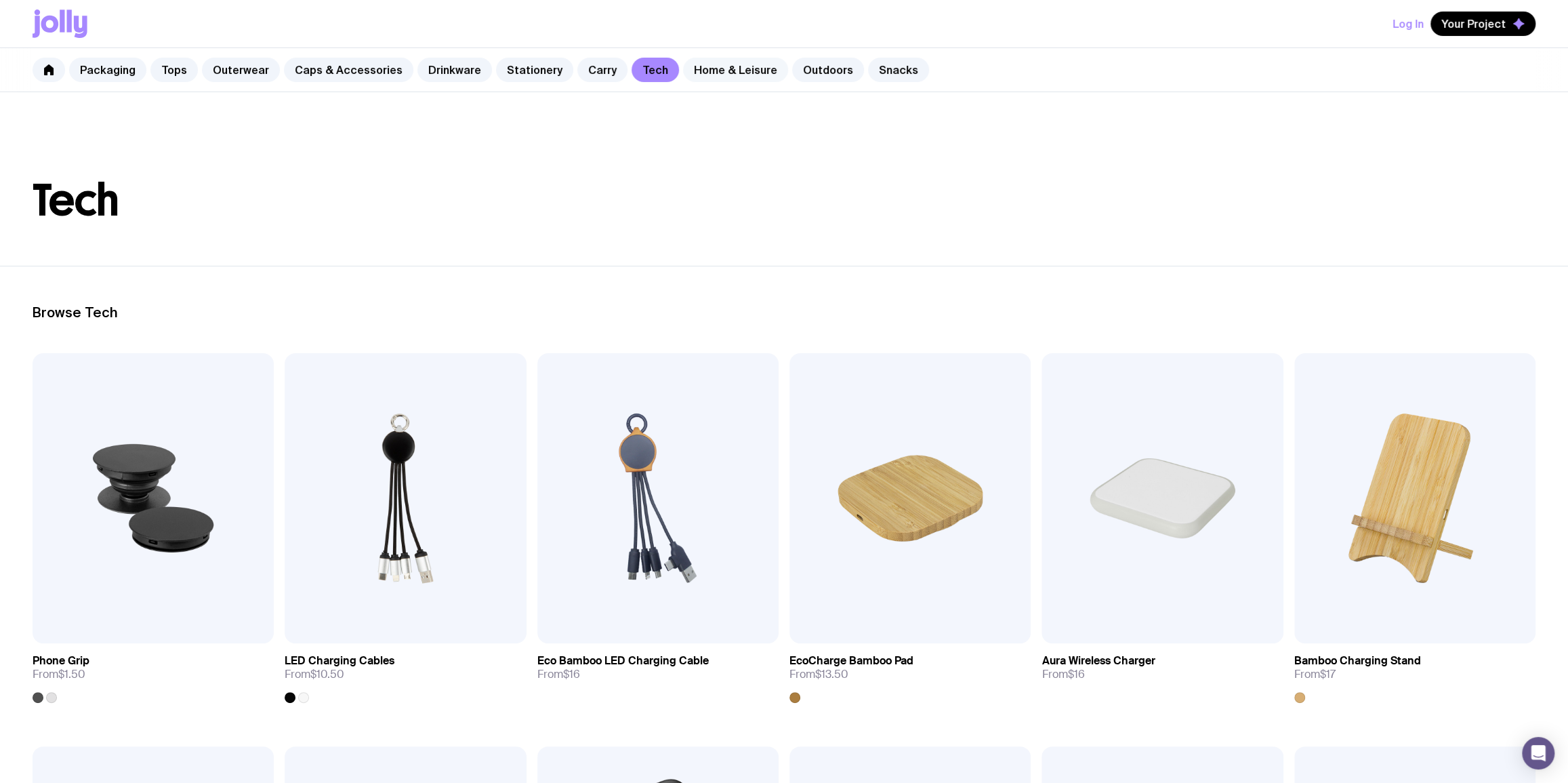
click at [707, 73] on link "Home & Leisure" at bounding box center [735, 69] width 105 height 25
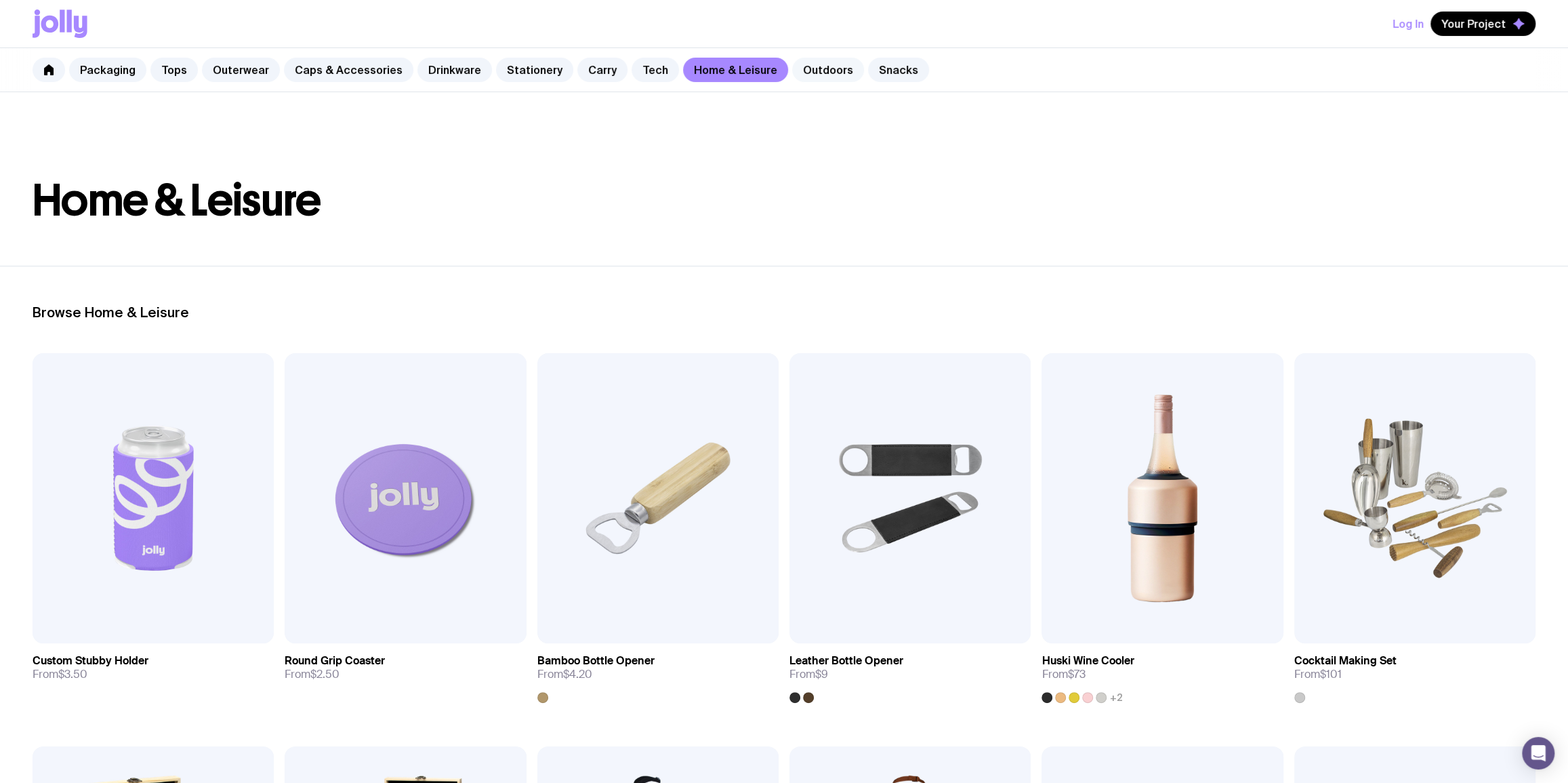
click at [803, 64] on link "Outdoors" at bounding box center [828, 69] width 72 height 25
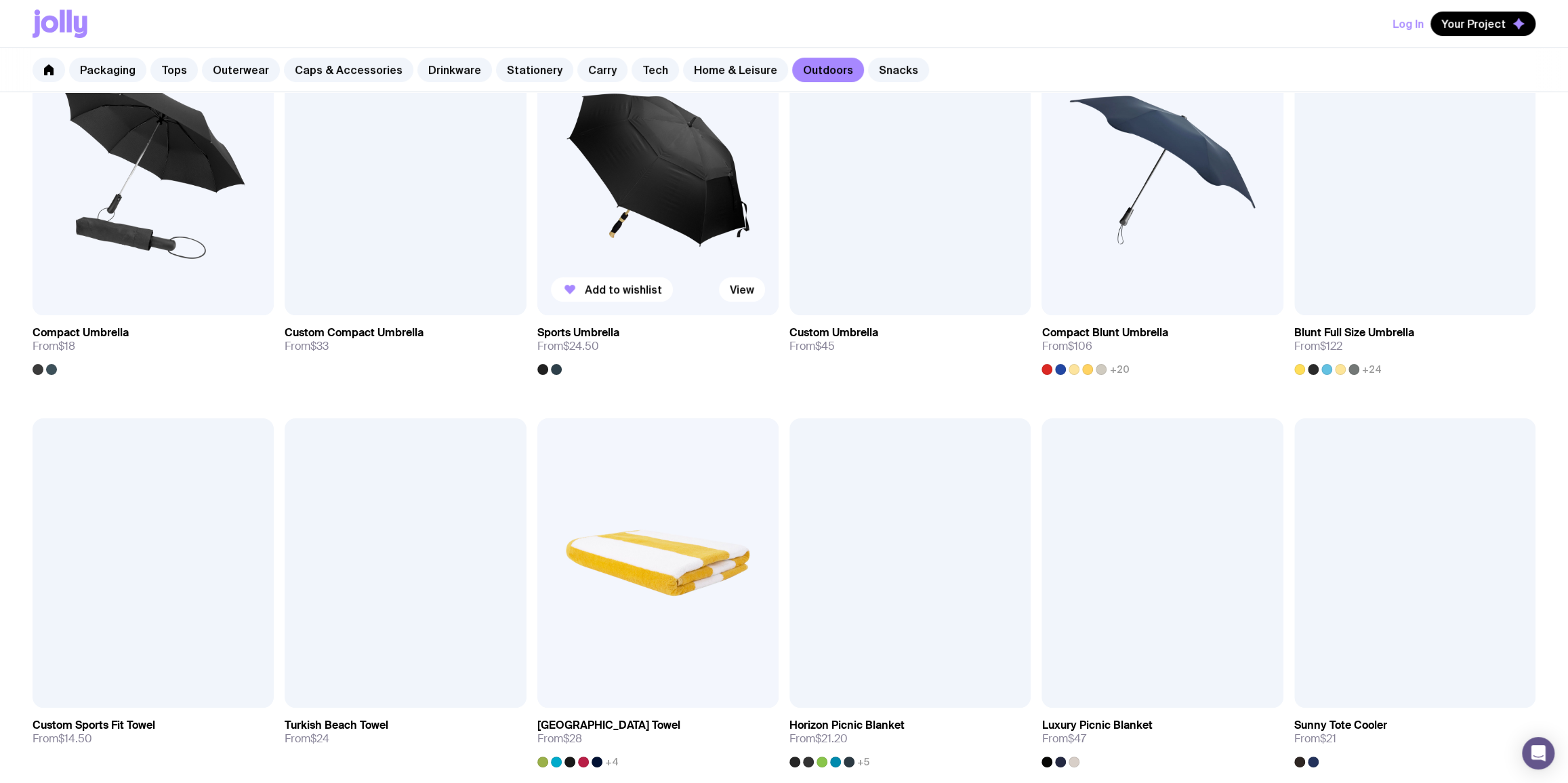
scroll to position [164, 0]
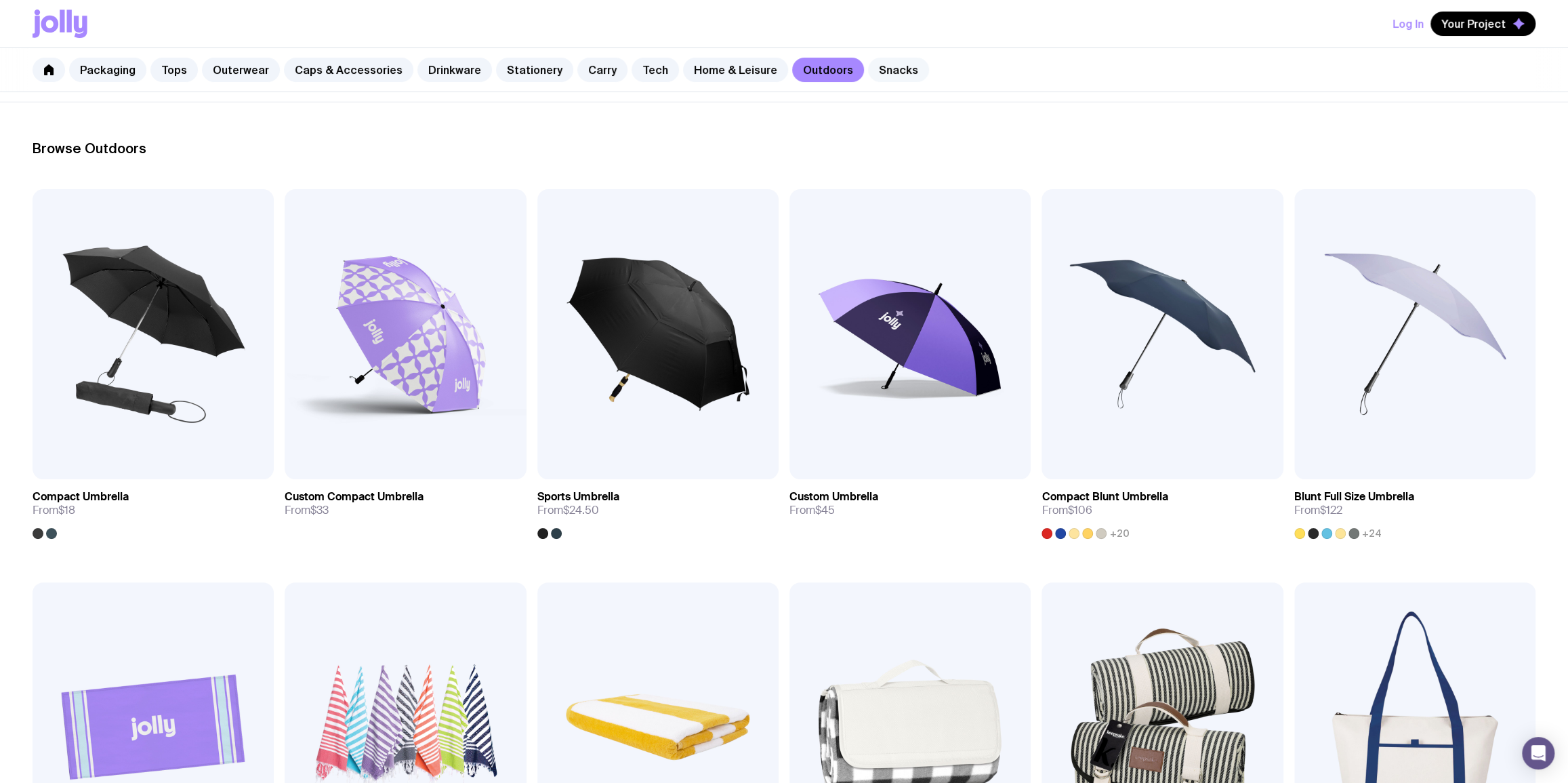
click at [871, 70] on link "Snacks" at bounding box center [898, 69] width 61 height 25
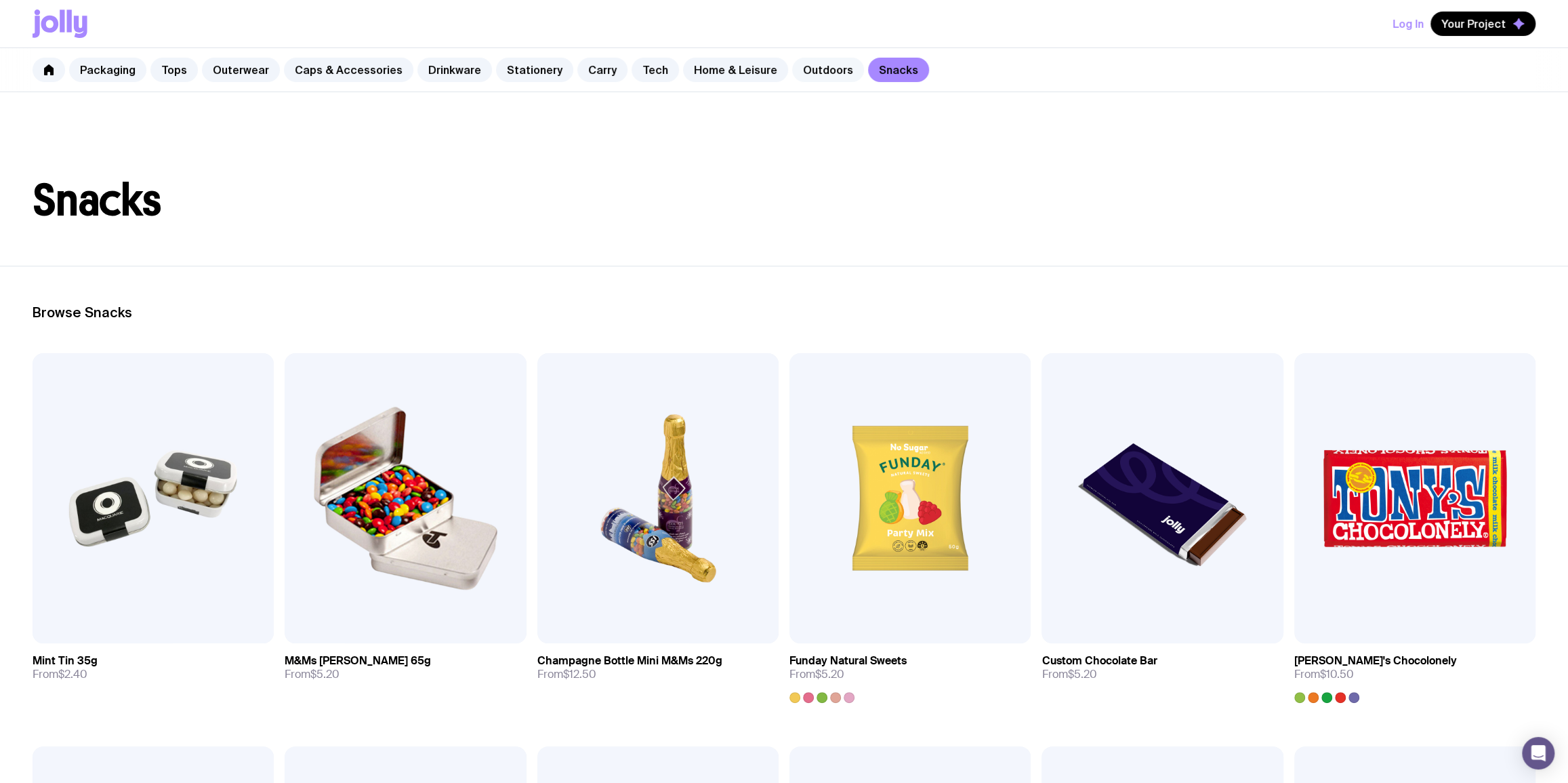
click at [807, 66] on link "Outdoors" at bounding box center [828, 69] width 72 height 25
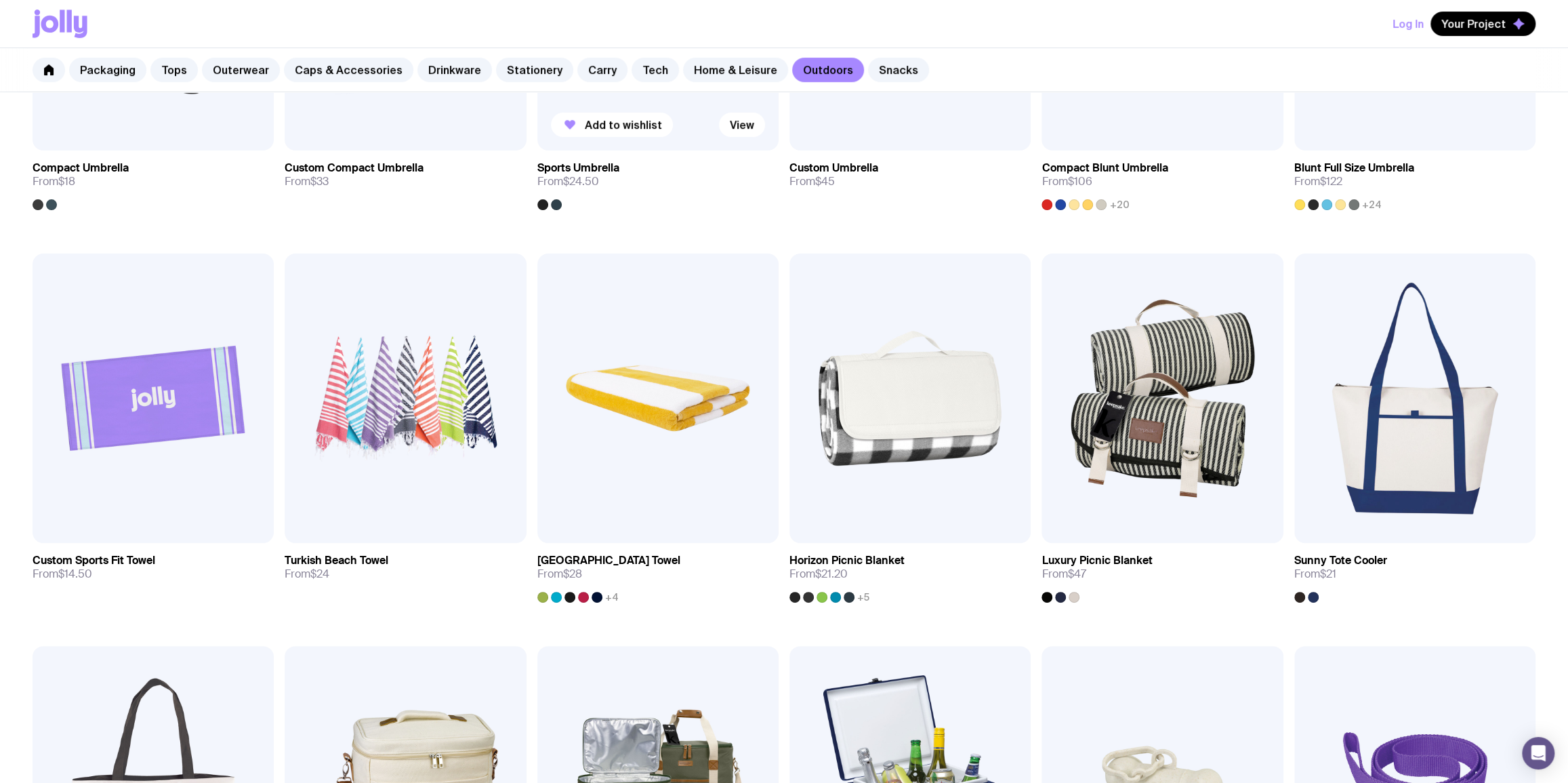
scroll to position [164, 0]
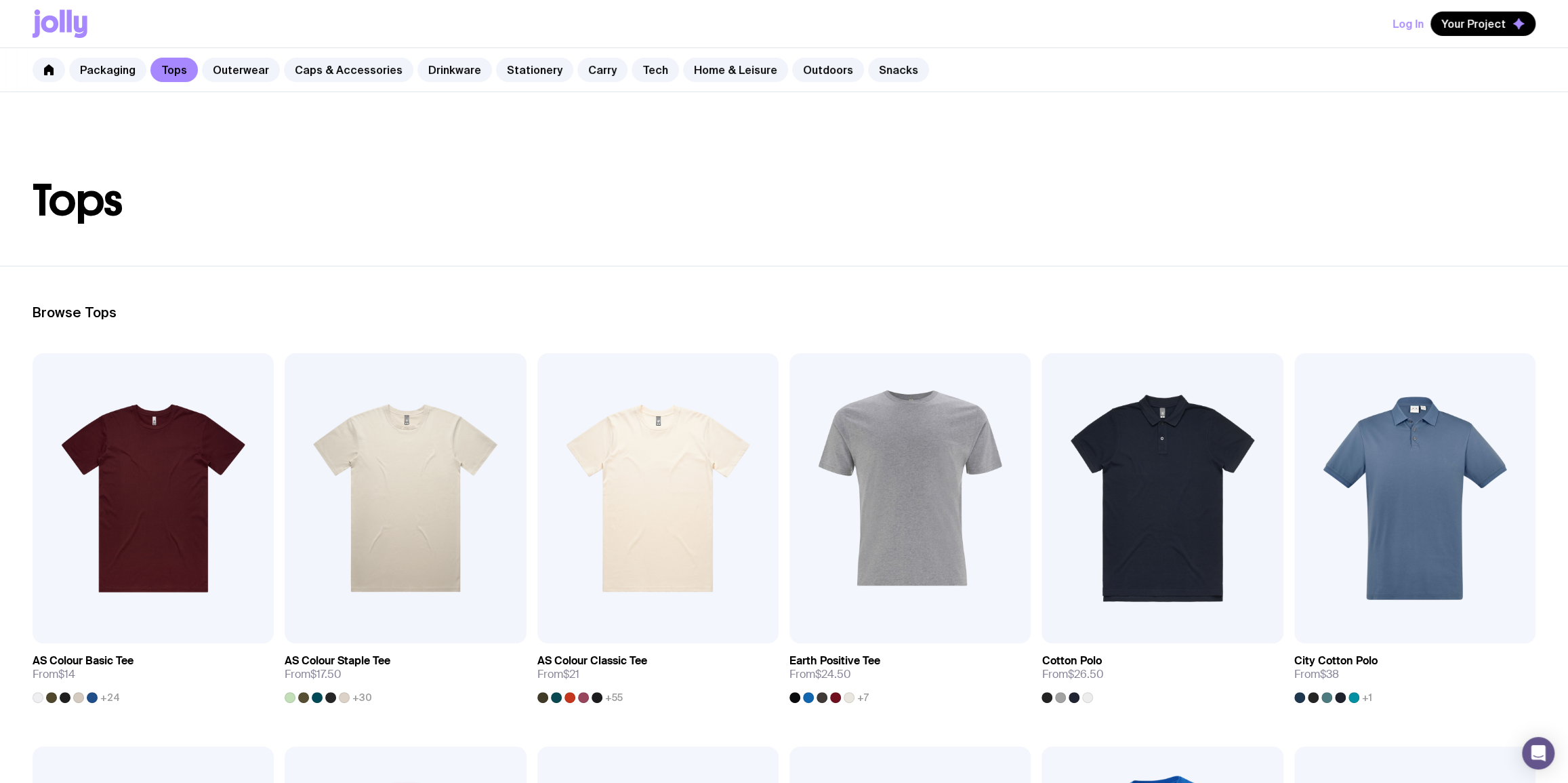
drag, startPoint x: 0, startPoint y: 0, endPoint x: 238, endPoint y: 69, distance: 247.8
click at [238, 69] on link "Outerwear" at bounding box center [240, 69] width 78 height 25
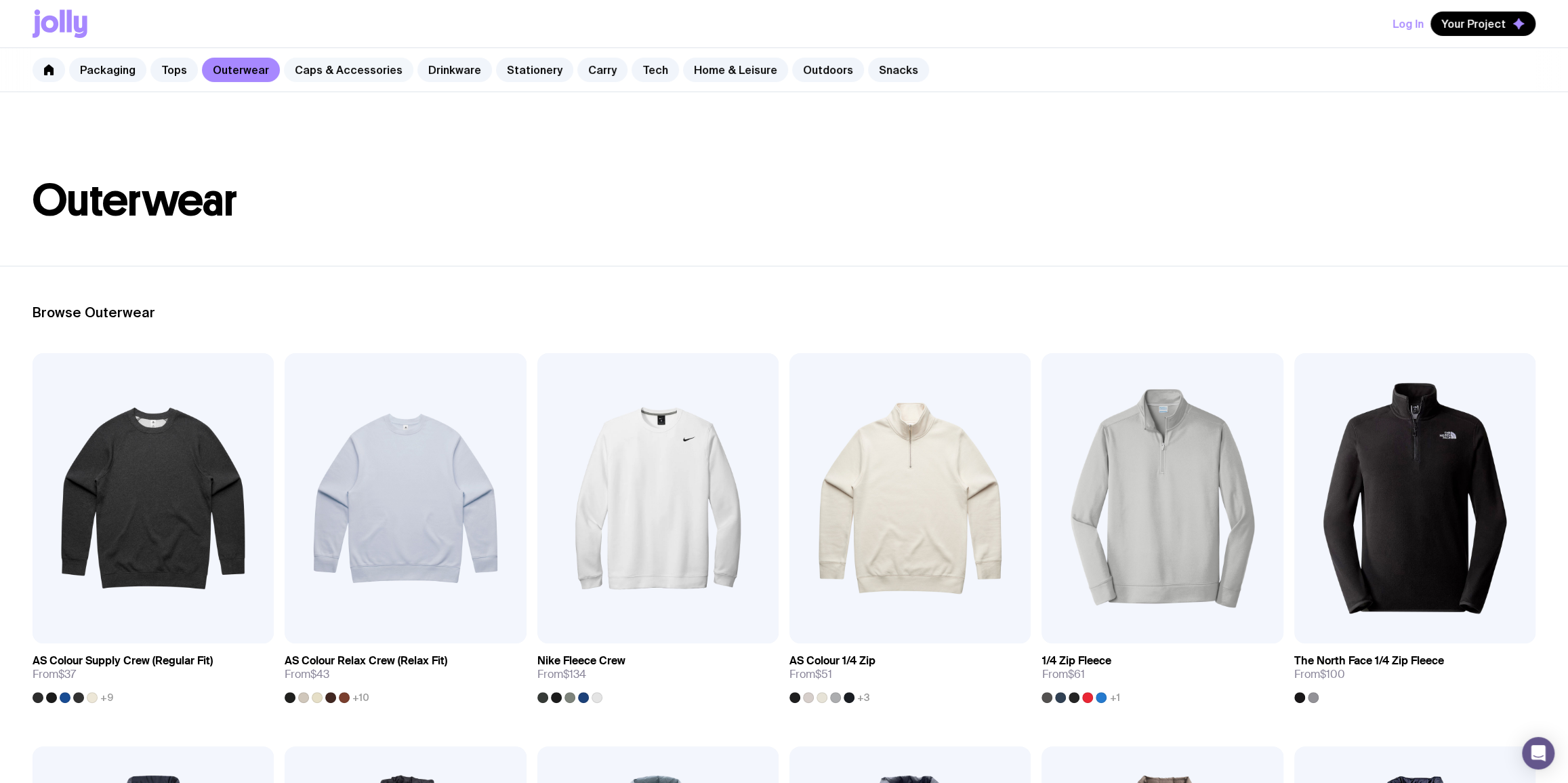
click at [302, 68] on link "Caps & Accessories" at bounding box center [348, 69] width 129 height 25
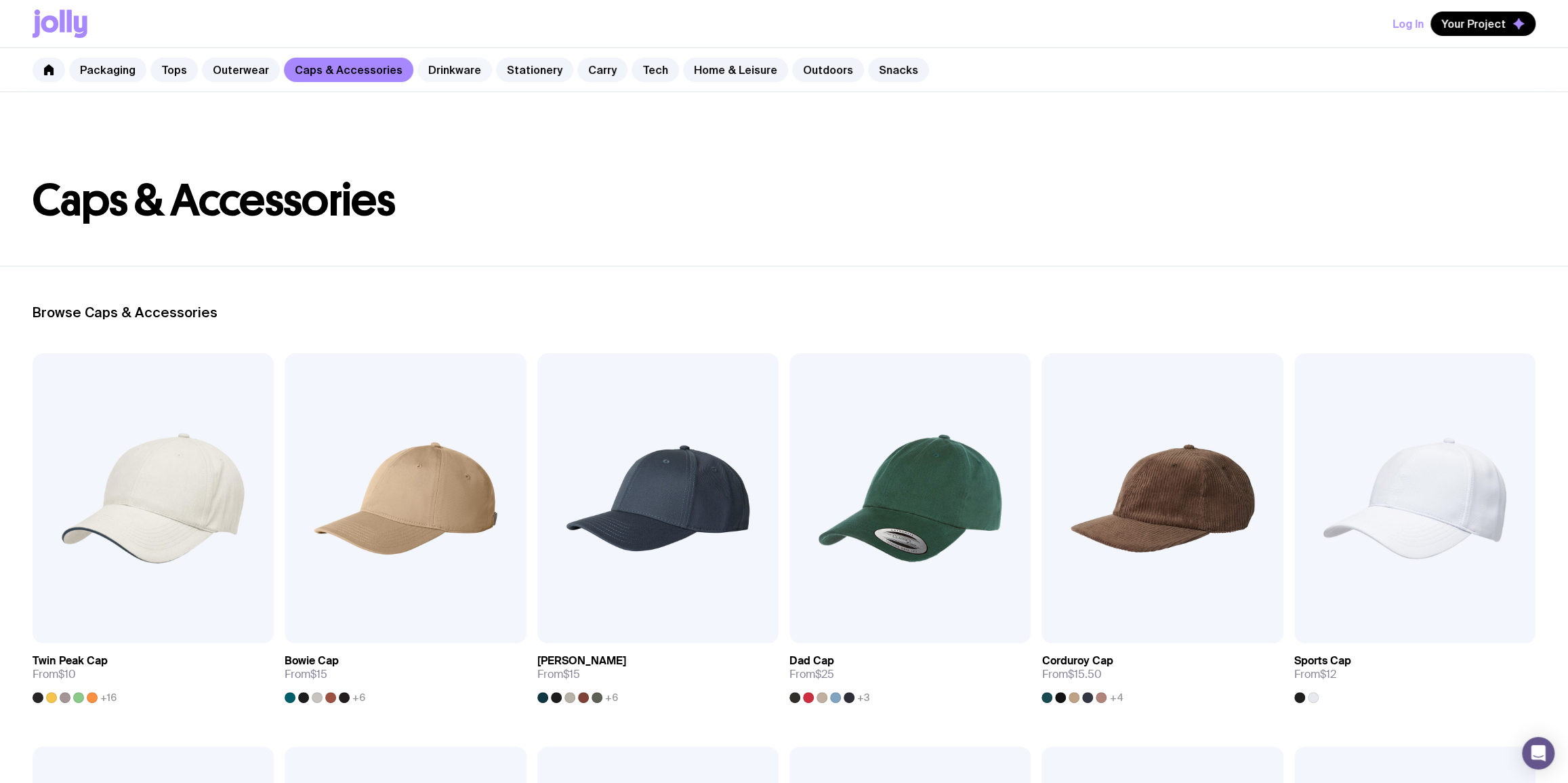
click at [454, 61] on link "Drinkware" at bounding box center [454, 69] width 74 height 25
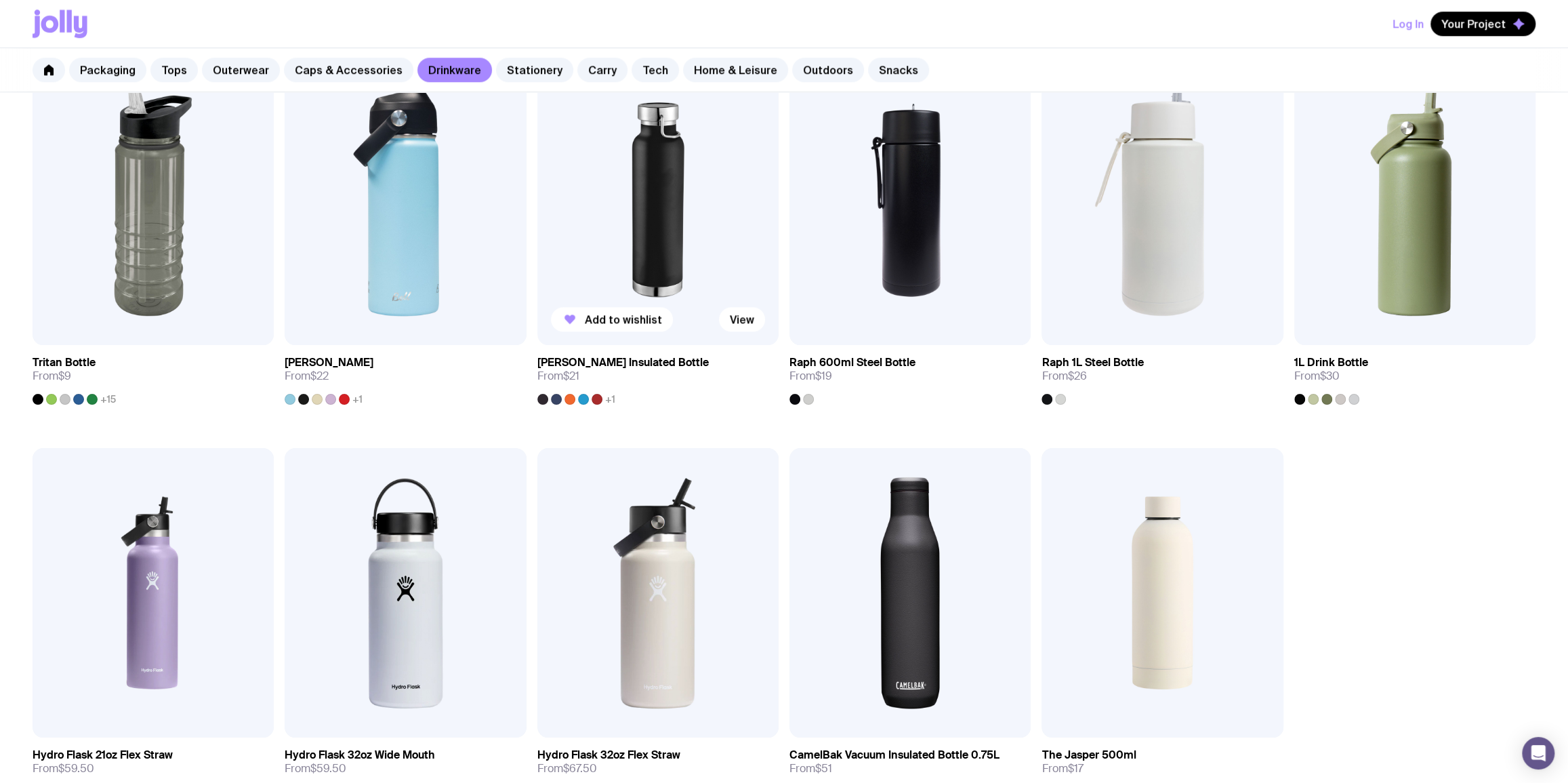
scroll to position [999, 0]
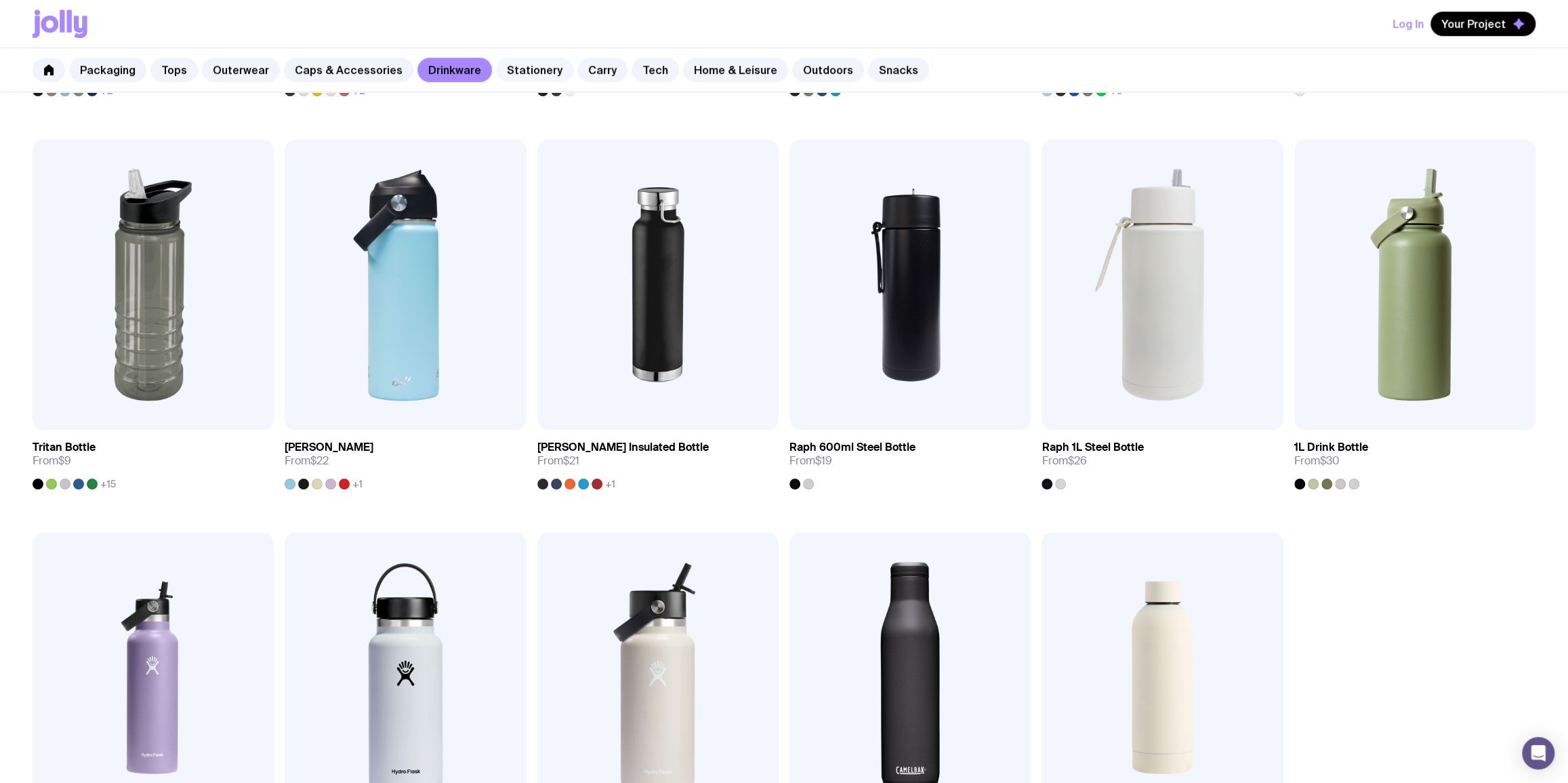
click at [496, 73] on link "Stationery" at bounding box center [534, 69] width 77 height 25
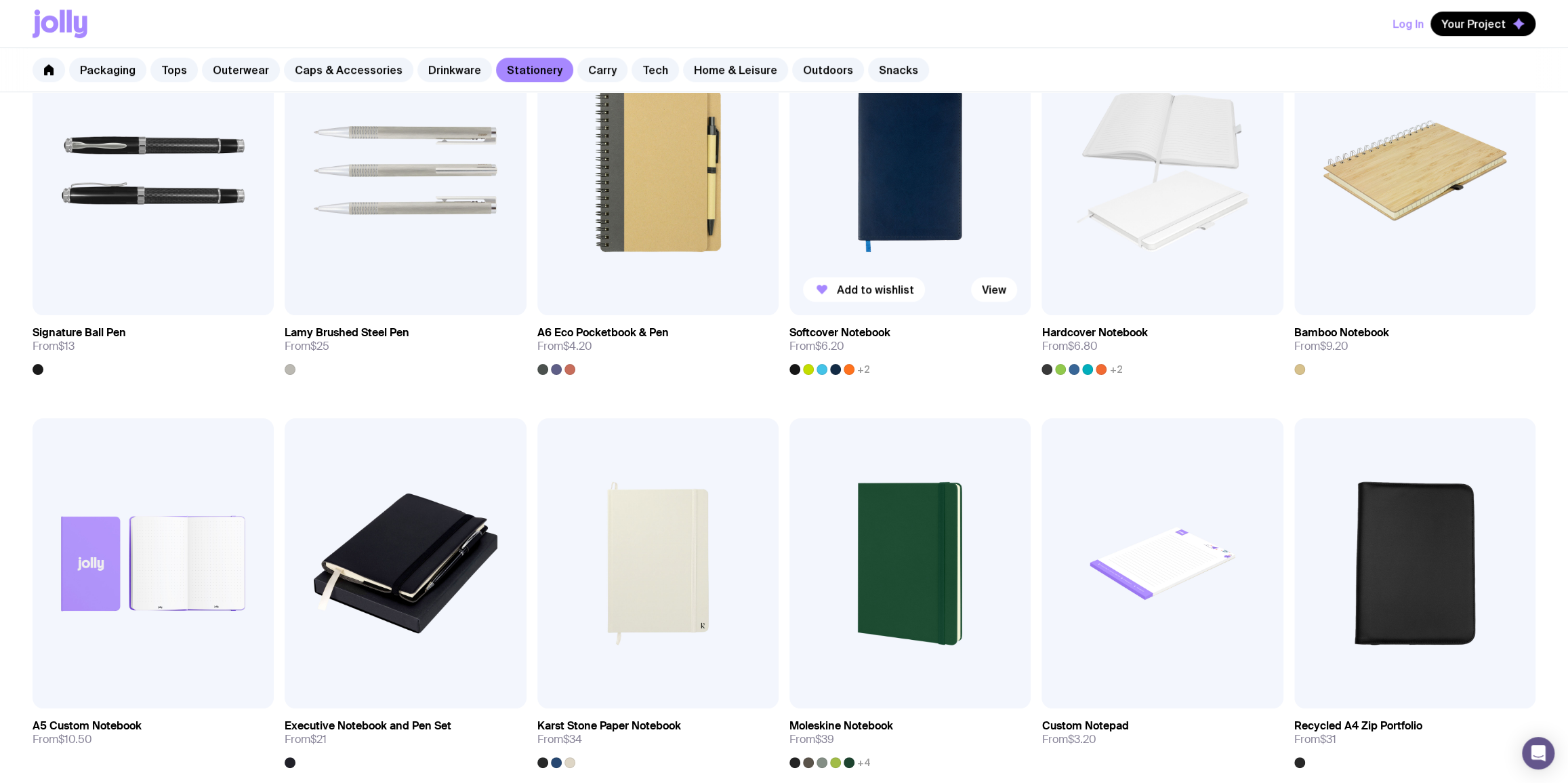
scroll to position [821, 0]
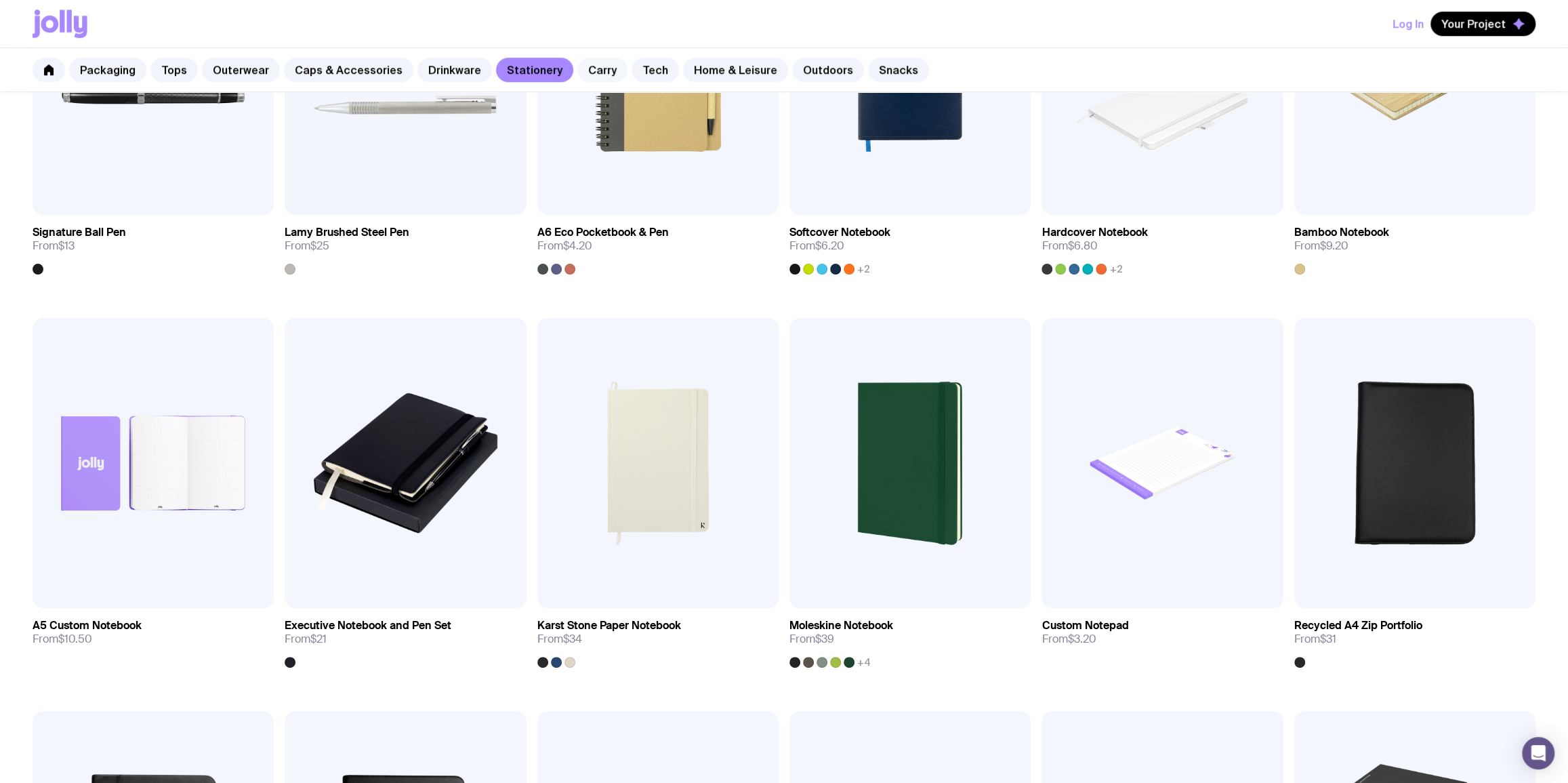
click at [589, 62] on link "Carry" at bounding box center [602, 69] width 50 height 25
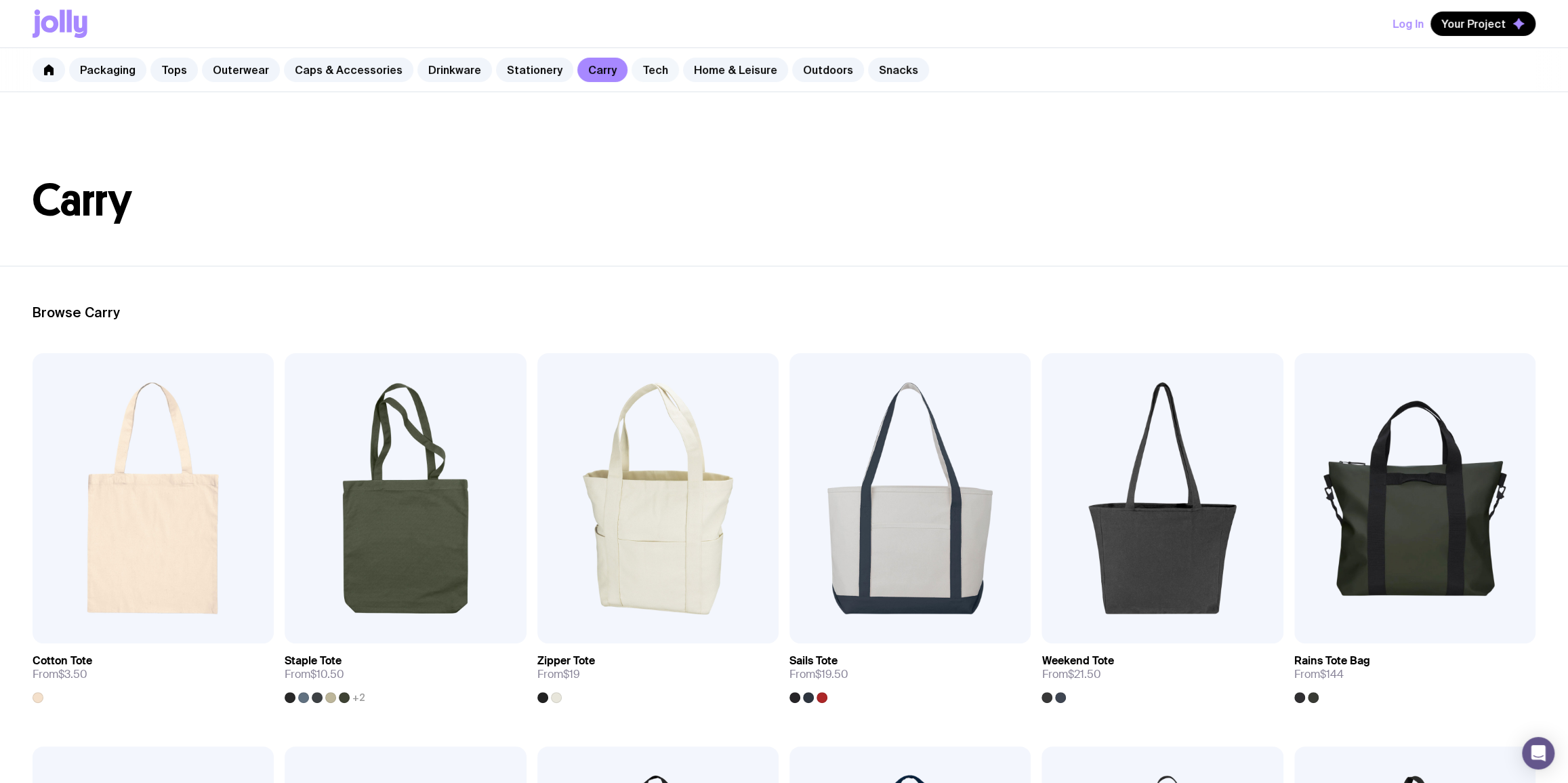
click at [631, 71] on link "Tech" at bounding box center [655, 69] width 48 height 25
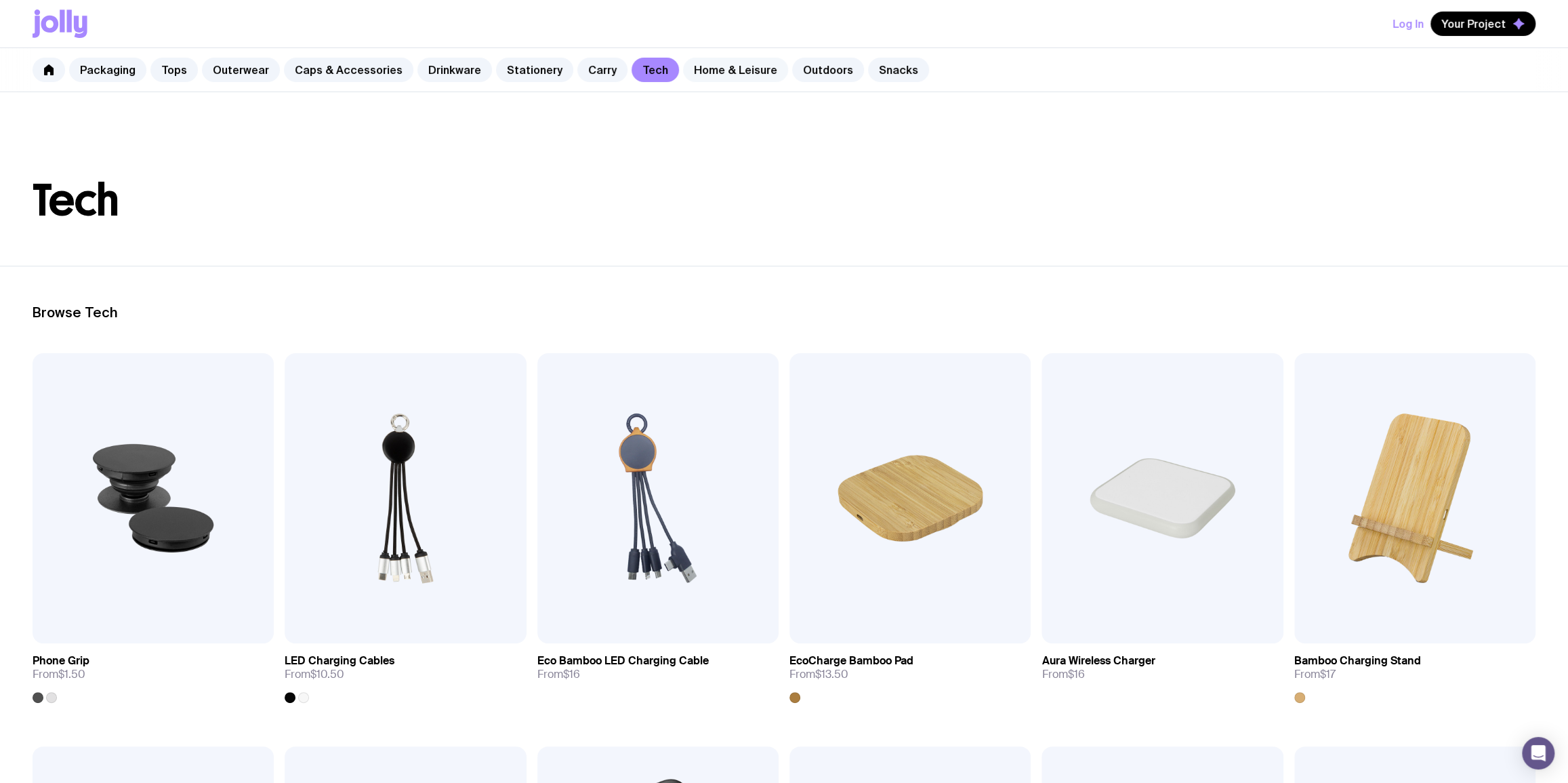
click at [697, 75] on link "Home & Leisure" at bounding box center [735, 69] width 105 height 25
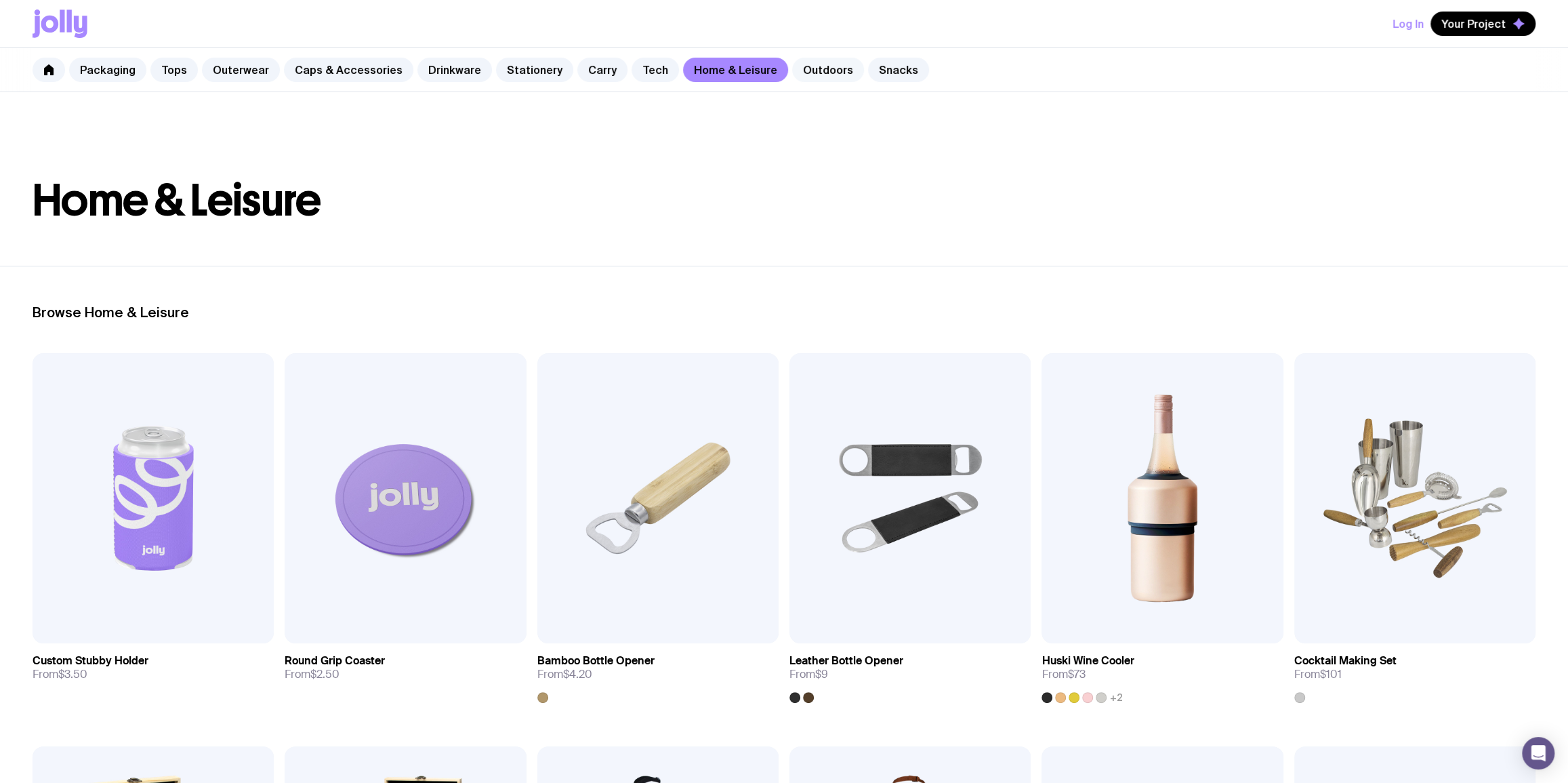
click at [792, 74] on link "Outdoors" at bounding box center [828, 69] width 72 height 25
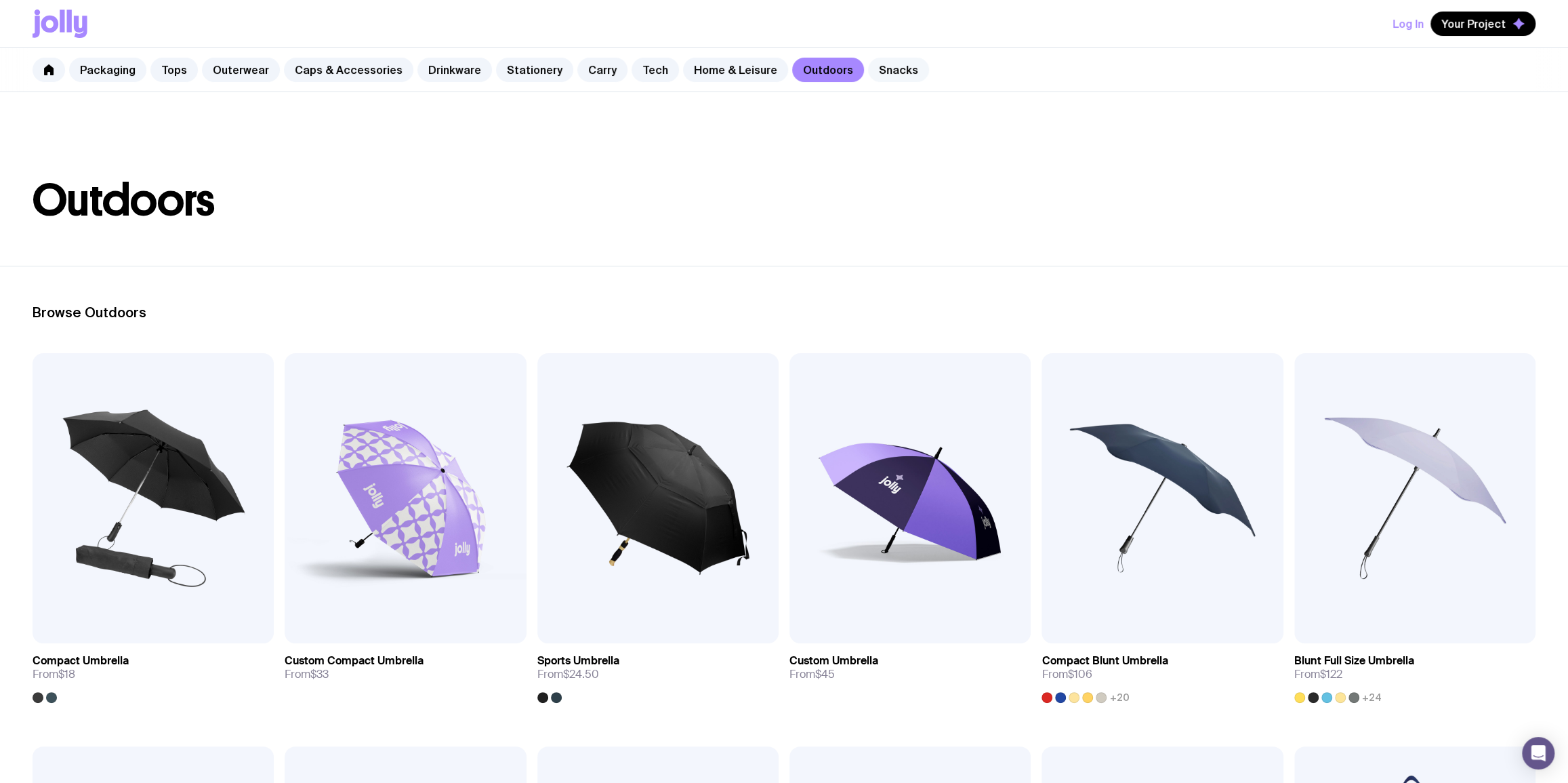
click at [868, 71] on link "Snacks" at bounding box center [898, 69] width 61 height 25
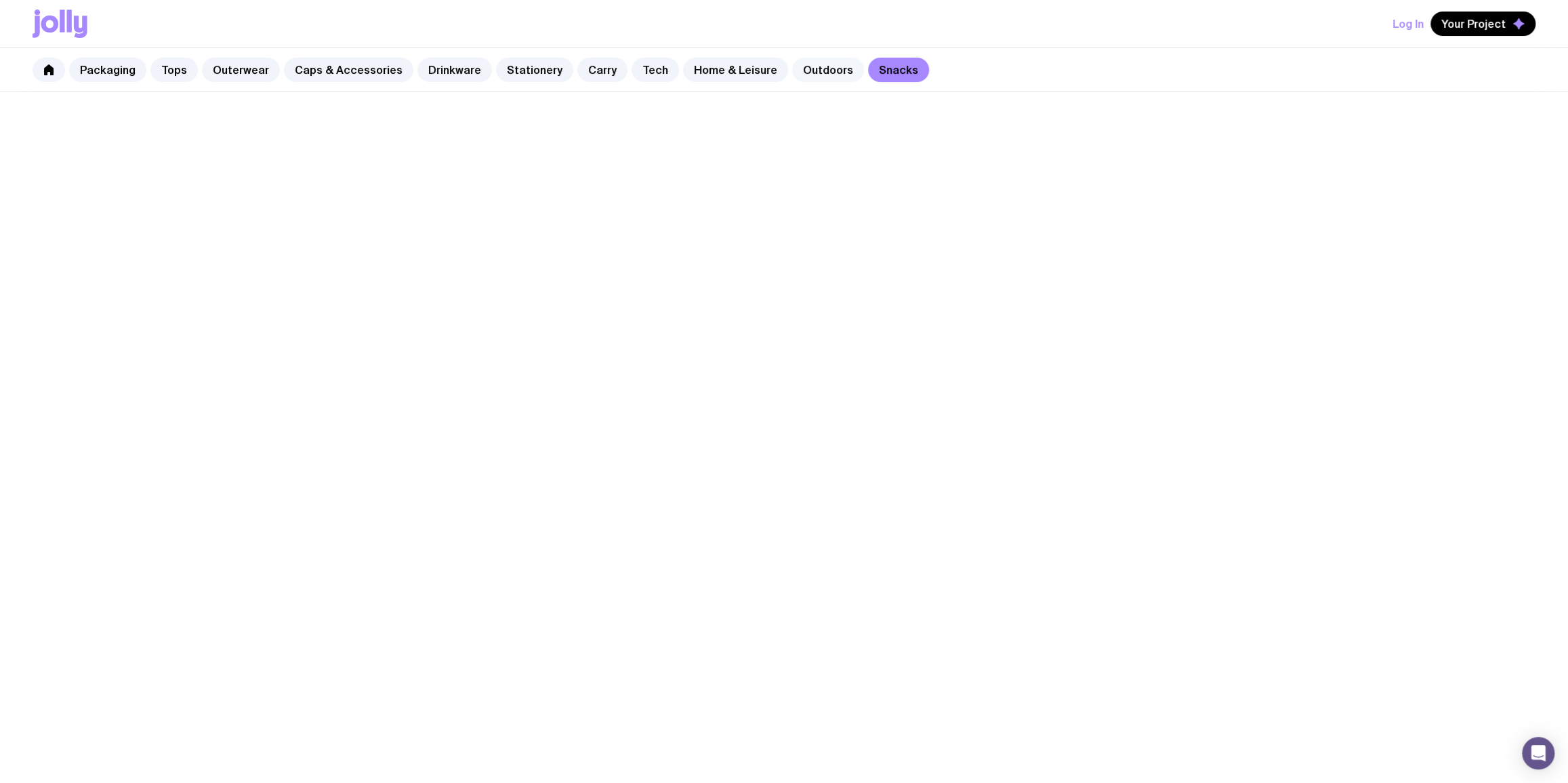
click at [803, 61] on link "Outdoors" at bounding box center [828, 69] width 72 height 25
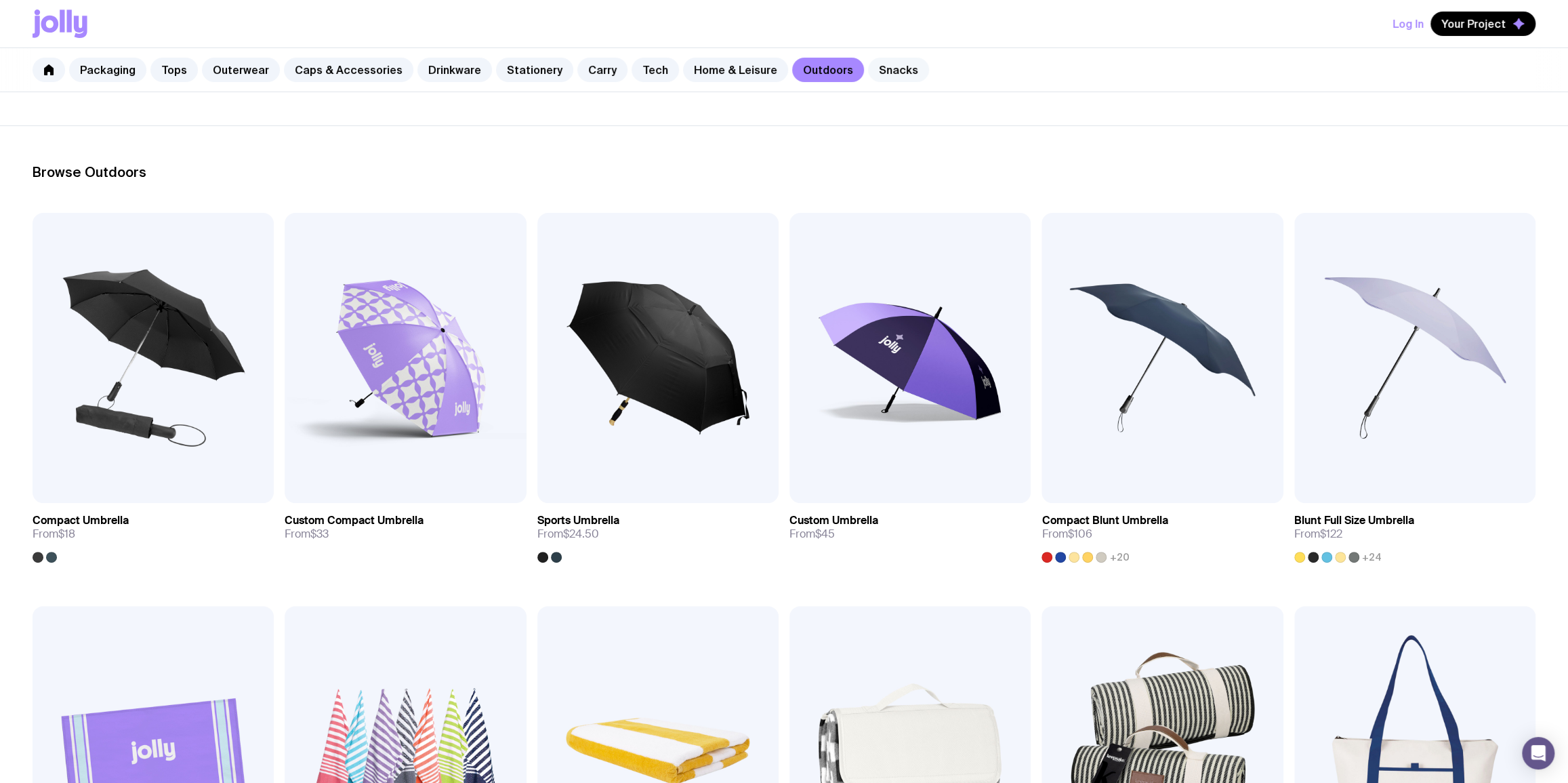
scroll to position [164, 0]
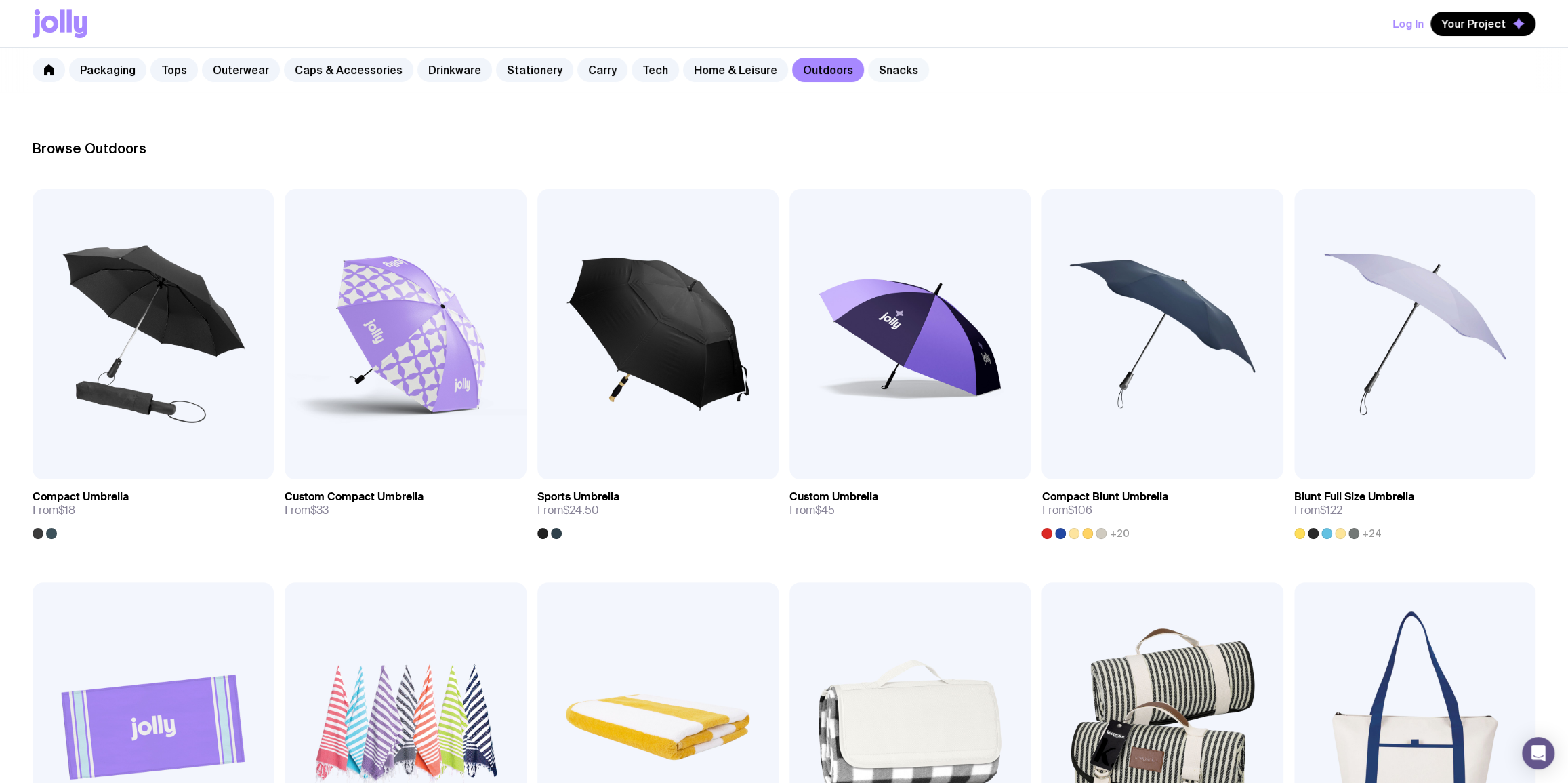
click at [868, 60] on link "Snacks" at bounding box center [898, 69] width 61 height 25
